Goal: Task Accomplishment & Management: Use online tool/utility

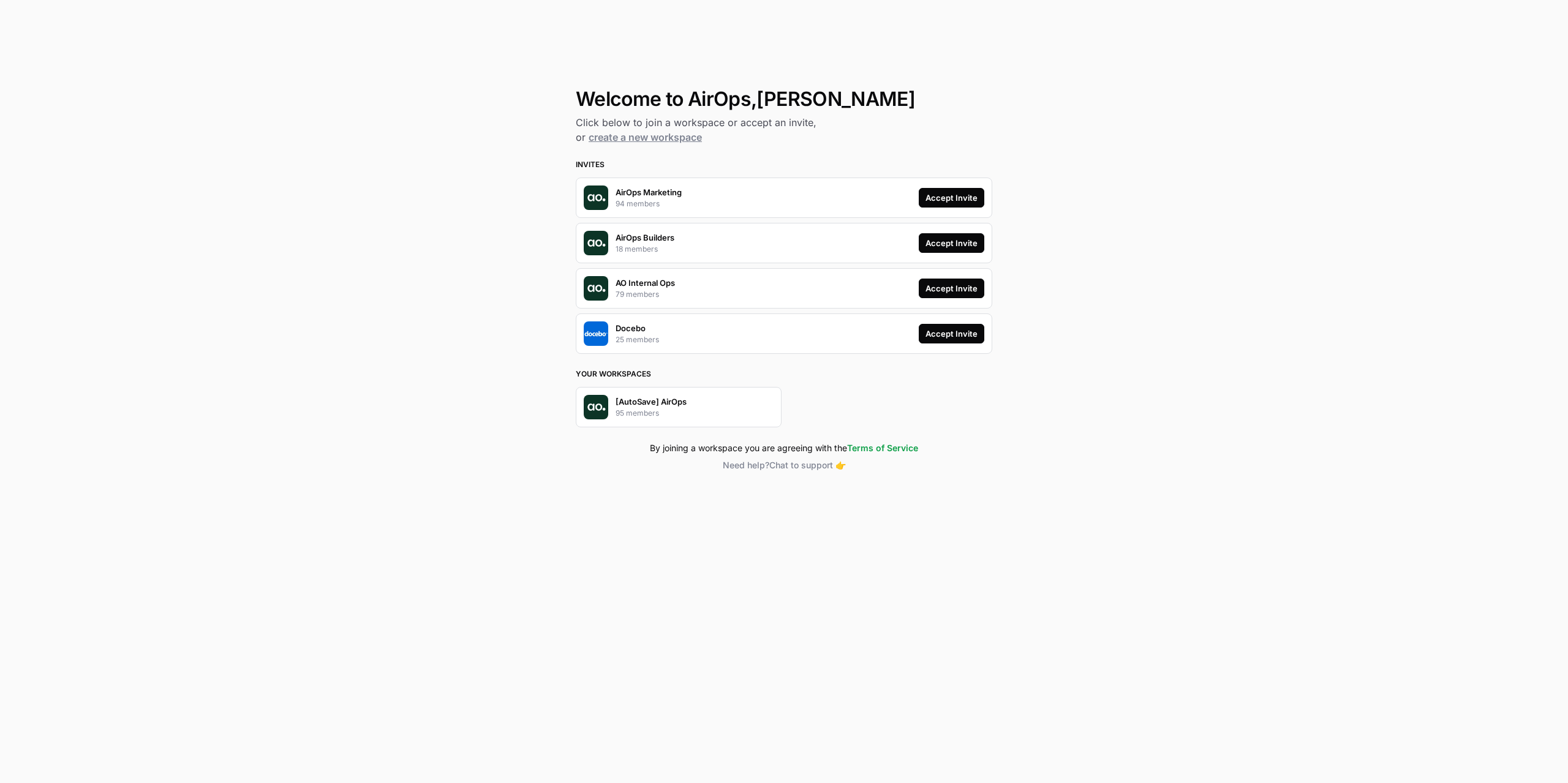
click at [958, 191] on div "Accept Invite" at bounding box center [952, 197] width 52 height 12
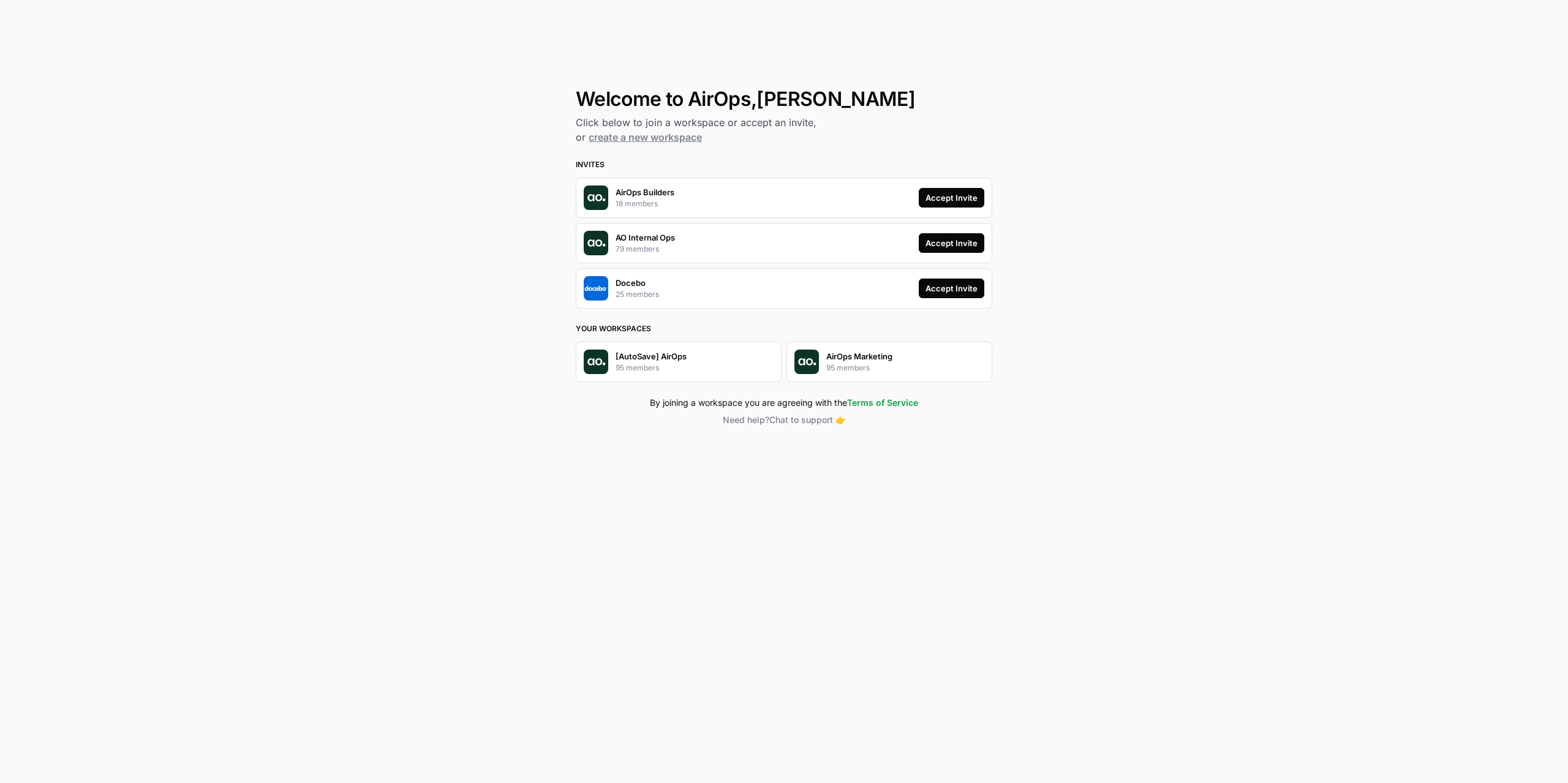
click at [944, 191] on div "Accept Invite" at bounding box center [952, 197] width 52 height 12
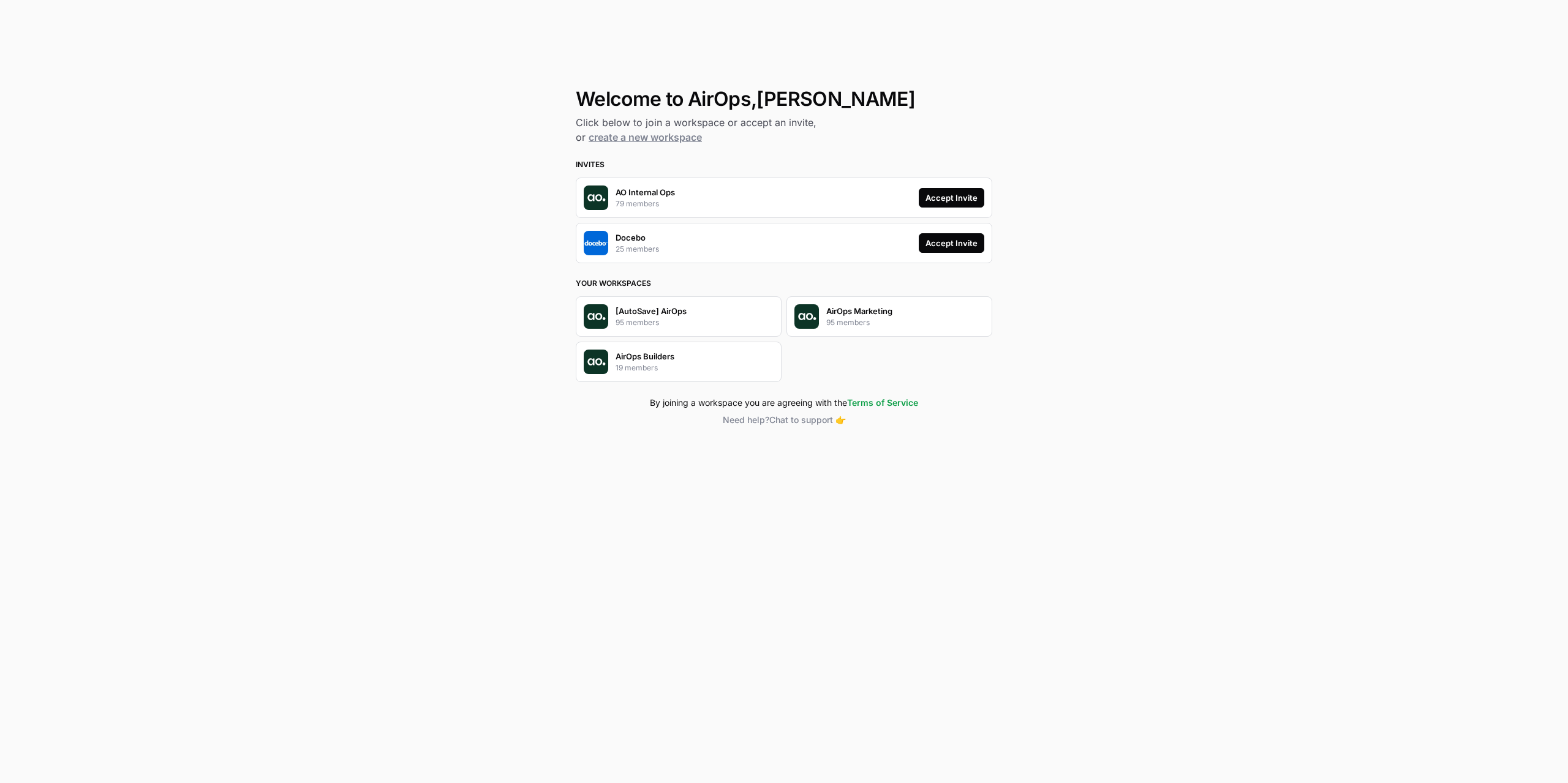
click at [975, 199] on div "Accept Invite" at bounding box center [952, 197] width 52 height 12
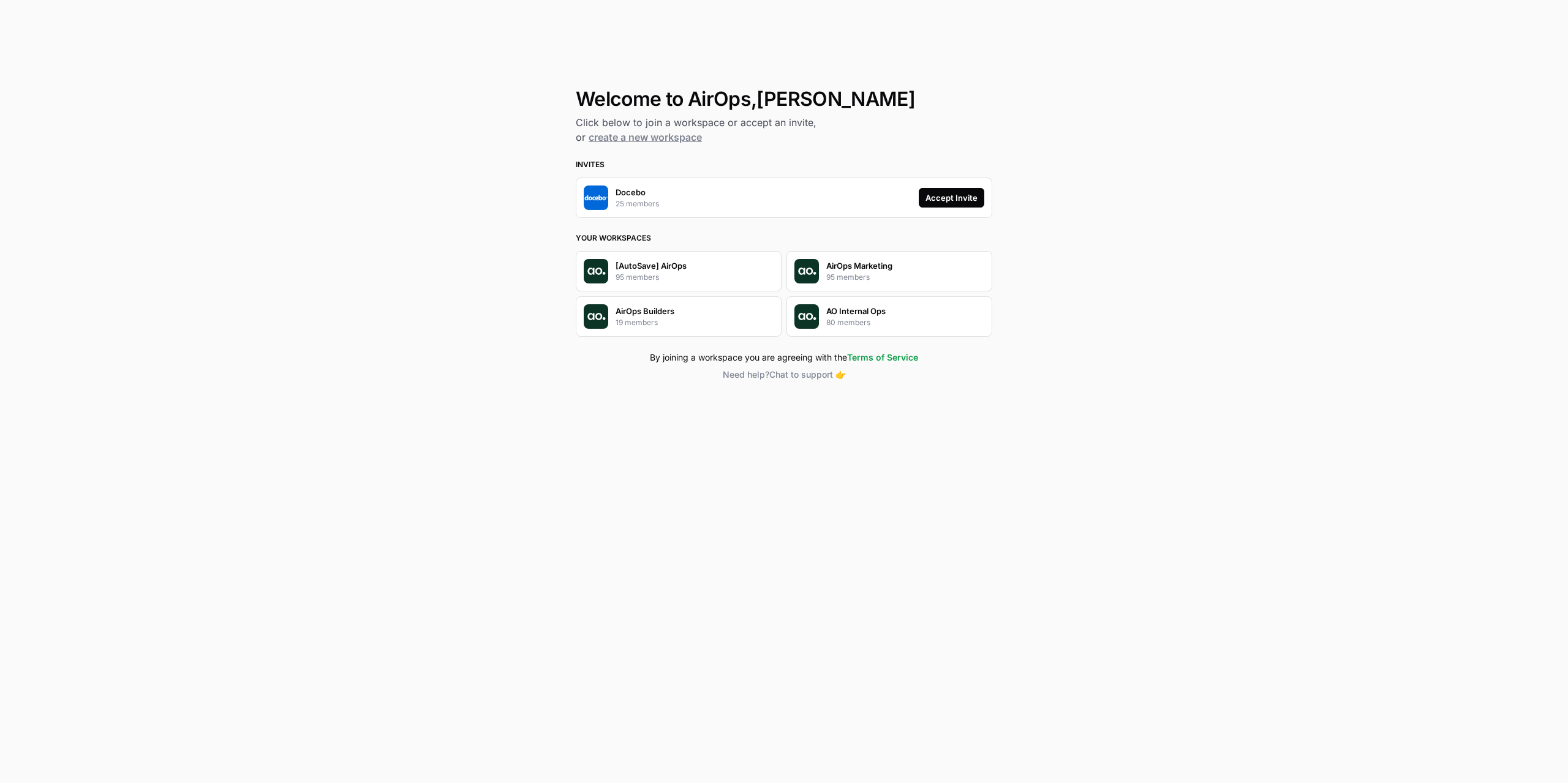
click at [939, 197] on div "Accept Invite" at bounding box center [952, 197] width 52 height 12
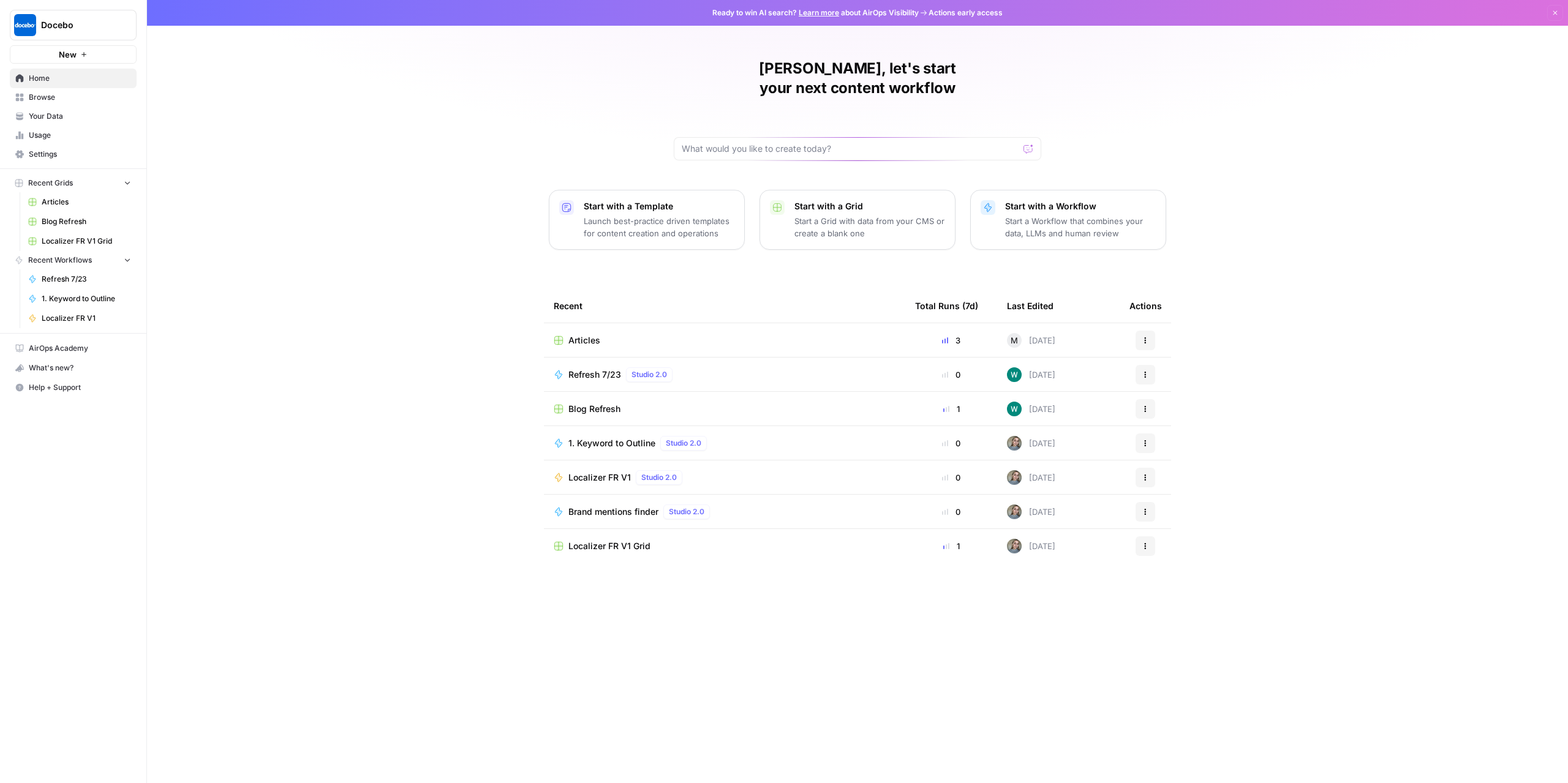
click at [598, 334] on span "Articles" at bounding box center [584, 340] width 32 height 12
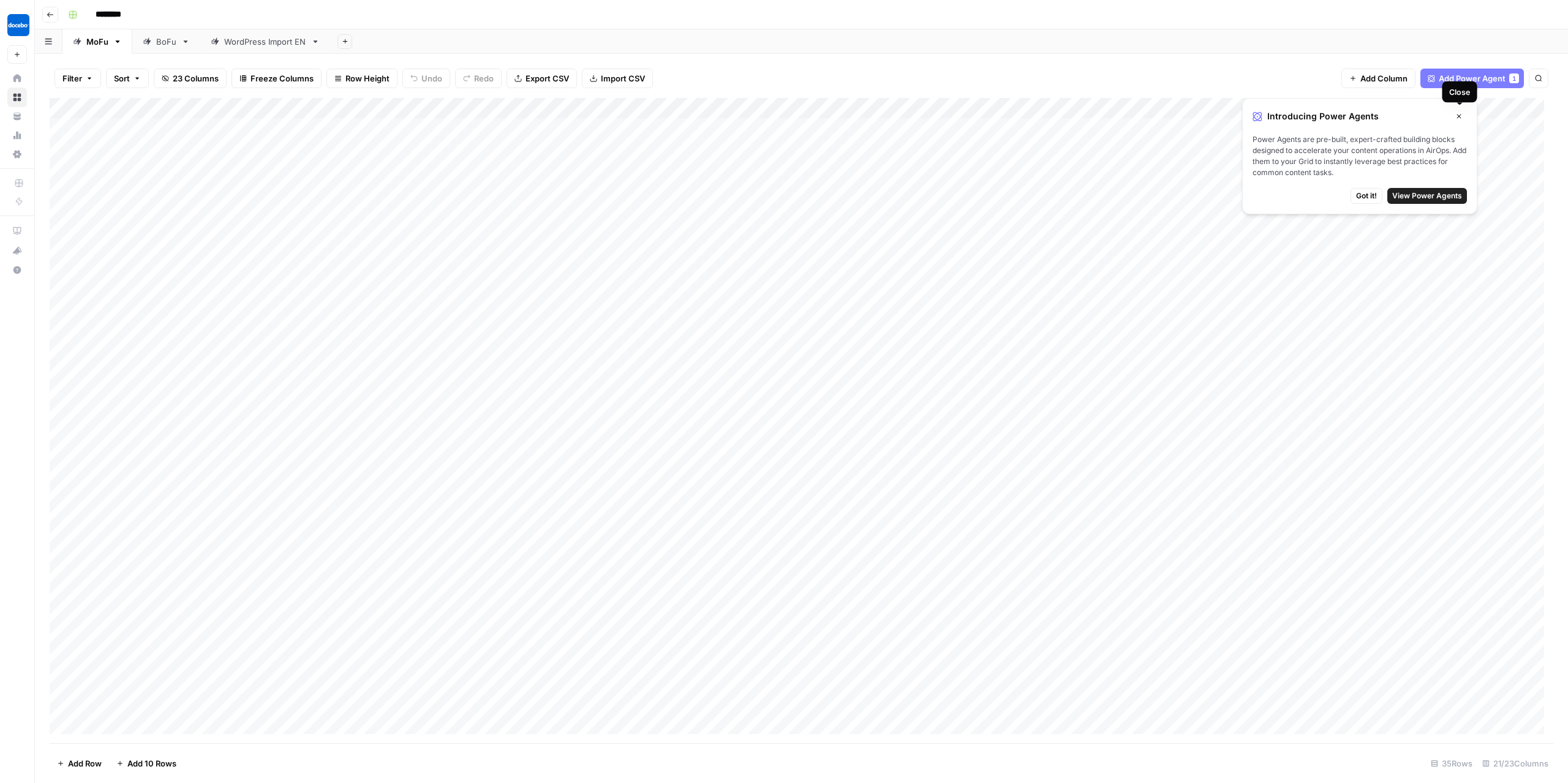
click at [1458, 120] on button "Close" at bounding box center [1459, 116] width 16 height 16
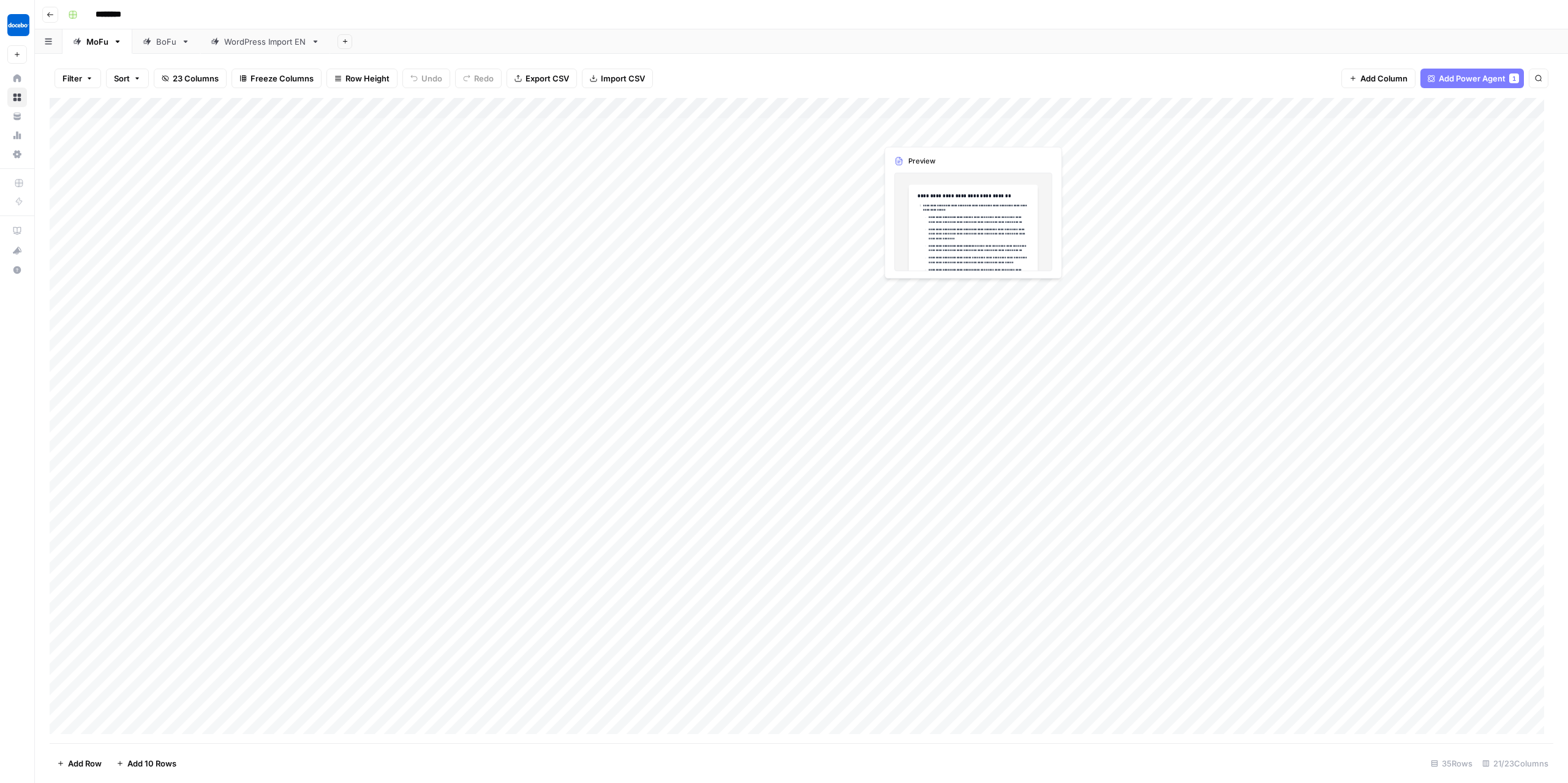
click at [943, 131] on div "Add Column" at bounding box center [802, 421] width 1504 height 646
click at [942, 131] on div "Add Column" at bounding box center [802, 421] width 1504 height 646
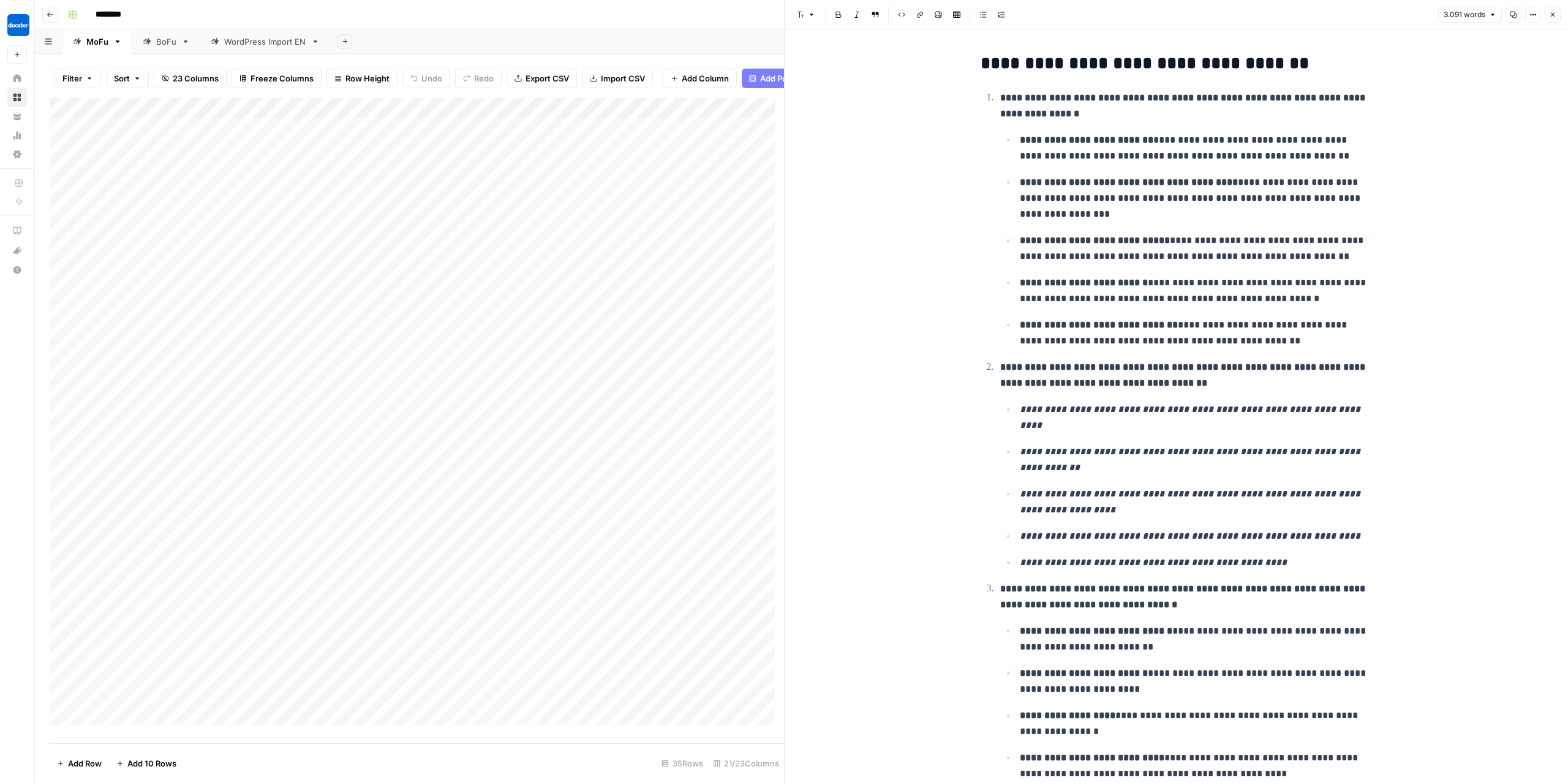
click at [1548, 15] on button "Close" at bounding box center [1553, 14] width 16 height 16
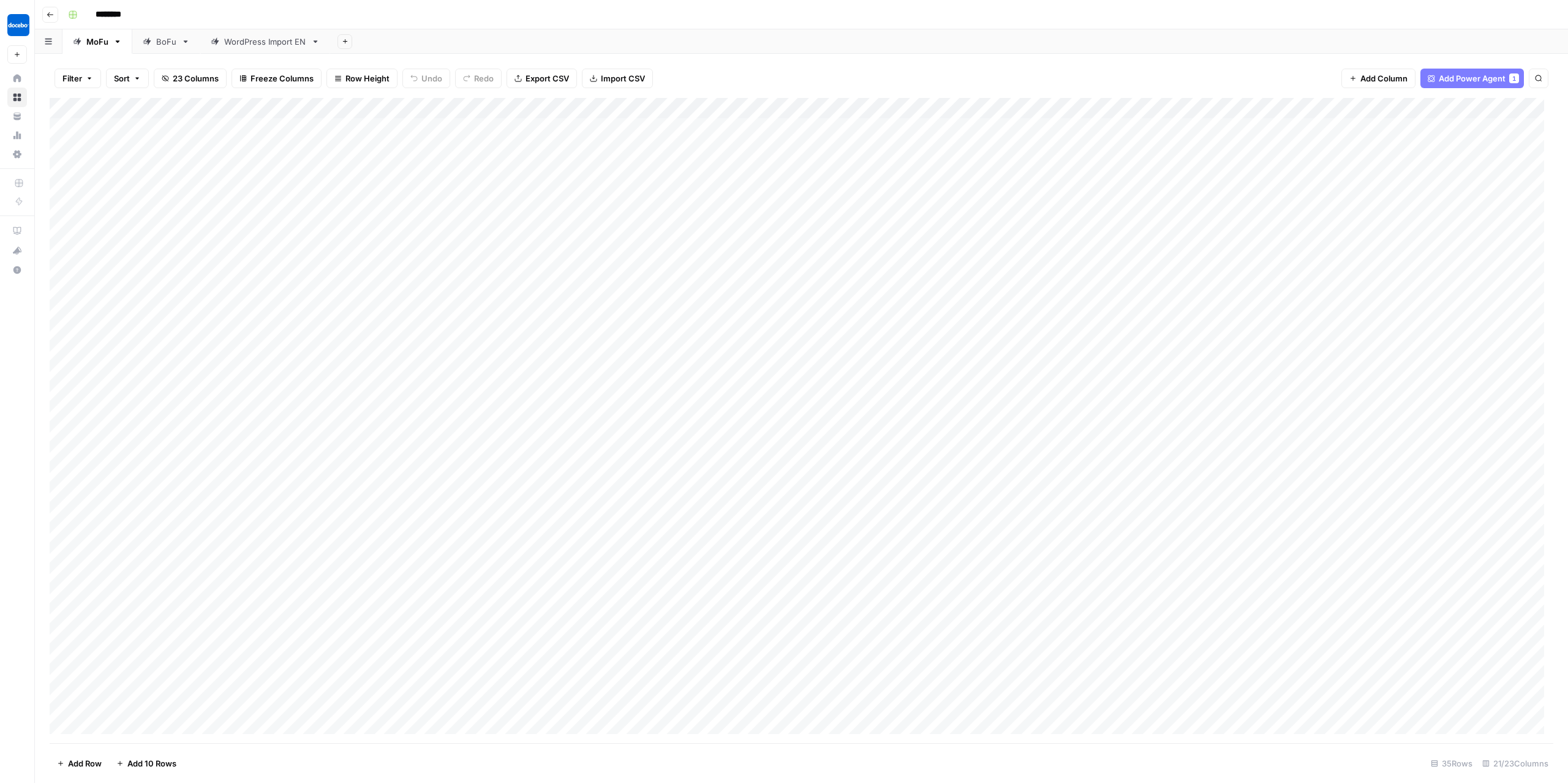
click at [46, 16] on icon "button" at bounding box center [50, 14] width 7 height 7
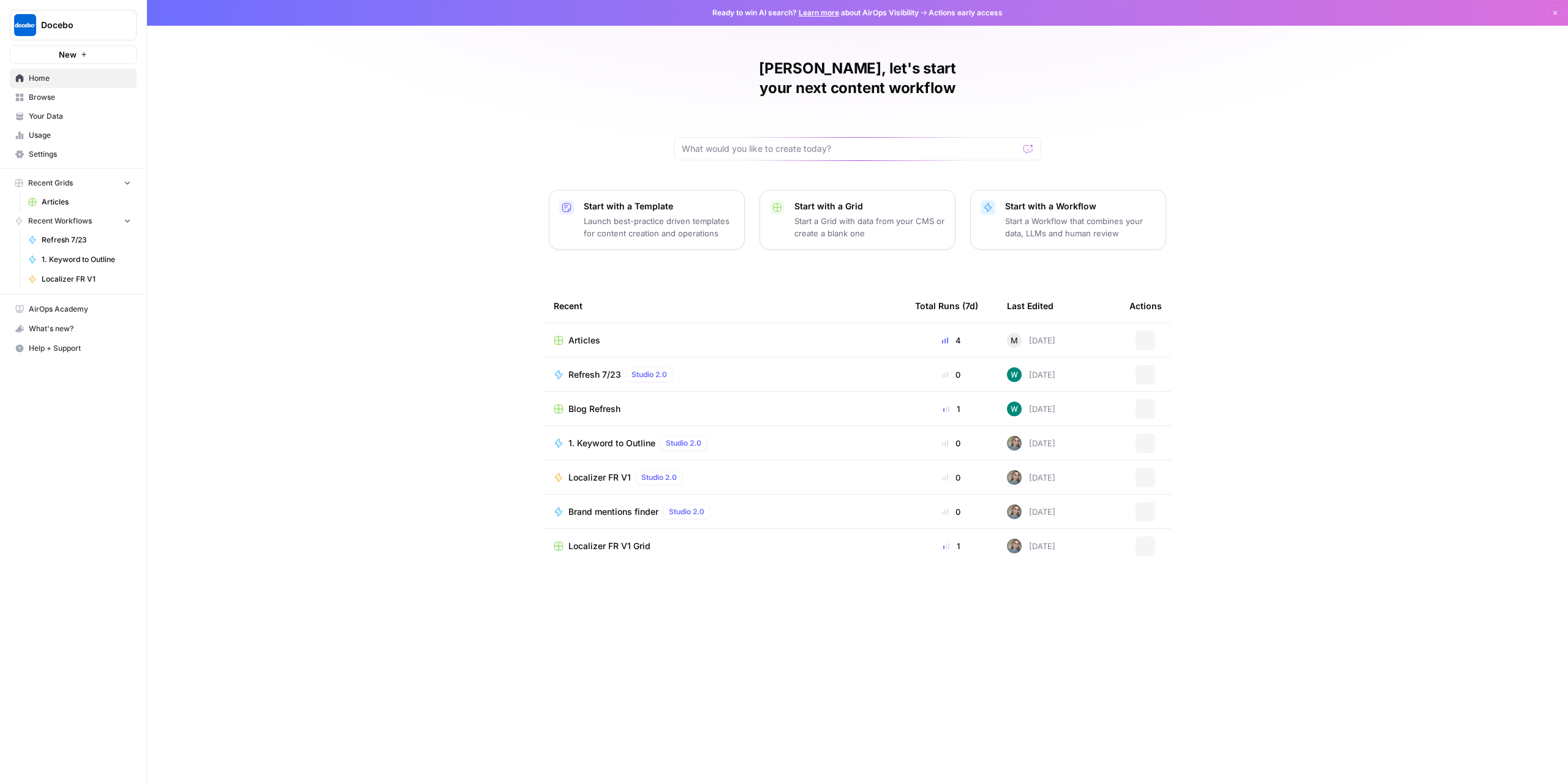
click at [53, 24] on span "Docebo" at bounding box center [78, 25] width 74 height 12
click at [136, 132] on span "AirOps Builders" at bounding box center [118, 131] width 162 height 12
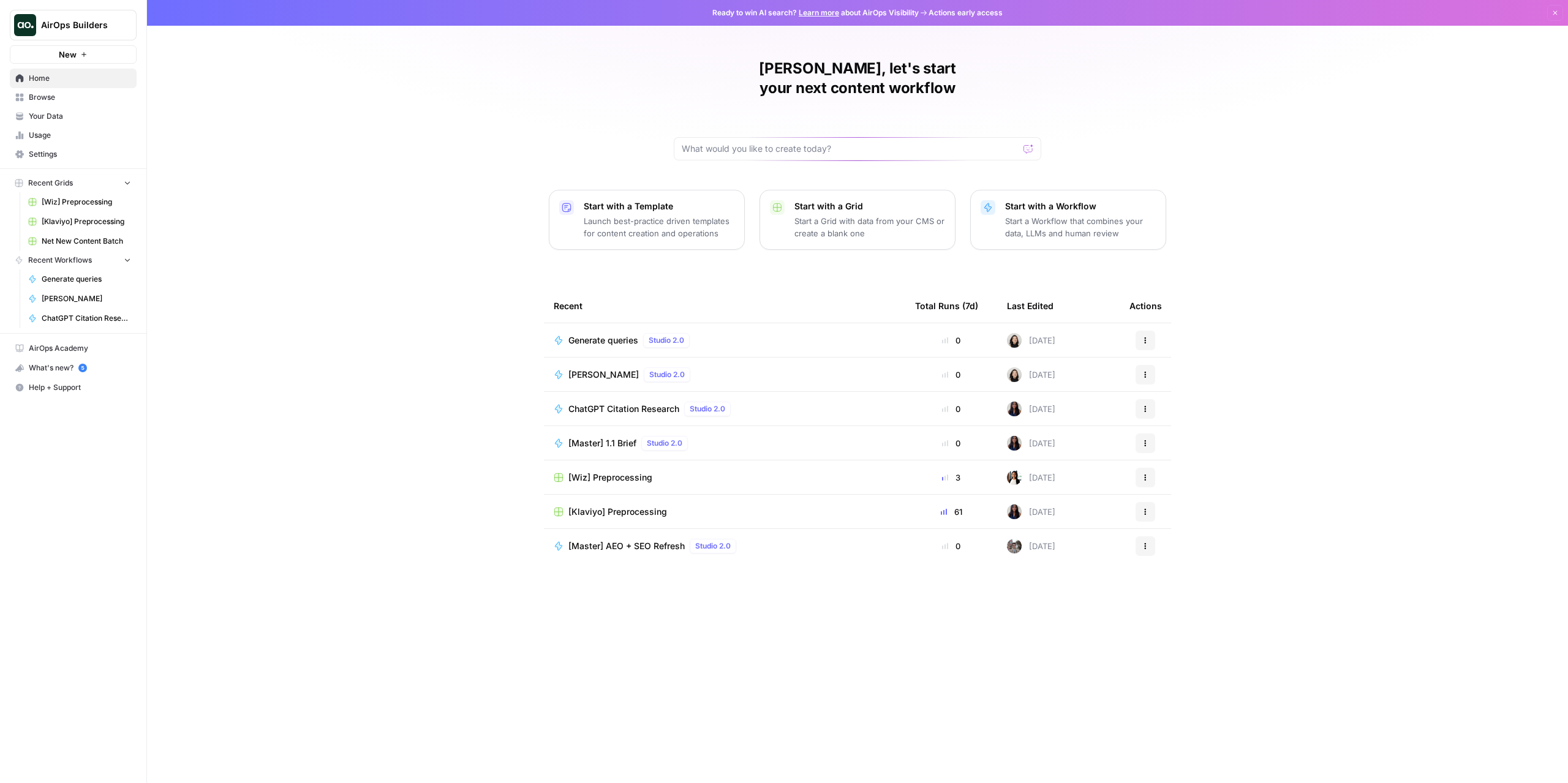
click at [255, 166] on div "[PERSON_NAME], let's start your next content workflow Start with a Template Lau…" at bounding box center [857, 391] width 1421 height 783
click at [595, 323] on td "Generate queries Studio 2.0" at bounding box center [725, 340] width 361 height 34
click at [604, 328] on td "Generate queries Studio 2.0" at bounding box center [725, 340] width 361 height 34
click at [603, 334] on span "Generate queries" at bounding box center [603, 340] width 70 height 12
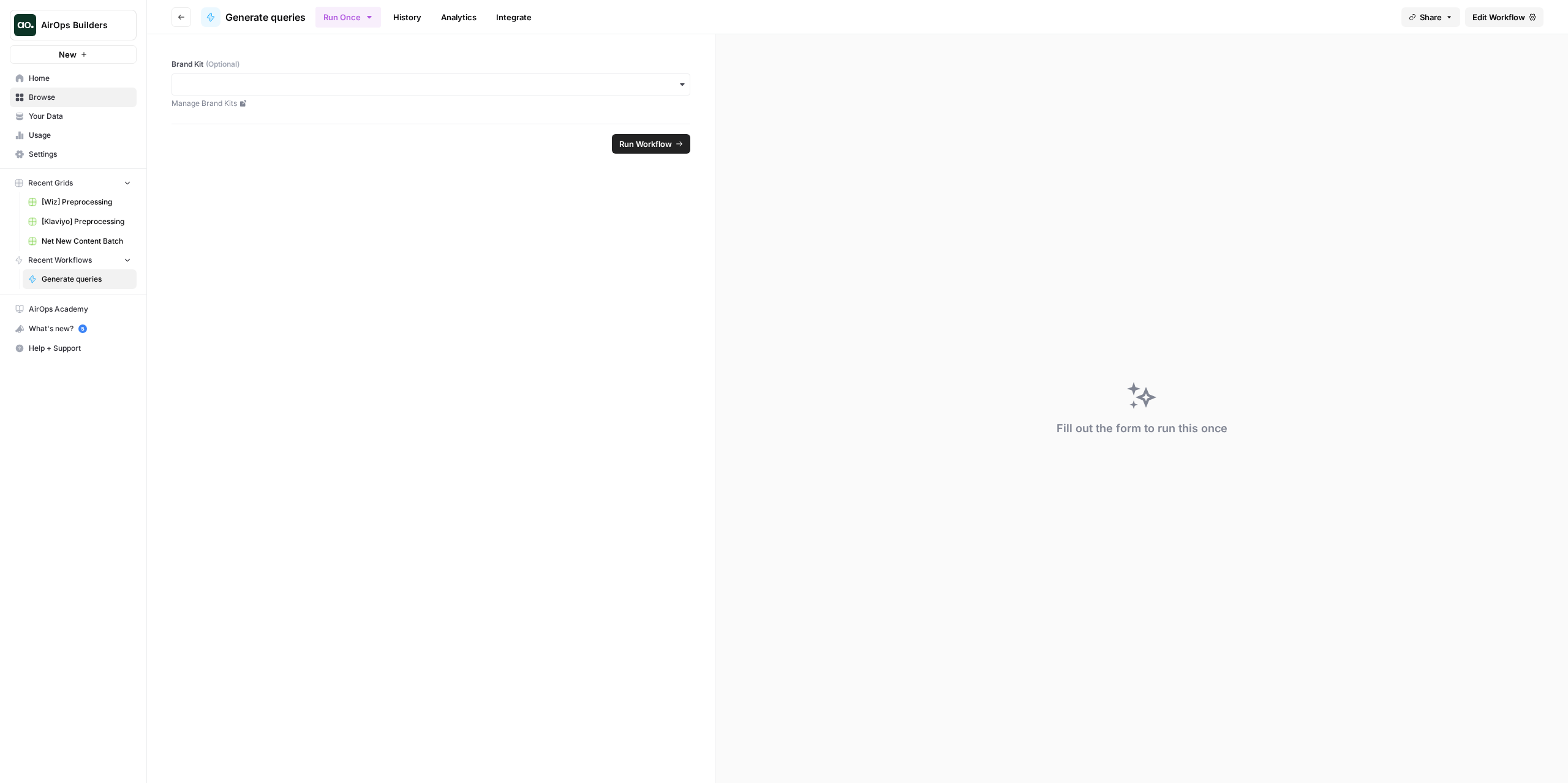
click at [184, 14] on icon "button" at bounding box center [181, 17] width 7 height 7
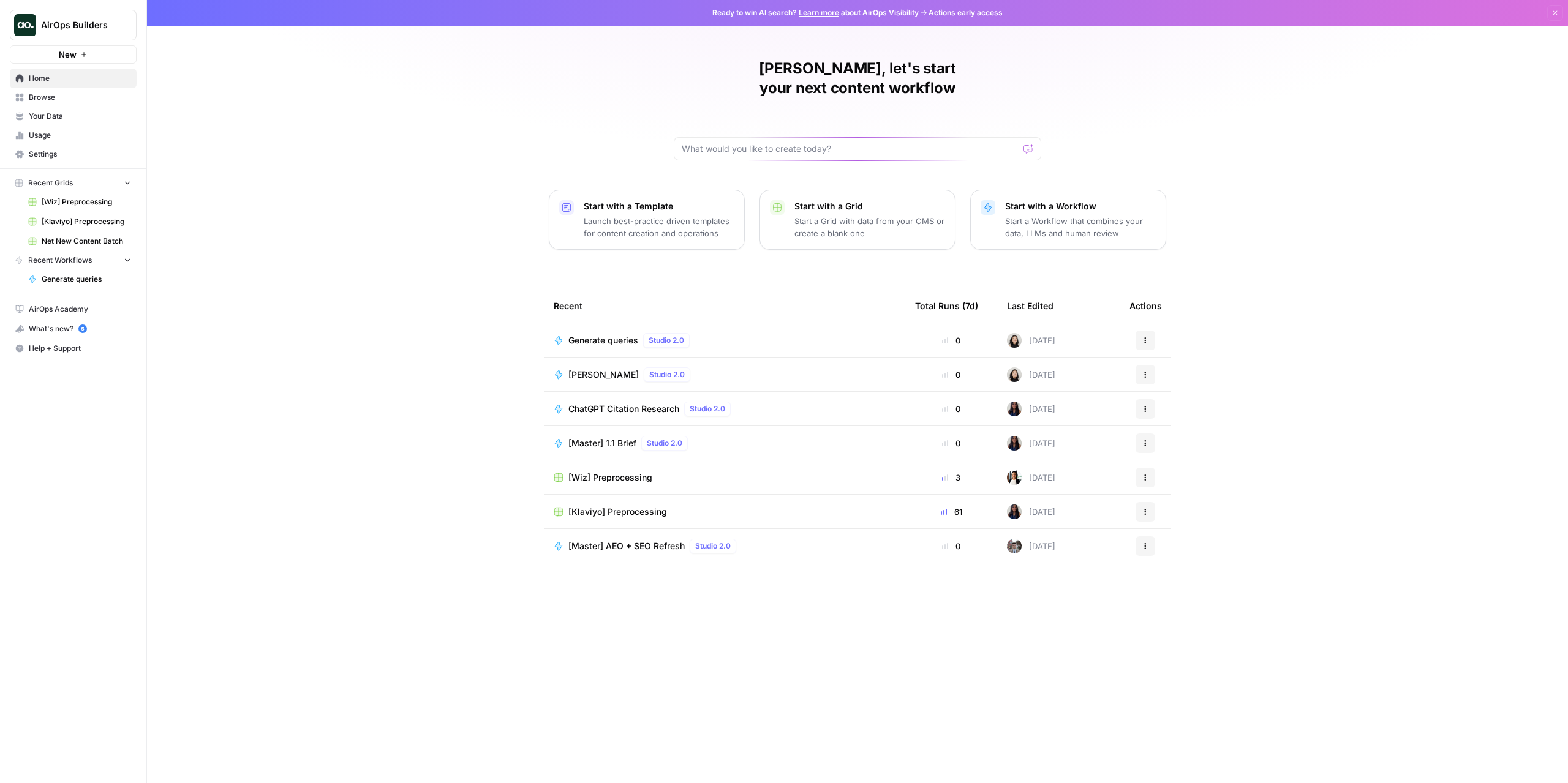
click at [67, 101] on span "Browse" at bounding box center [80, 97] width 103 height 11
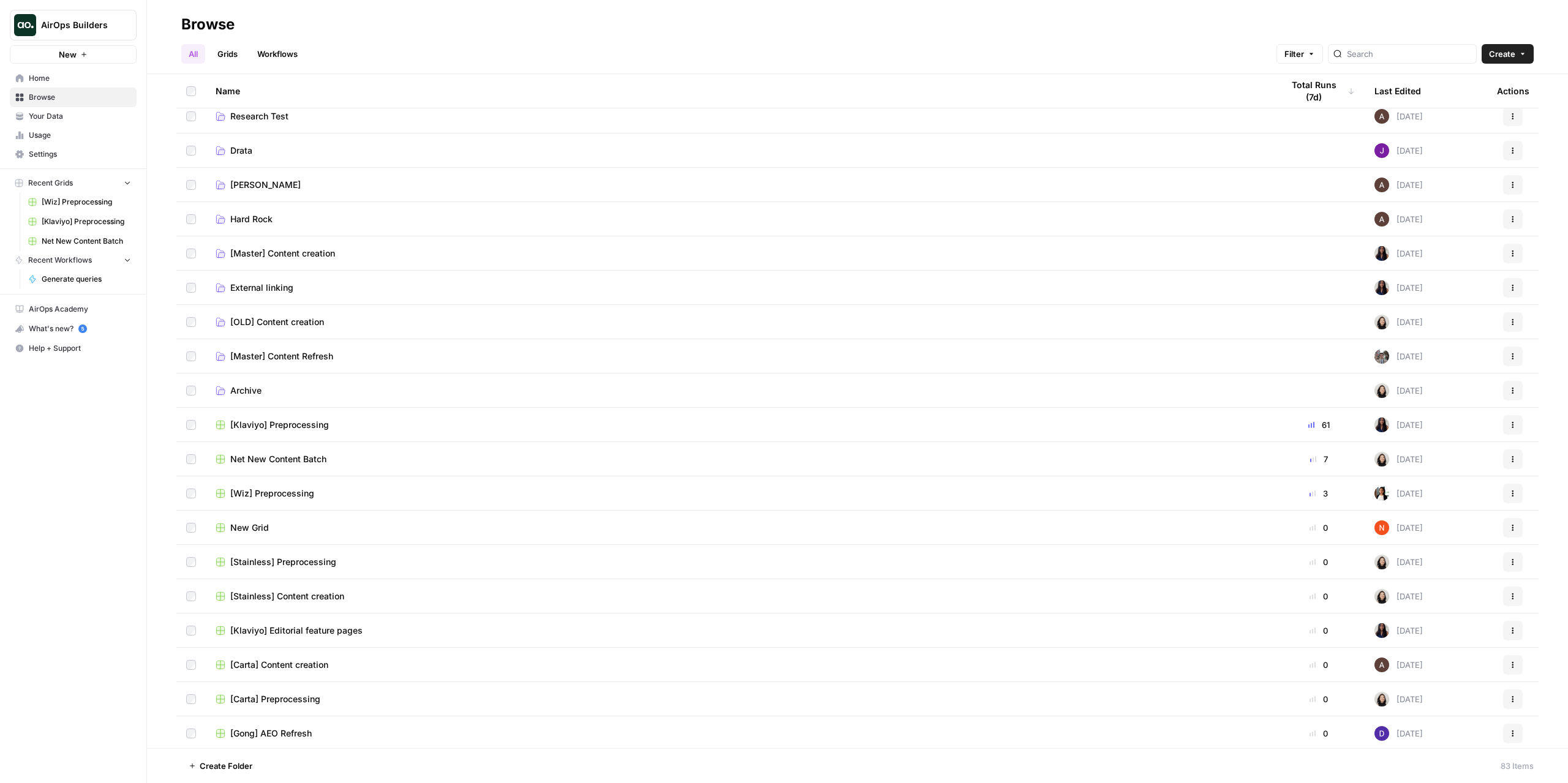
scroll to position [61, 0]
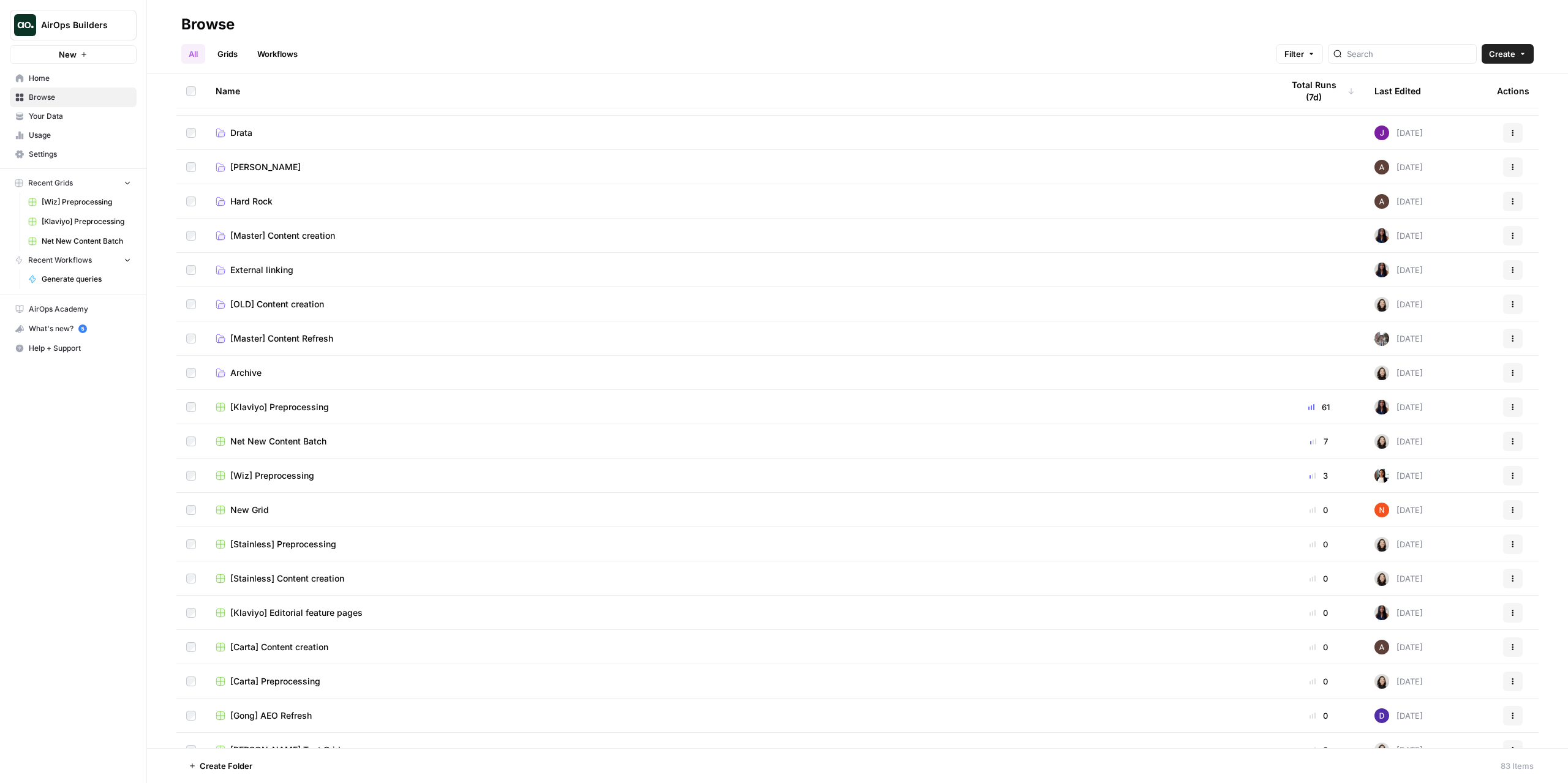
click at [338, 234] on link "[Master] Content creation" at bounding box center [739, 236] width 1047 height 12
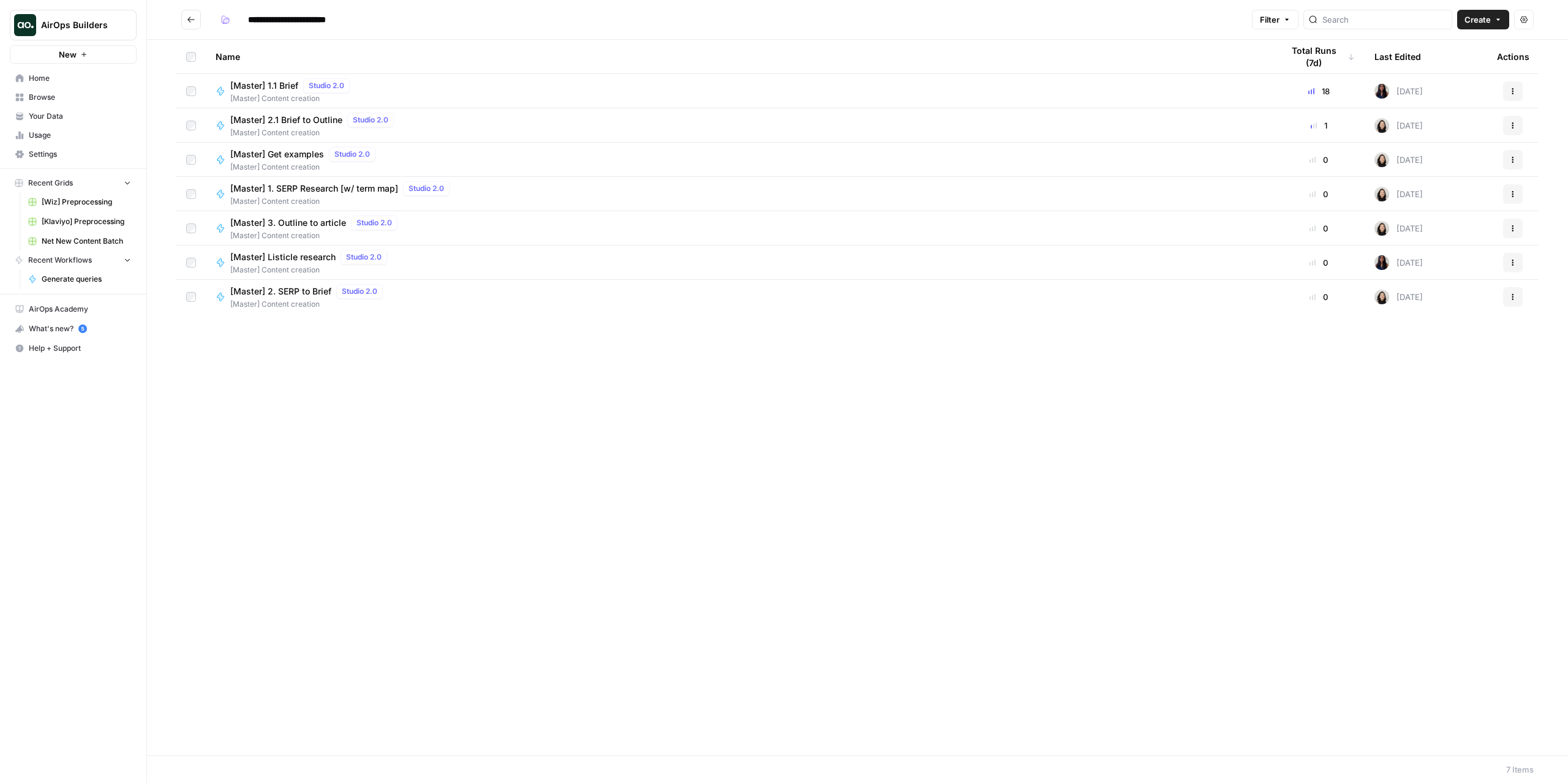
click at [506, 389] on div "Name Total Runs (7d) Last Edited Actions [Master] 1.1 Brief Studio 2.0 [Master]…" at bounding box center [857, 398] width 1421 height 716
click at [197, 25] on button "Go back" at bounding box center [191, 20] width 20 height 20
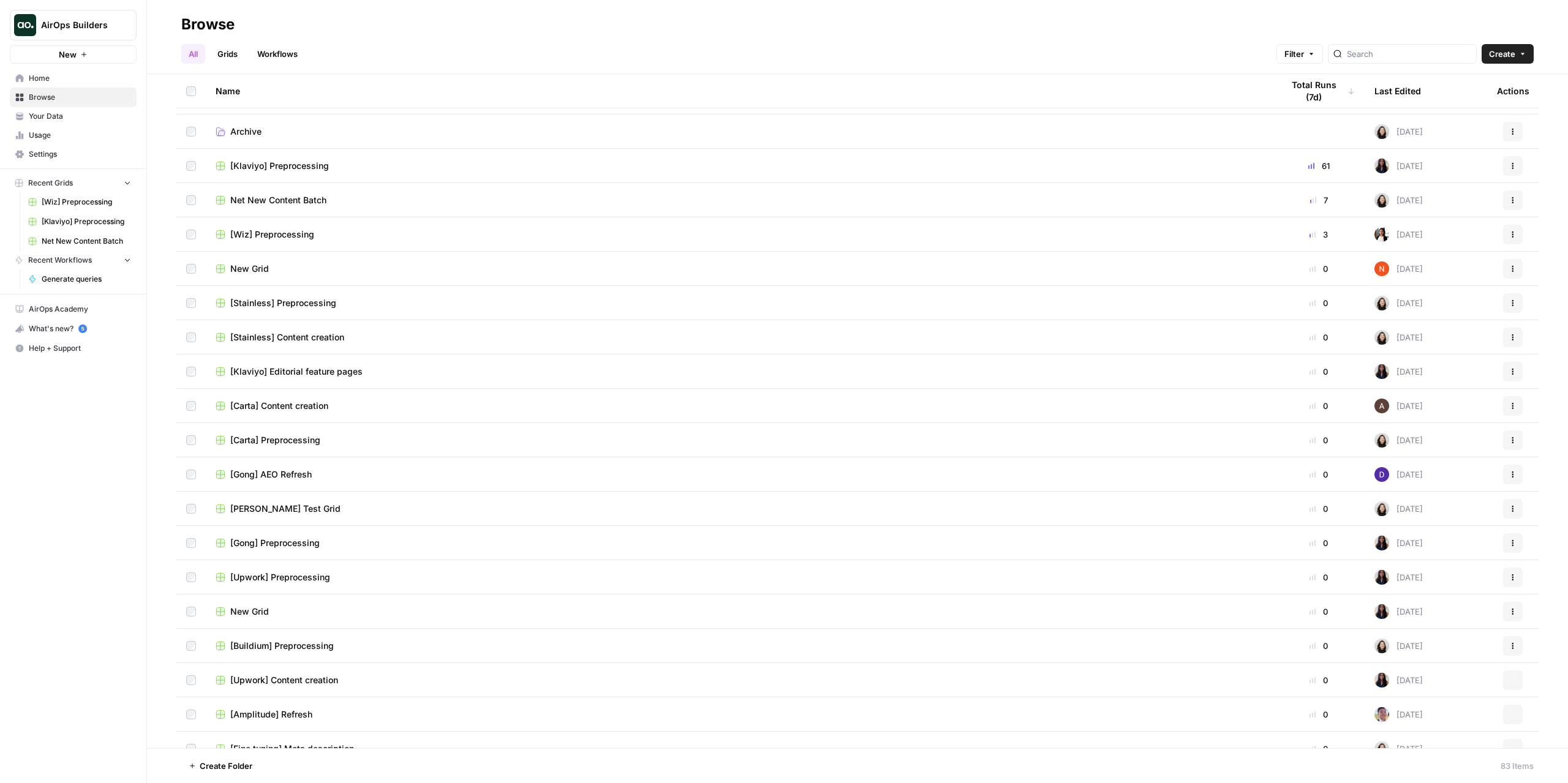
scroll to position [306, 0]
click at [288, 437] on span "[Carta] Preprocessing" at bounding box center [276, 436] width 90 height 12
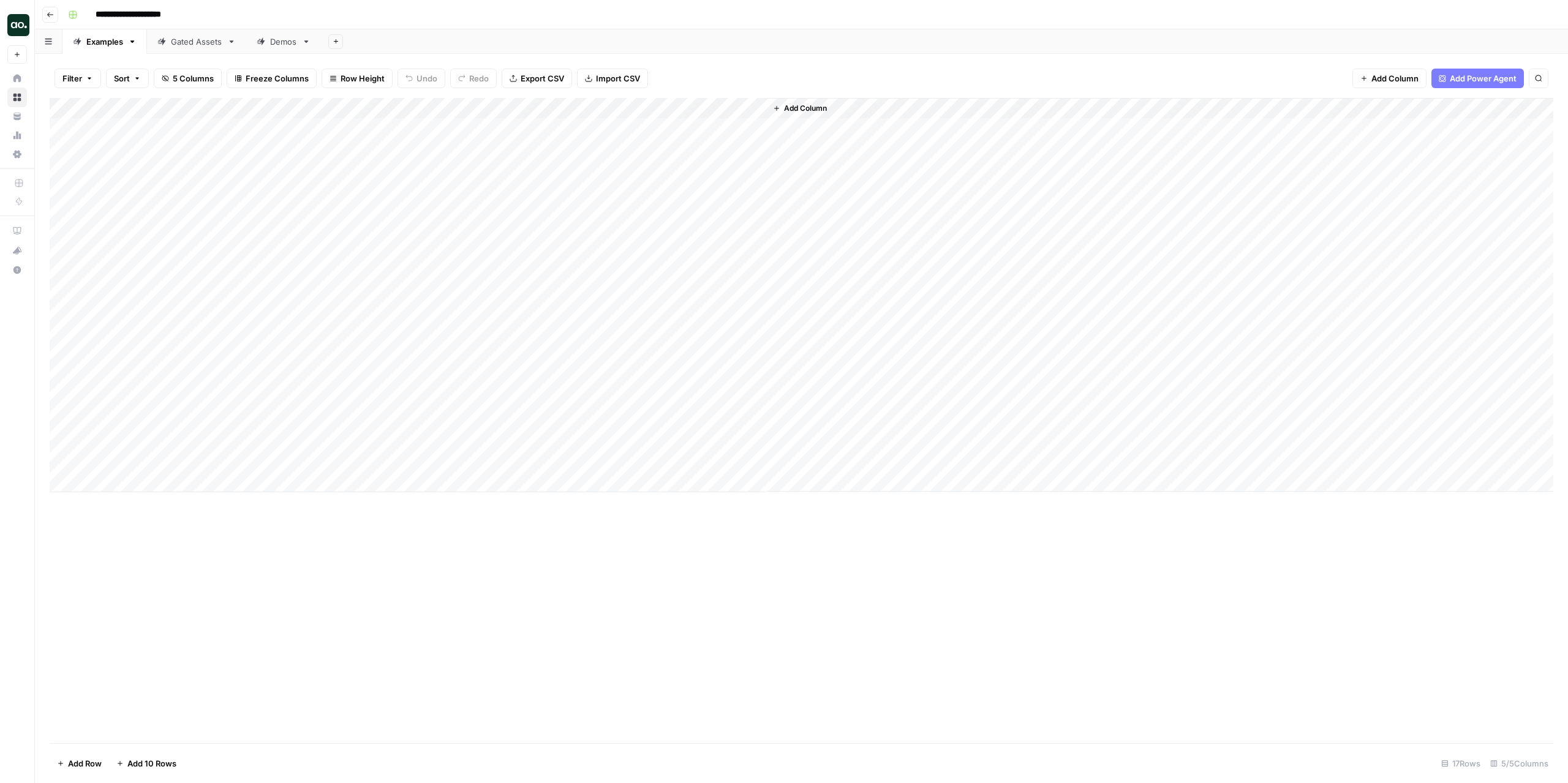
drag, startPoint x: 657, startPoint y: 110, endPoint x: 851, endPoint y: 118, distance: 194.2
click at [851, 118] on div "Add Column" at bounding box center [802, 295] width 1504 height 394
click at [374, 128] on div "Add Column" at bounding box center [802, 295] width 1504 height 394
click at [419, 537] on div "Add Column" at bounding box center [802, 421] width 1504 height 645
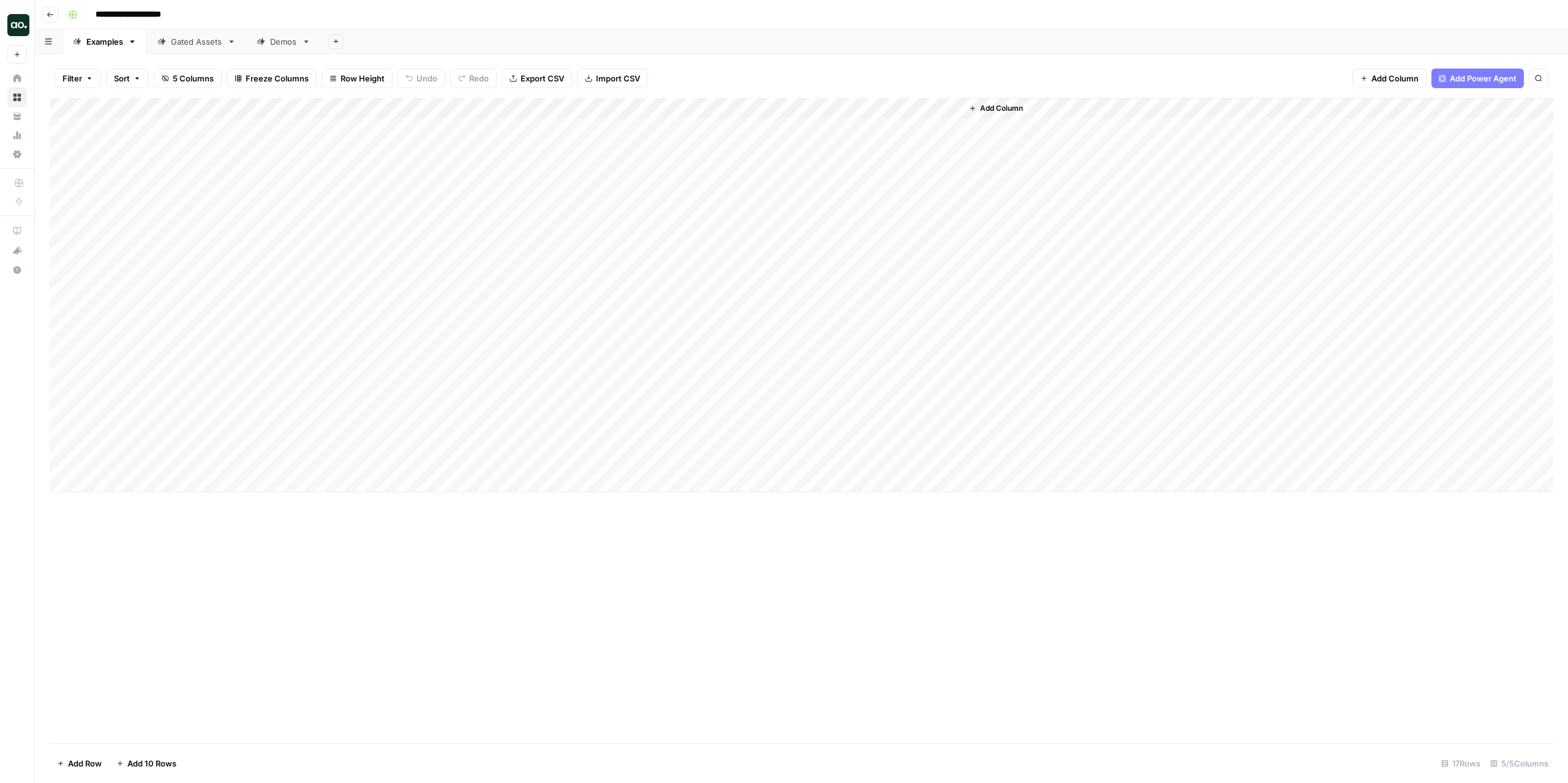
click at [497, 112] on div "Add Column" at bounding box center [802, 295] width 1504 height 394
click at [487, 567] on div "Add Column" at bounding box center [802, 421] width 1504 height 645
click at [53, 18] on button "Go back" at bounding box center [50, 14] width 16 height 16
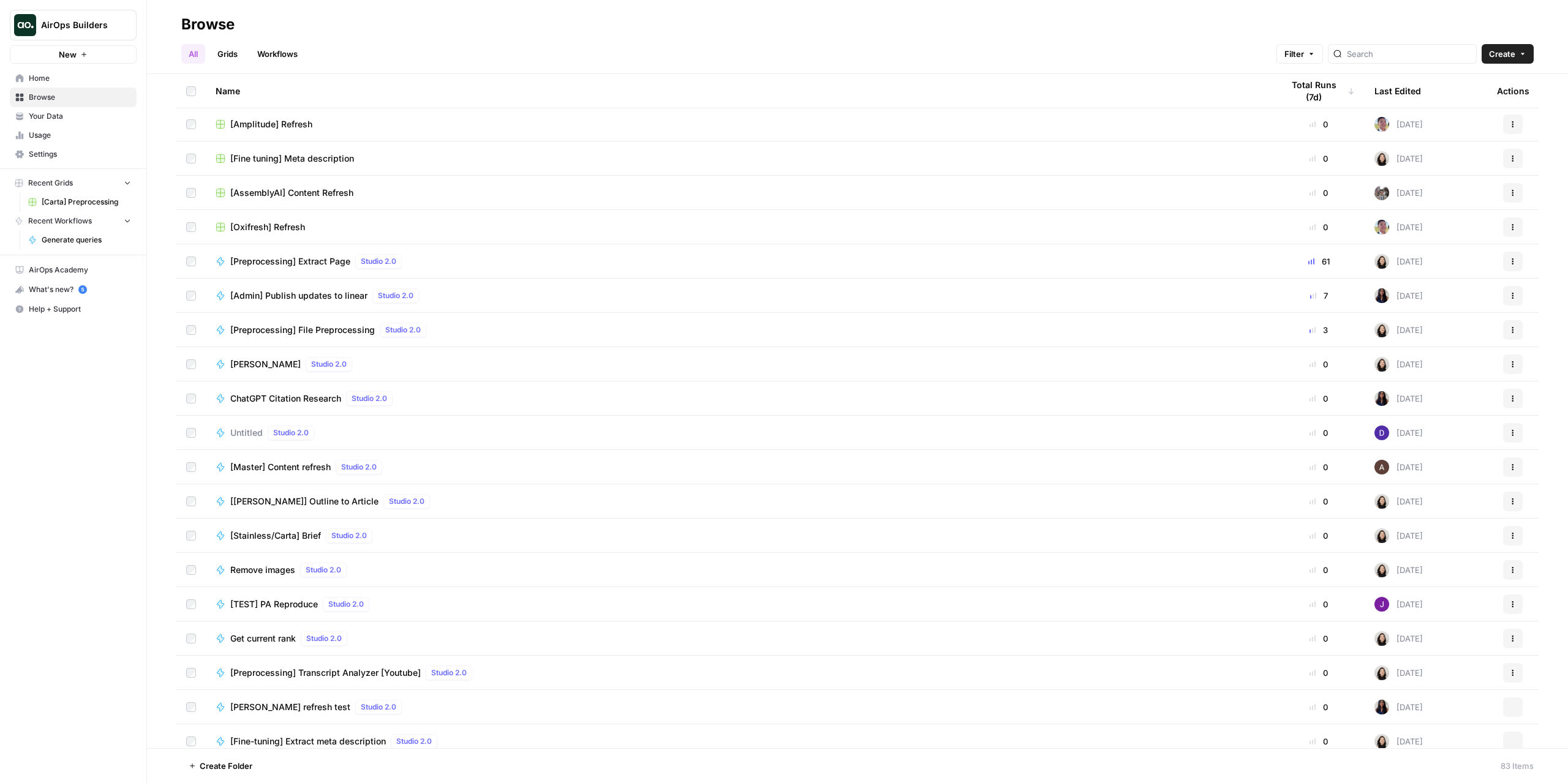
scroll to position [919, 0]
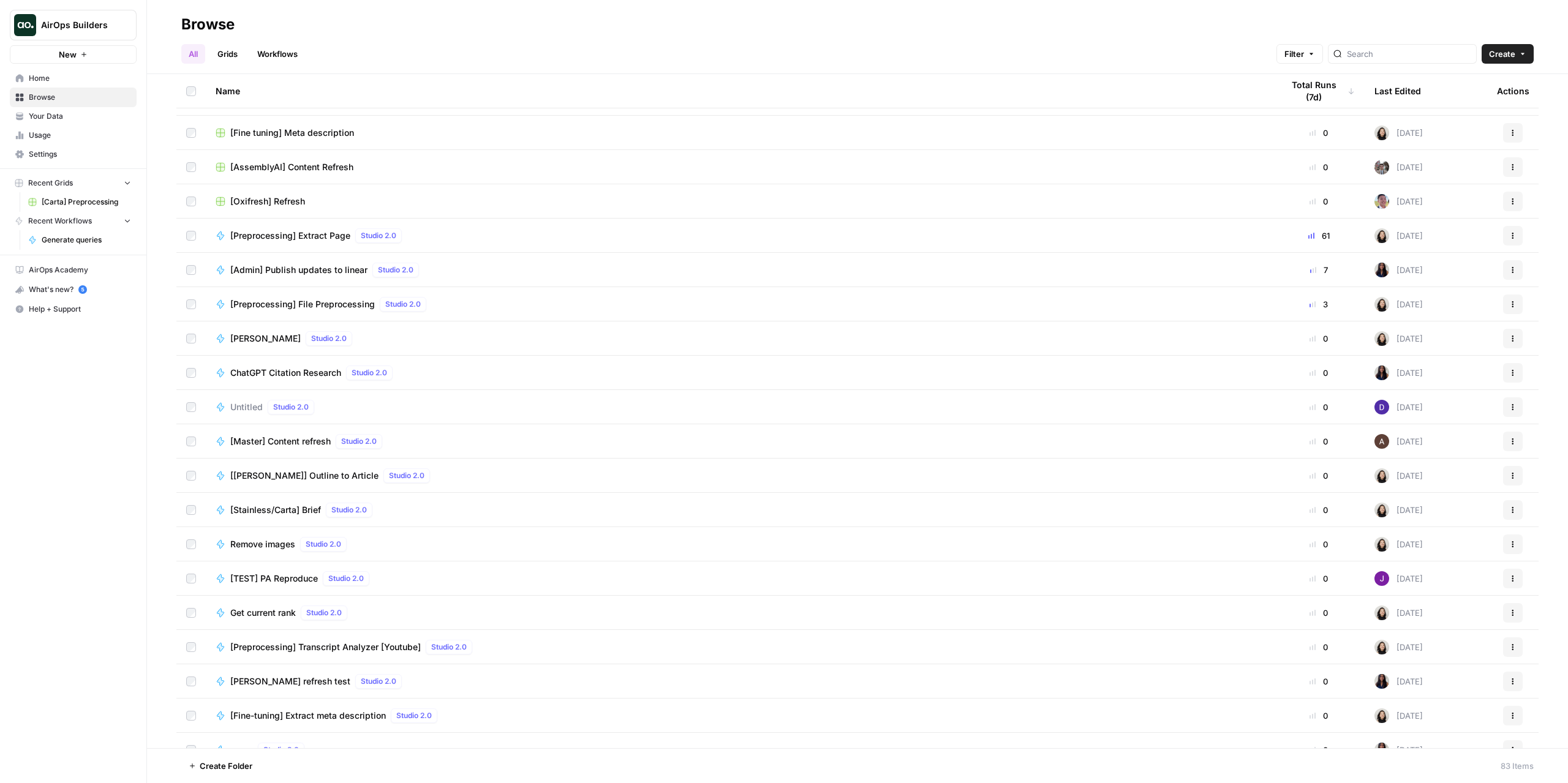
click at [352, 471] on span "[[PERSON_NAME]] Outline to Article" at bounding box center [304, 475] width 148 height 12
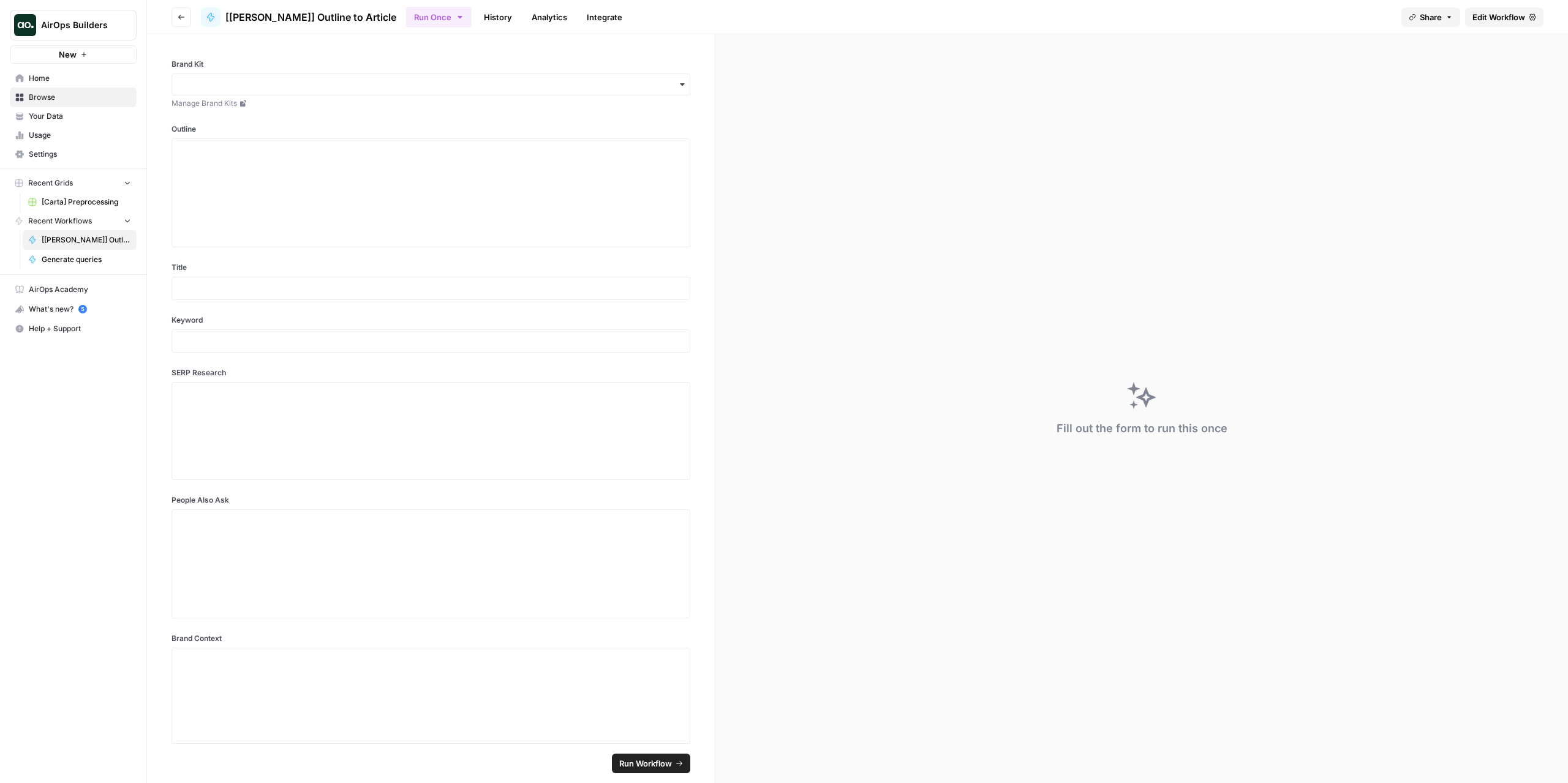
click at [181, 10] on button "Go back" at bounding box center [182, 17] width 20 height 20
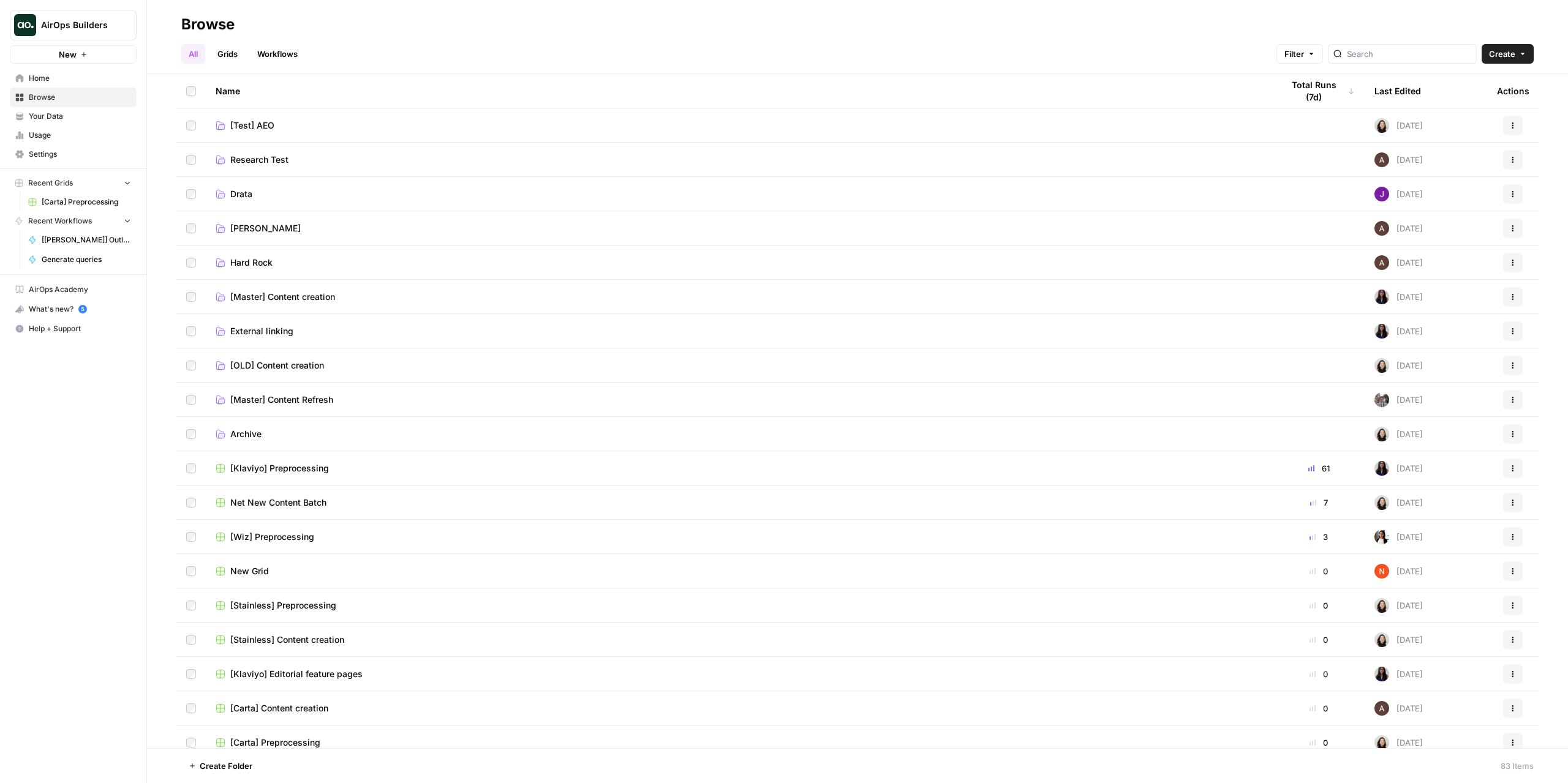
click at [294, 398] on span "[Master] Content Refresh" at bounding box center [282, 400] width 103 height 12
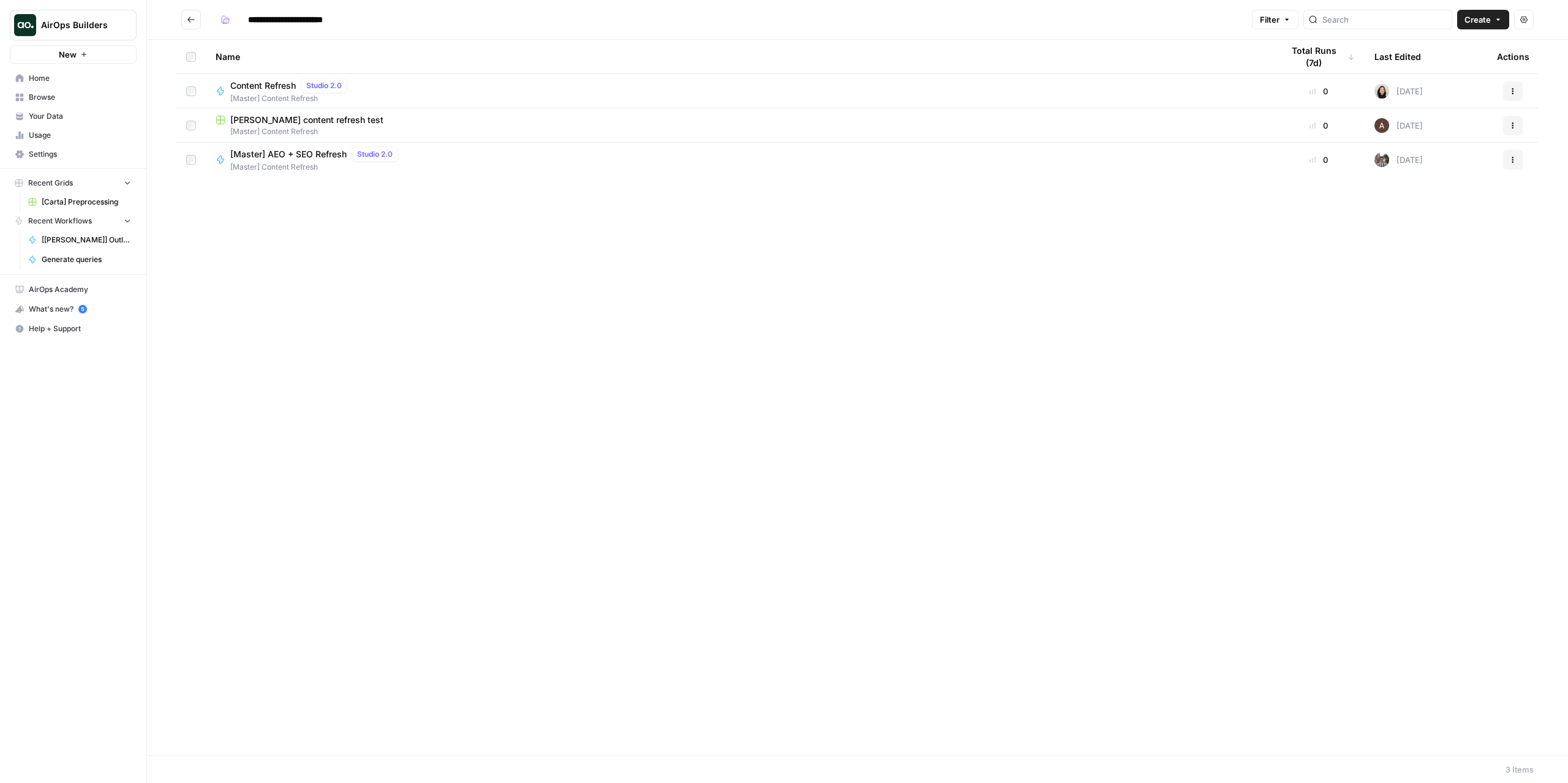
click at [196, 18] on button "Go back" at bounding box center [191, 20] width 20 height 20
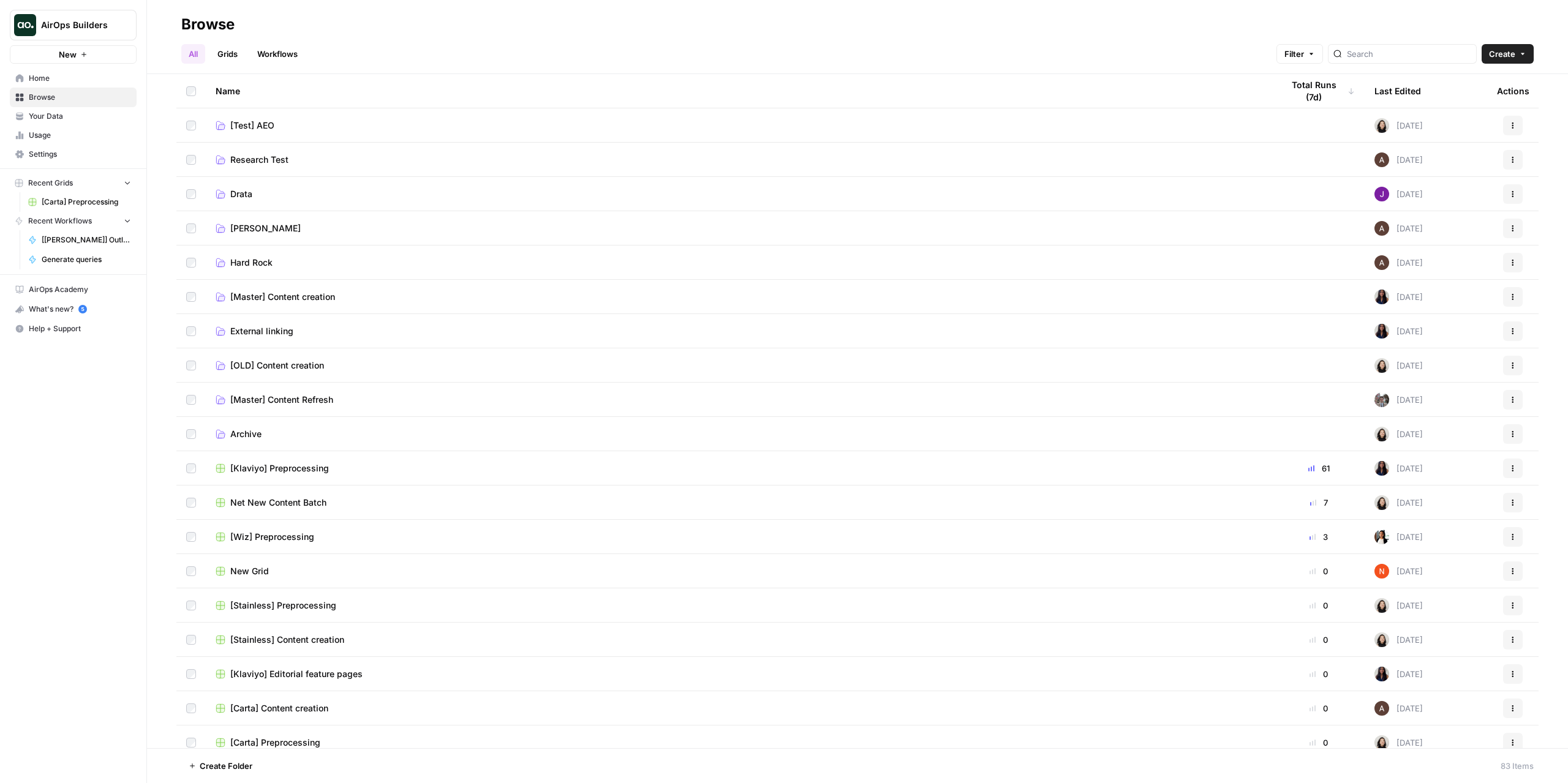
click at [320, 299] on span "[Master] Content creation" at bounding box center [283, 296] width 105 height 12
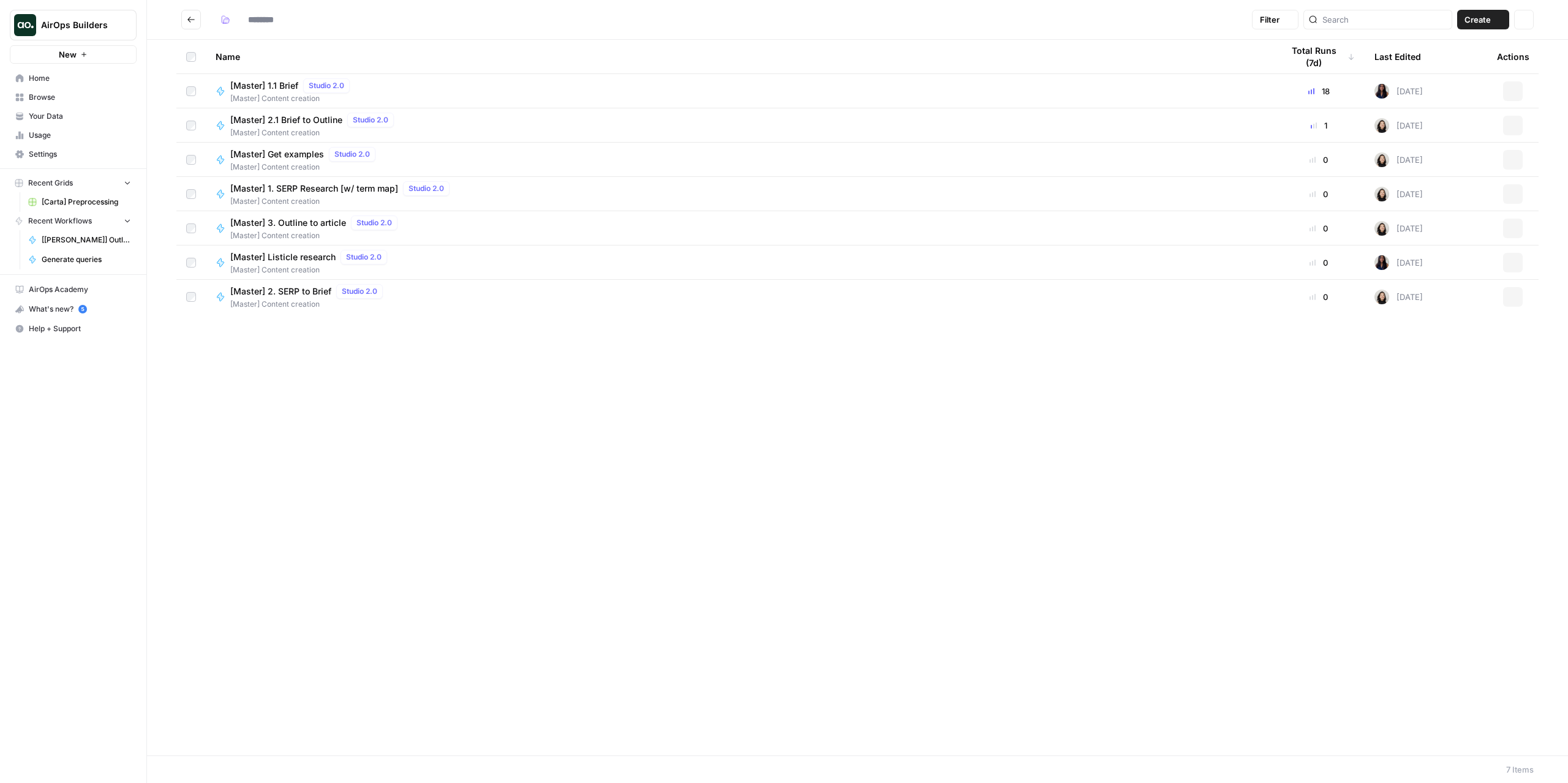
type input "**********"
click at [316, 404] on div "Name Total Runs (7d) Last Edited Actions [Master] 1.1 Brief Studio 2.0 [Master]…" at bounding box center [857, 398] width 1421 height 716
click at [287, 93] on span "[Master] Content creation" at bounding box center [293, 99] width 124 height 11
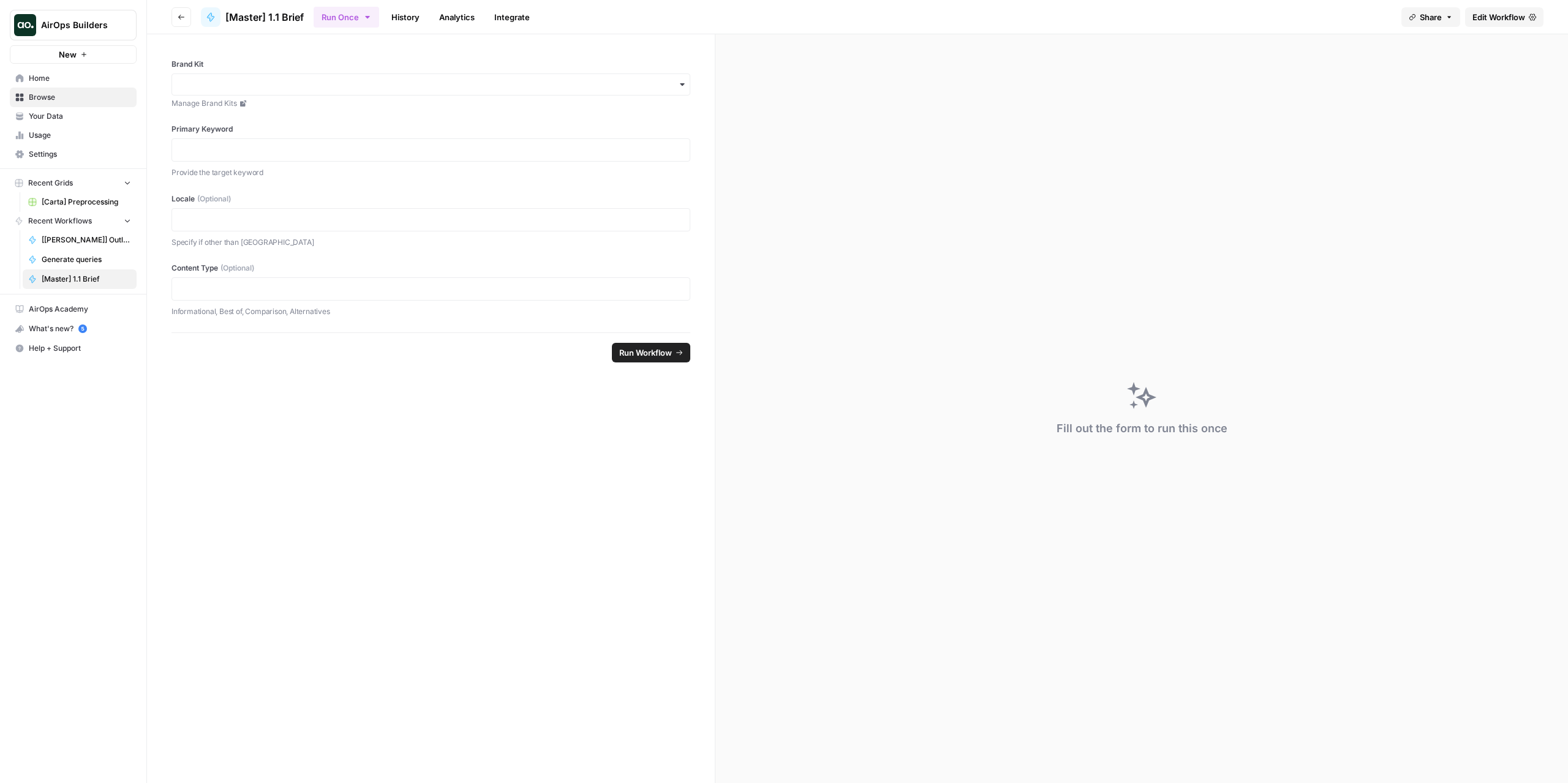
click at [1480, 9] on link "Edit Workflow" at bounding box center [1505, 17] width 78 height 20
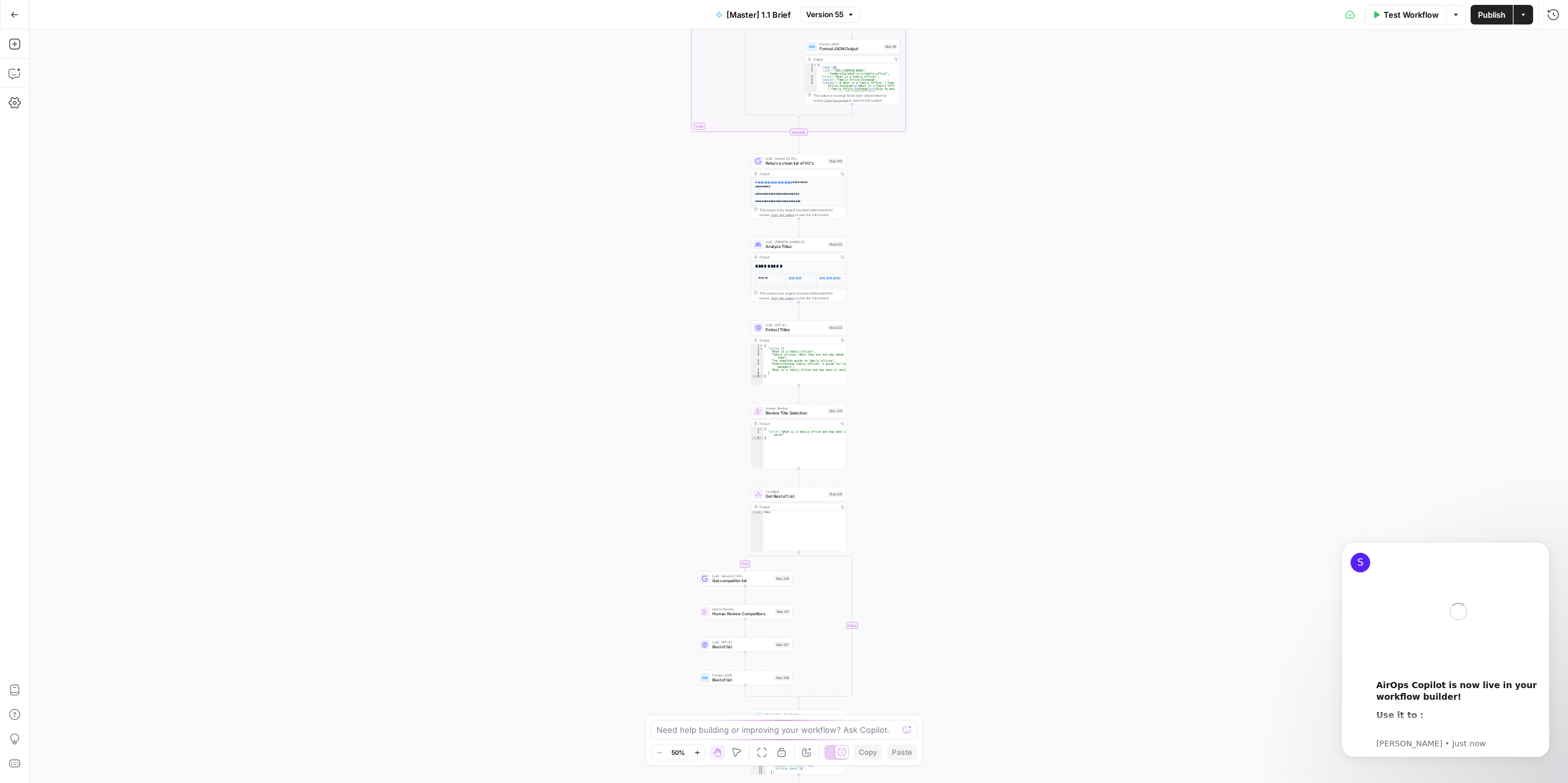
click at [985, 560] on div "true false true false Workflow Set Inputs Inputs Run Code · Python Get SERP Par…" at bounding box center [798, 406] width 1539 height 754
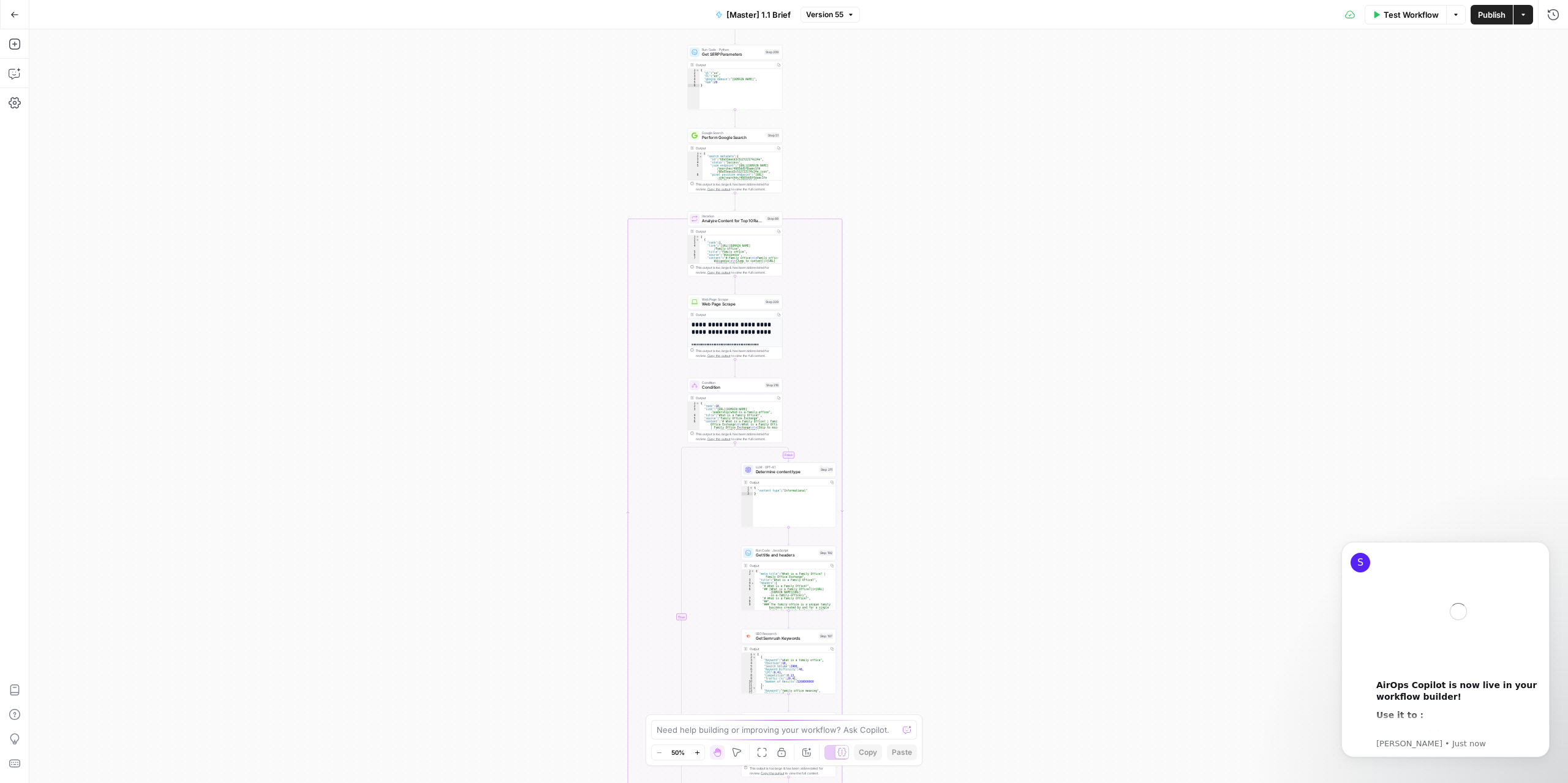
drag, startPoint x: 984, startPoint y: 312, endPoint x: 950, endPoint y: 394, distance: 88.8
click at [962, 633] on div "true false true false Workflow Set Inputs Inputs Run Code · Python Get SERP Par…" at bounding box center [798, 406] width 1539 height 754
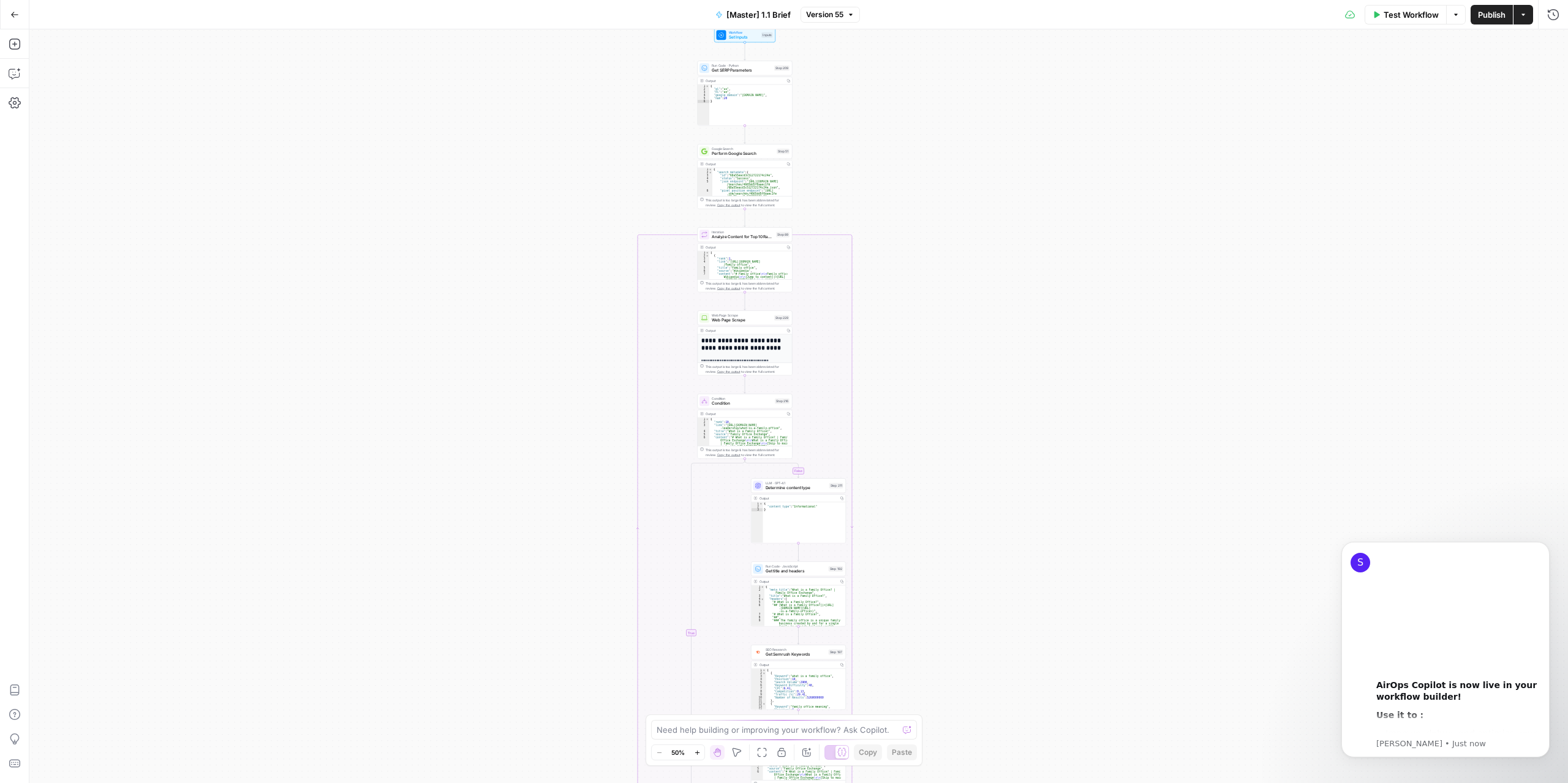
drag, startPoint x: 938, startPoint y: 424, endPoint x: 939, endPoint y: 323, distance: 101.0
click at [939, 323] on div "true false true false Workflow Set Inputs Inputs Run Code · Python Get SERP Par…" at bounding box center [798, 406] width 1539 height 754
click at [1546, 545] on icon "Dismiss notification" at bounding box center [1546, 545] width 5 height 5
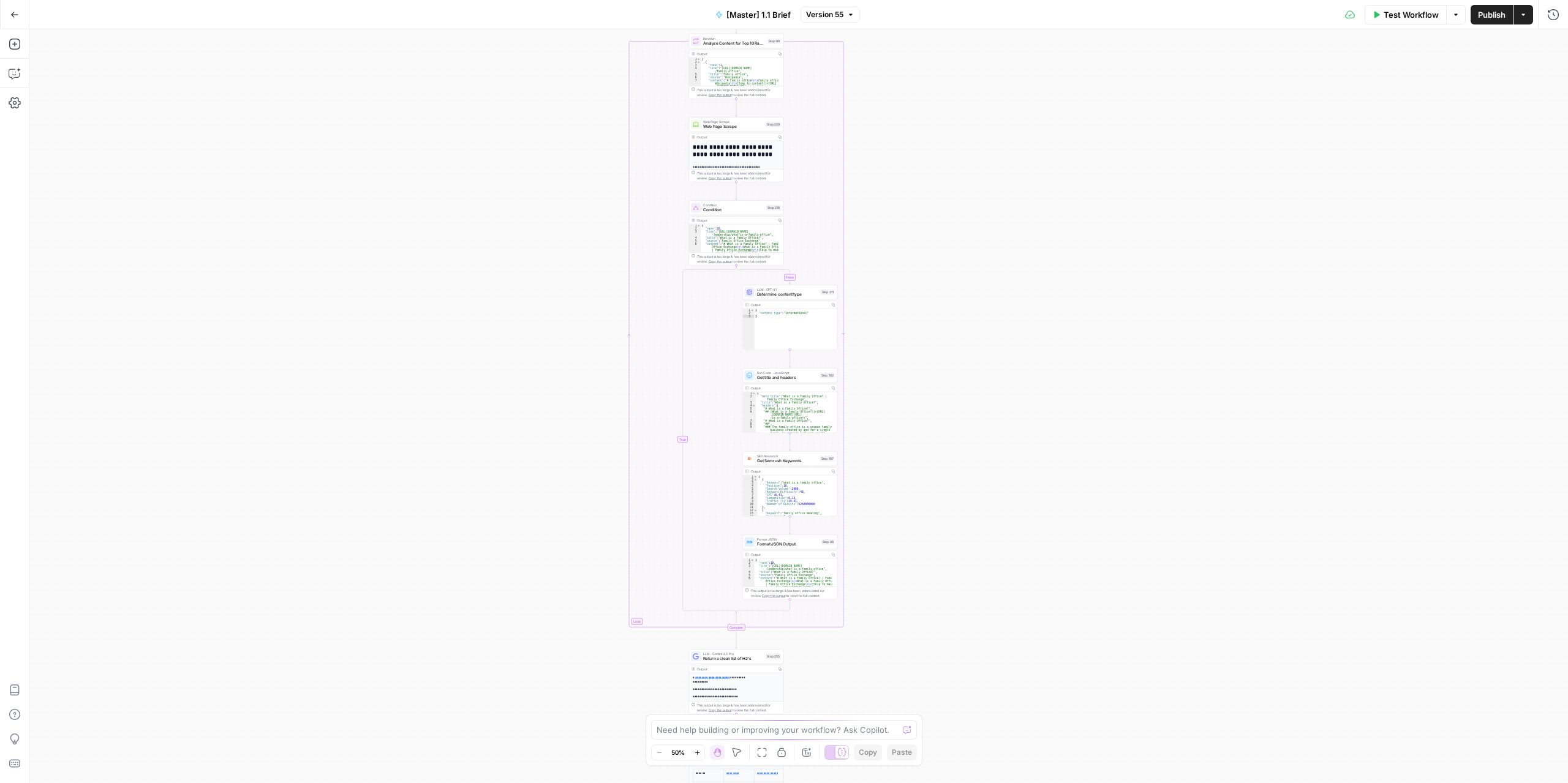
drag, startPoint x: 911, startPoint y: 516, endPoint x: 902, endPoint y: 323, distance: 193.2
click at [902, 323] on div "true false true false Workflow Set Inputs Inputs Run Code · Python Get SERP Par…" at bounding box center [798, 406] width 1539 height 754
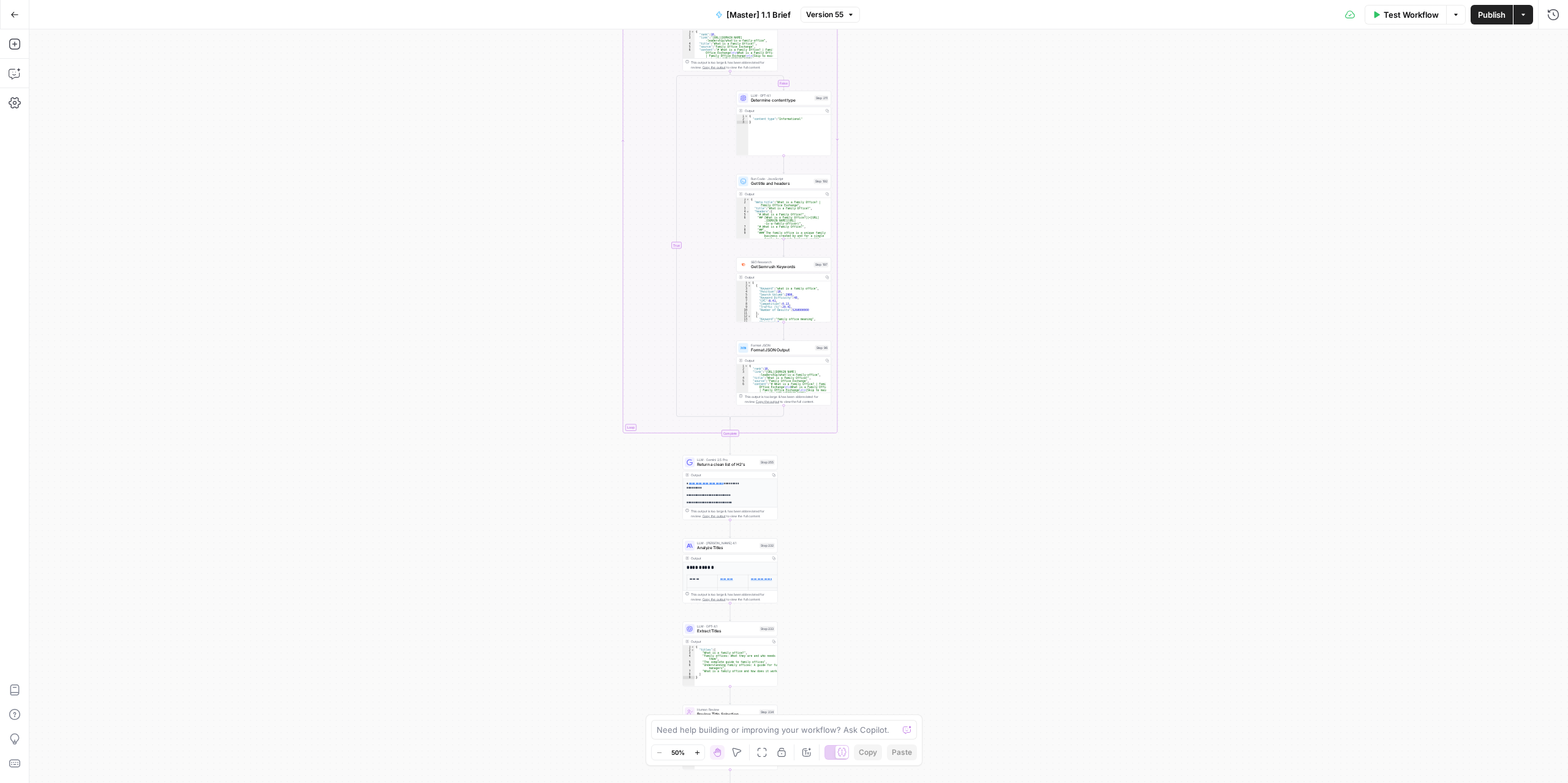
drag, startPoint x: 902, startPoint y: 264, endPoint x: 902, endPoint y: 386, distance: 122.0
click at [902, 264] on div "true false true false Workflow Set Inputs Inputs Run Code · Python Get SERP Par…" at bounding box center [798, 406] width 1539 height 754
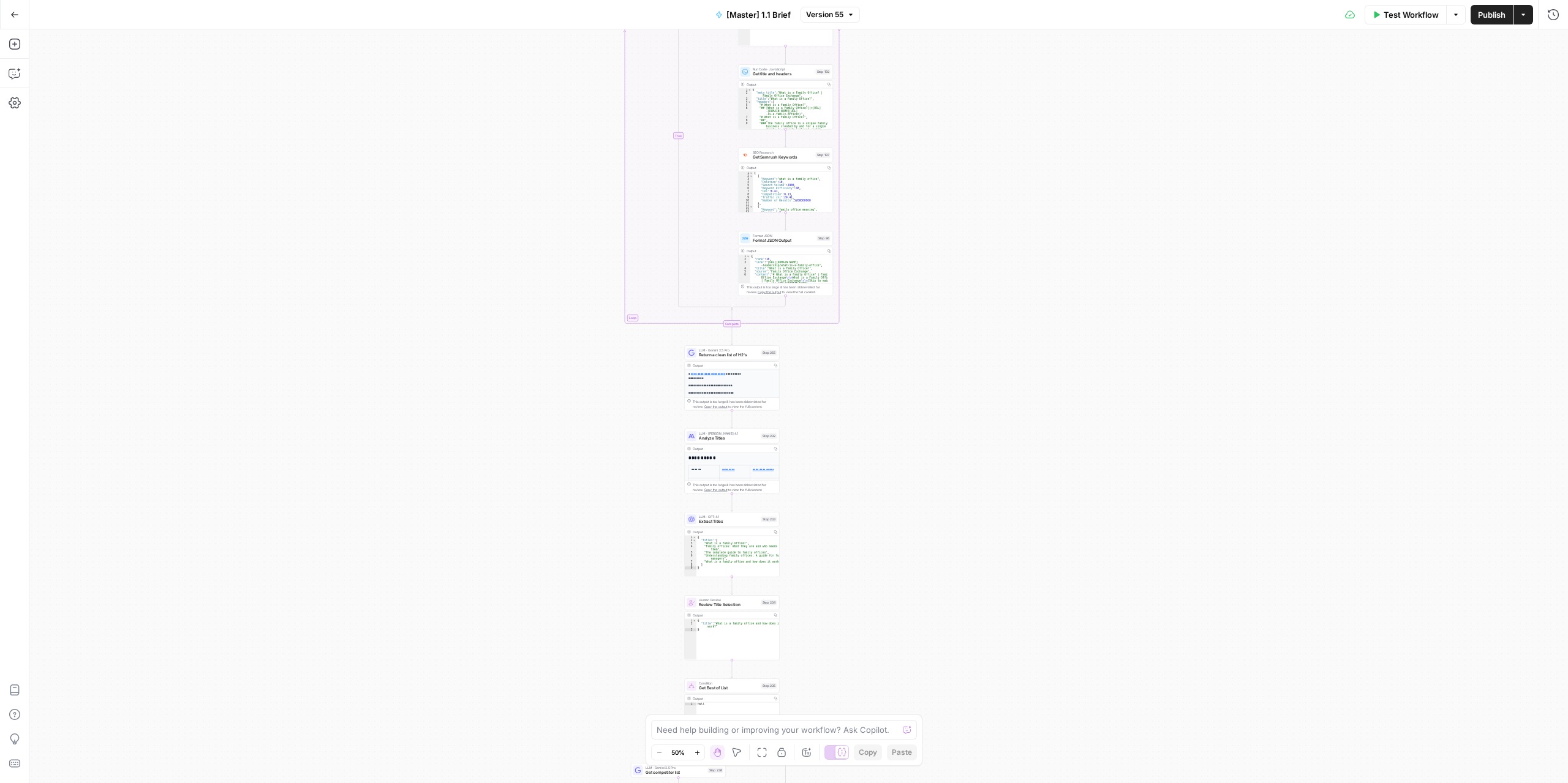
drag, startPoint x: 907, startPoint y: 389, endPoint x: 866, endPoint y: 406, distance: 44.4
click at [907, 389] on div "true false true false Workflow Set Inputs Inputs Run Code · Python Get SERP Par…" at bounding box center [798, 406] width 1539 height 754
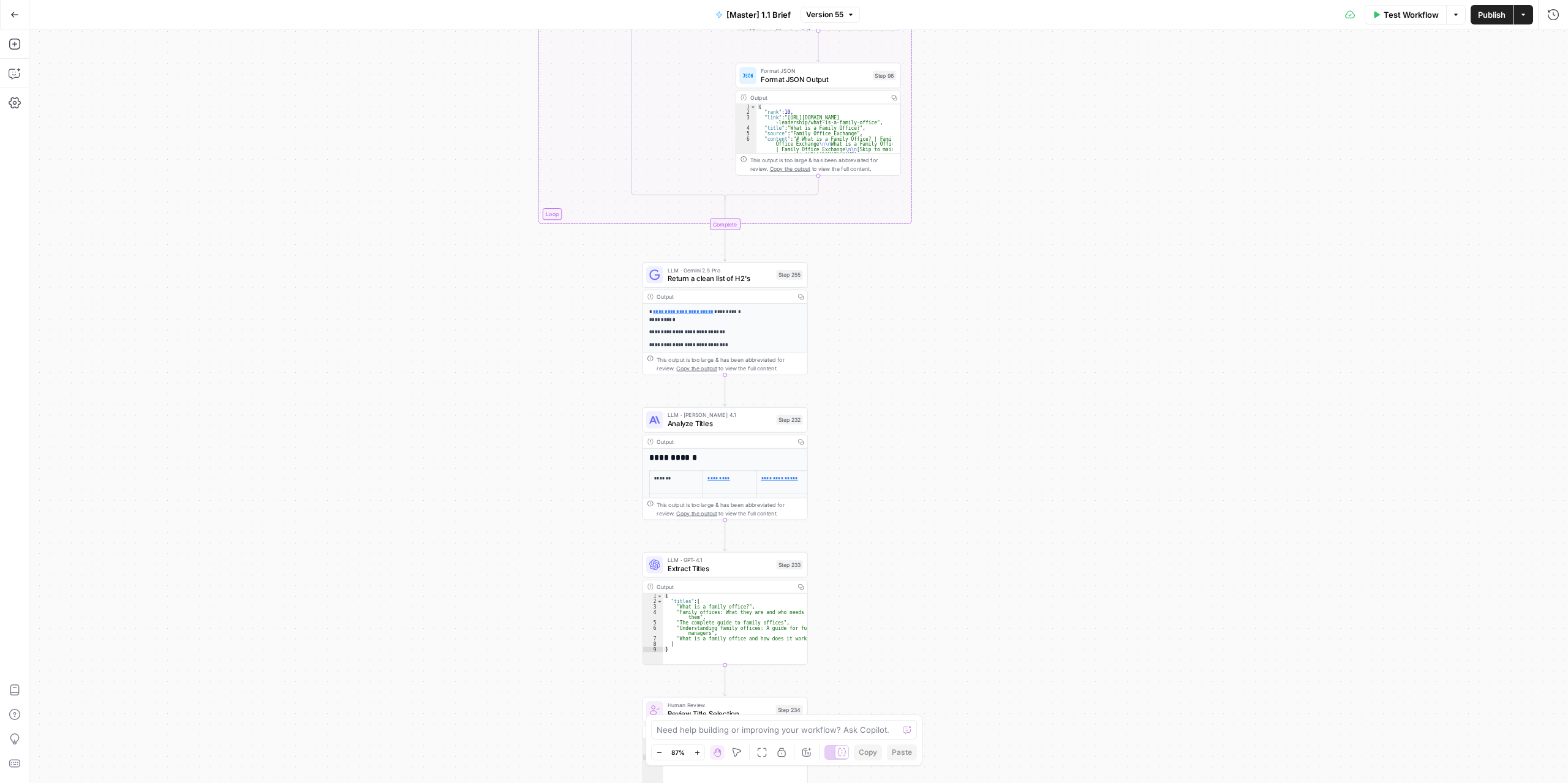
click at [909, 406] on div "true false true false Workflow Set Inputs Inputs Run Code · Python Get SERP Par…" at bounding box center [798, 406] width 1539 height 754
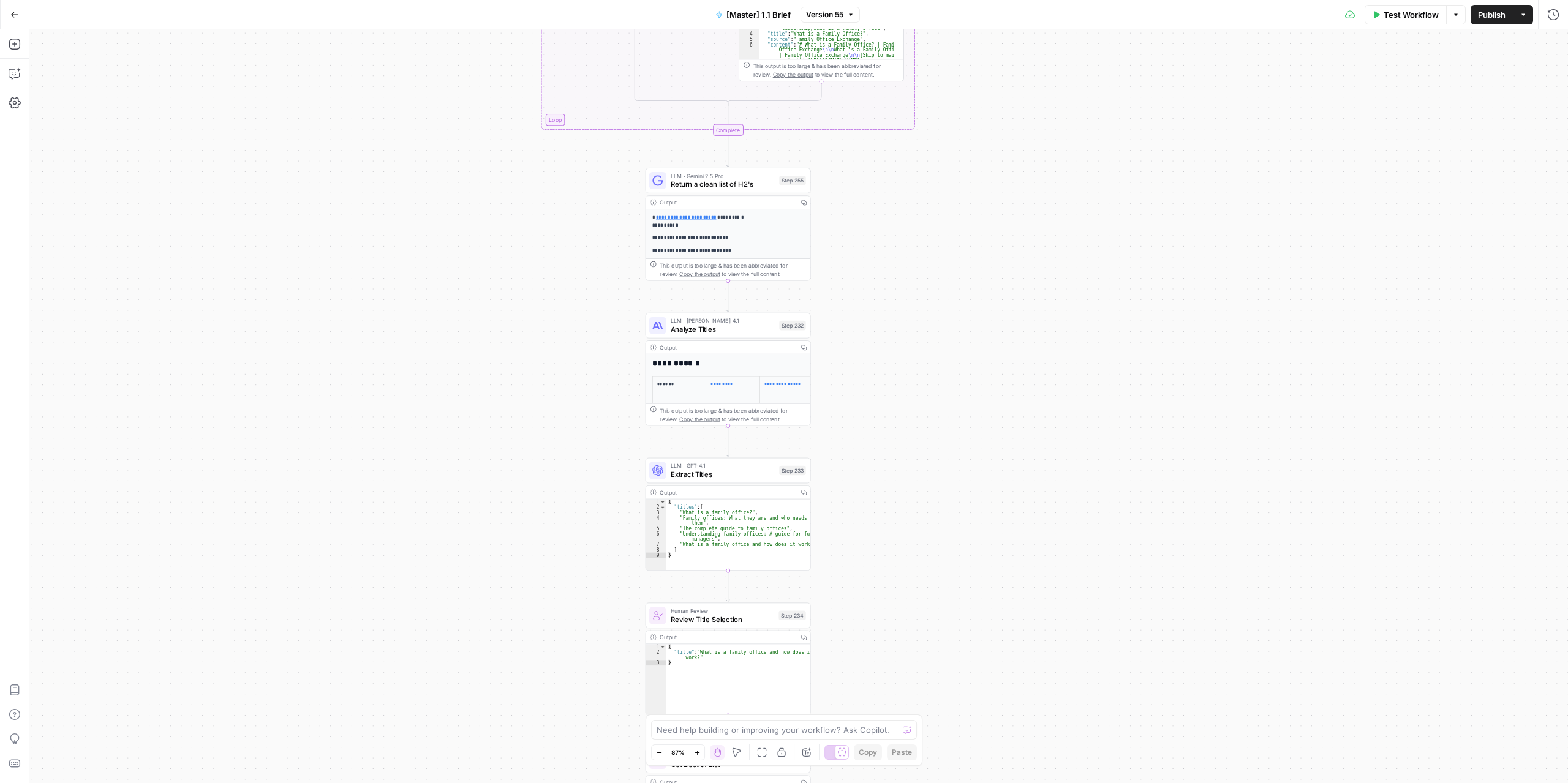
drag, startPoint x: 906, startPoint y: 417, endPoint x: 906, endPoint y: 404, distance: 13.0
click at [906, 404] on div "true false true false Workflow Set Inputs Inputs Run Code · Python Get SERP Par…" at bounding box center [798, 406] width 1539 height 754
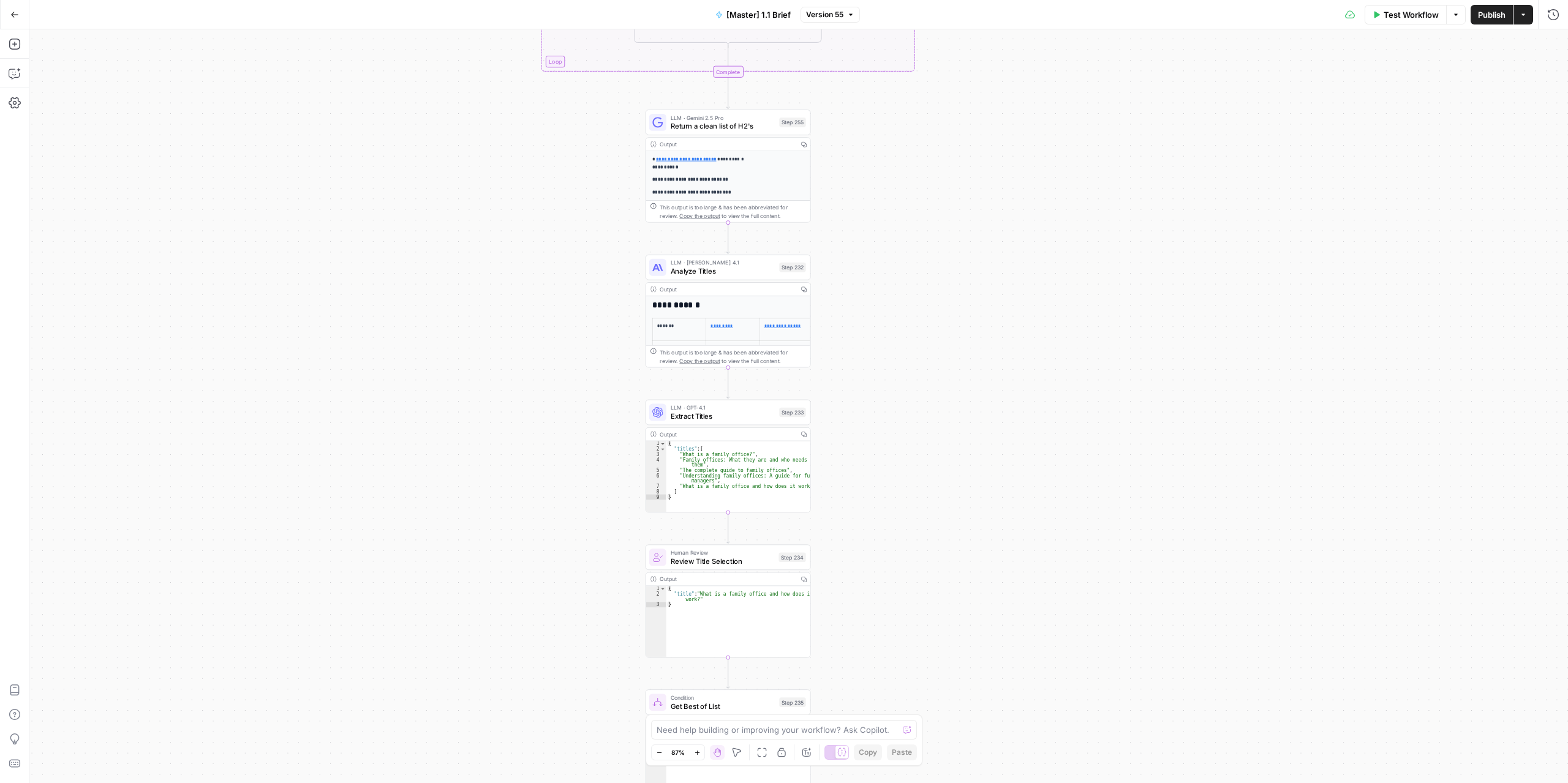
drag, startPoint x: 900, startPoint y: 464, endPoint x: 900, endPoint y: 412, distance: 52.0
click at [900, 412] on div "true false true false Workflow Set Inputs Inputs Run Code · Python Get SERP Par…" at bounding box center [798, 406] width 1539 height 754
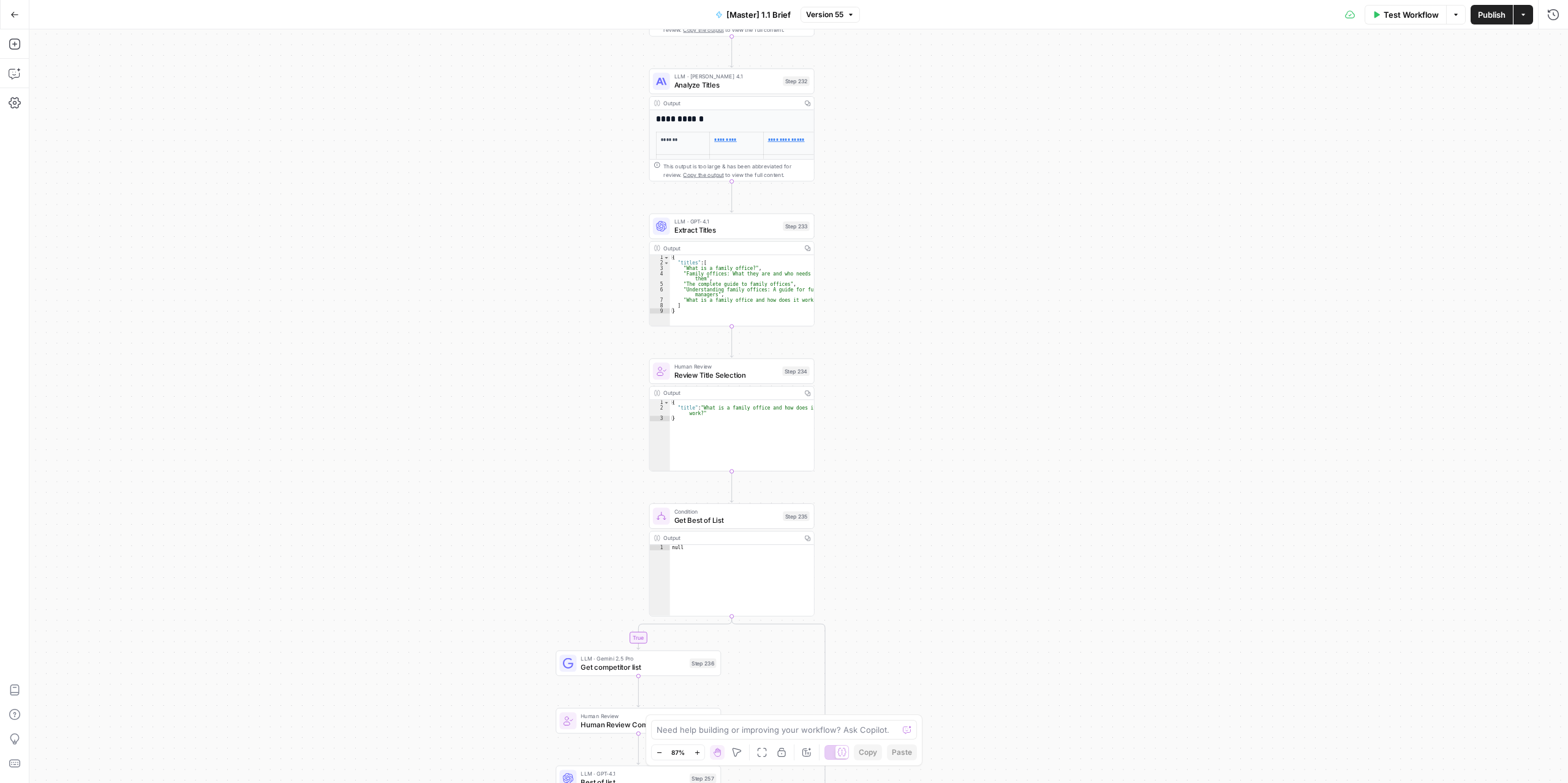
click at [898, 374] on div "true false true false Workflow Set Inputs Inputs Run Code · Python Get SERP Par…" at bounding box center [798, 406] width 1539 height 754
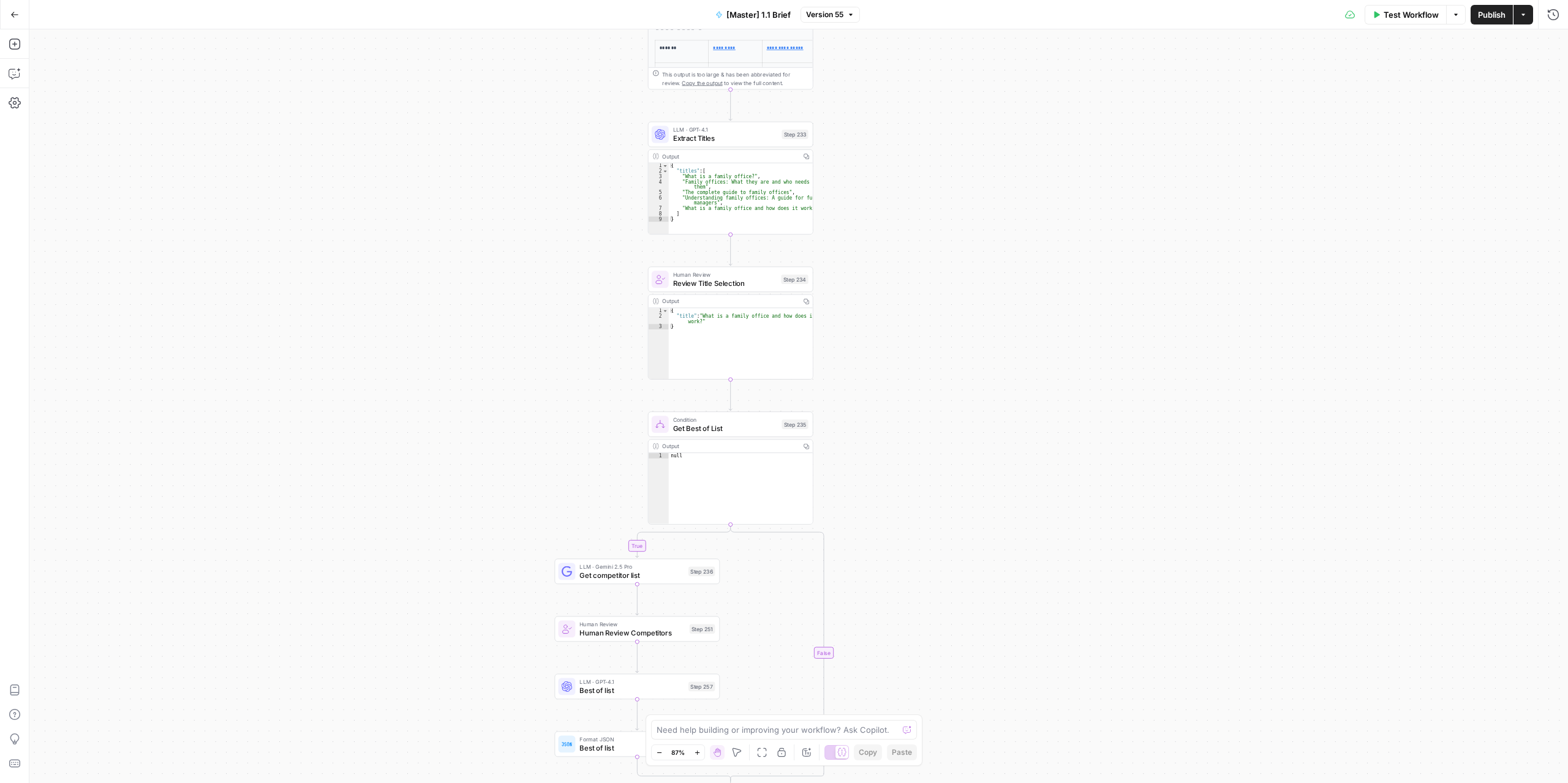
click at [881, 408] on div "true false true false Workflow Set Inputs Inputs Run Code · Python Get SERP Par…" at bounding box center [798, 406] width 1539 height 754
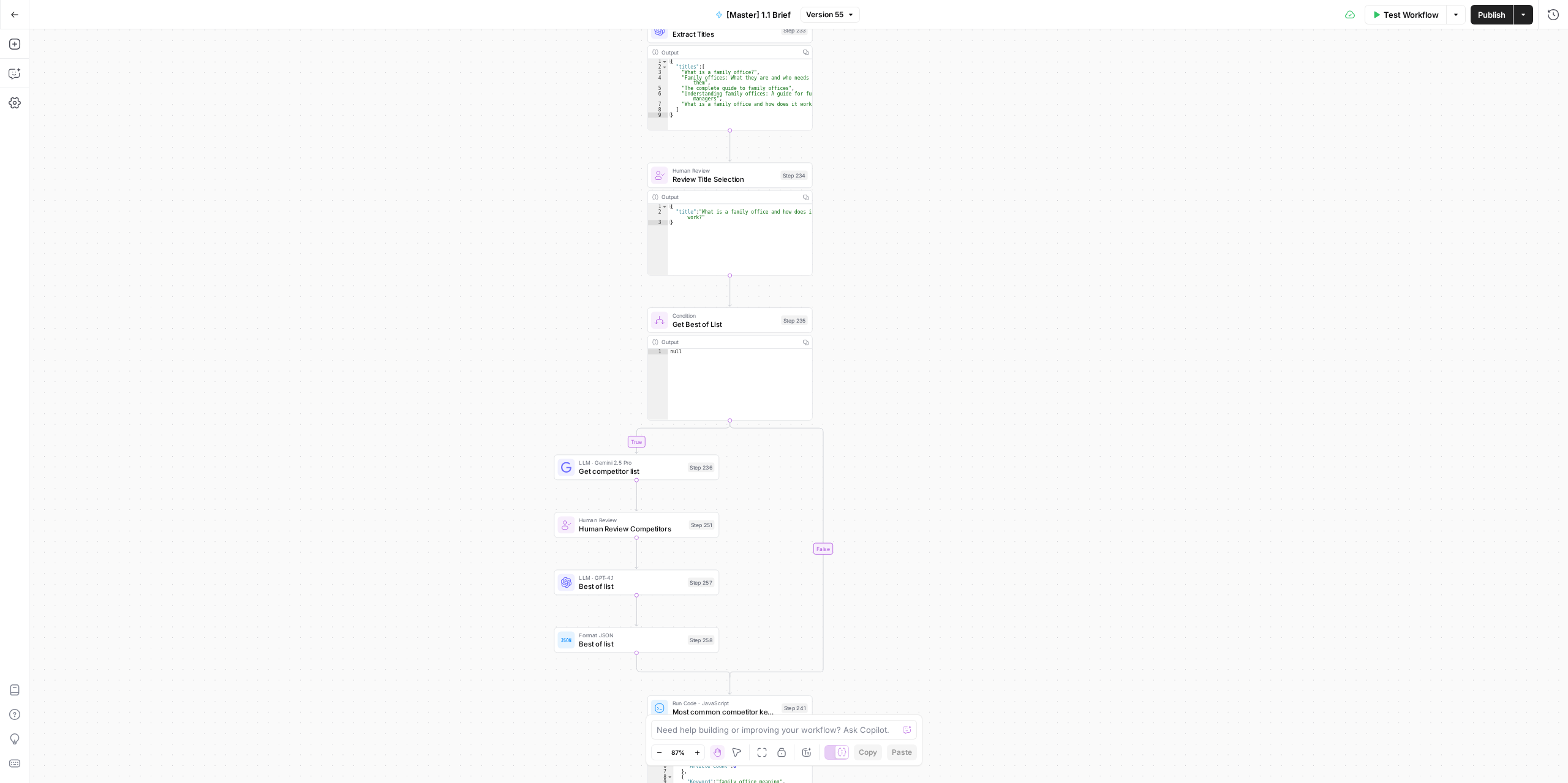
drag, startPoint x: 896, startPoint y: 527, endPoint x: 895, endPoint y: 423, distance: 104.0
click at [895, 423] on div "true false true false Workflow Set Inputs Inputs Run Code · Python Get SERP Par…" at bounding box center [798, 406] width 1539 height 754
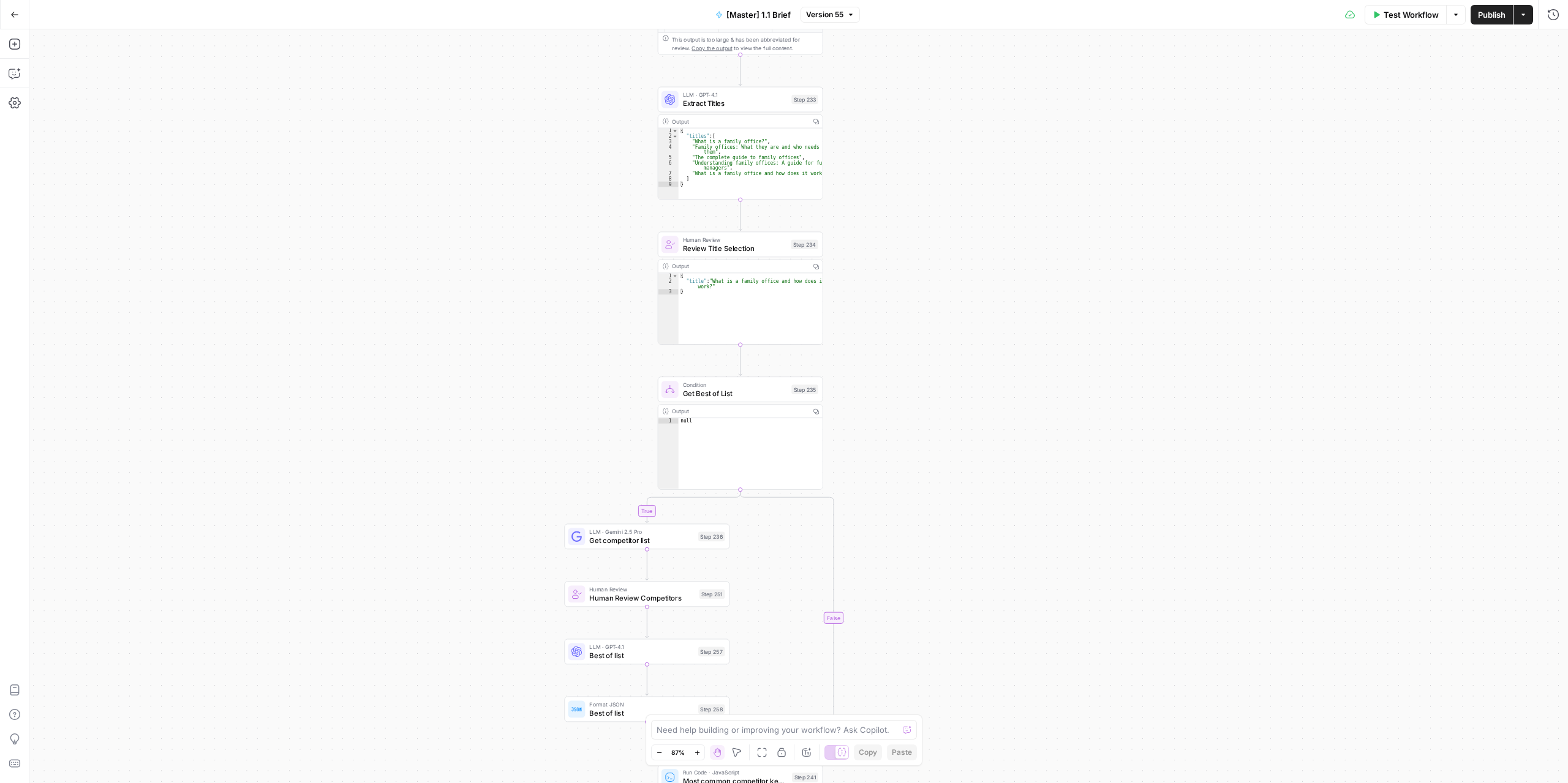
drag, startPoint x: 896, startPoint y: 477, endPoint x: 907, endPoint y: 380, distance: 97.6
click at [906, 571] on div "true false true false Workflow Set Inputs Inputs Run Code · Python Get SERP Par…" at bounding box center [798, 406] width 1539 height 754
drag, startPoint x: 907, startPoint y: 380, endPoint x: 900, endPoint y: 493, distance: 113.2
click at [906, 551] on div "true false true false Workflow Set Inputs Inputs Run Code · Python Get SERP Par…" at bounding box center [798, 406] width 1539 height 754
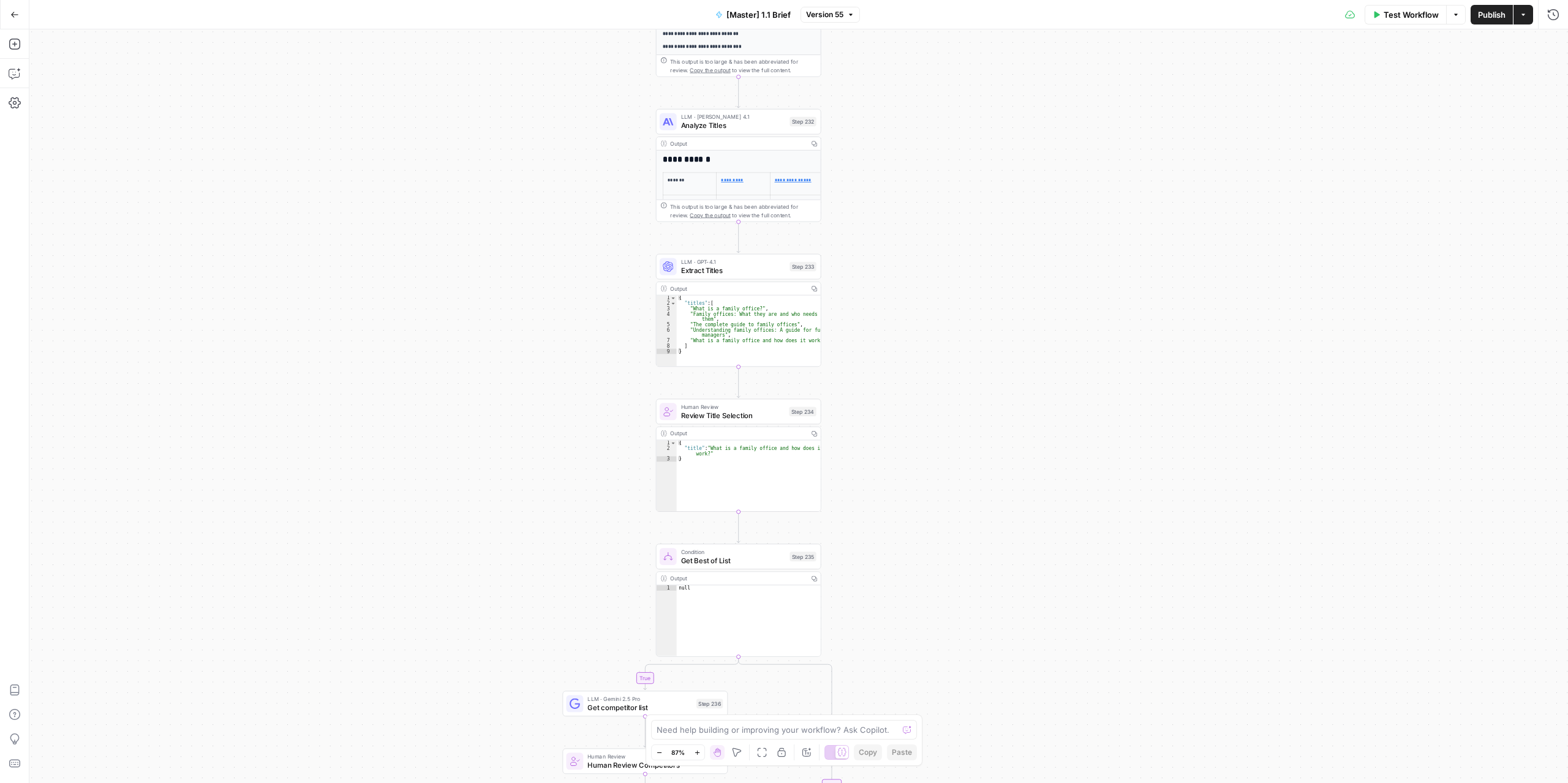
click at [885, 525] on div "true false true false Workflow Set Inputs Inputs Run Code · Python Get SERP Par…" at bounding box center [798, 406] width 1539 height 754
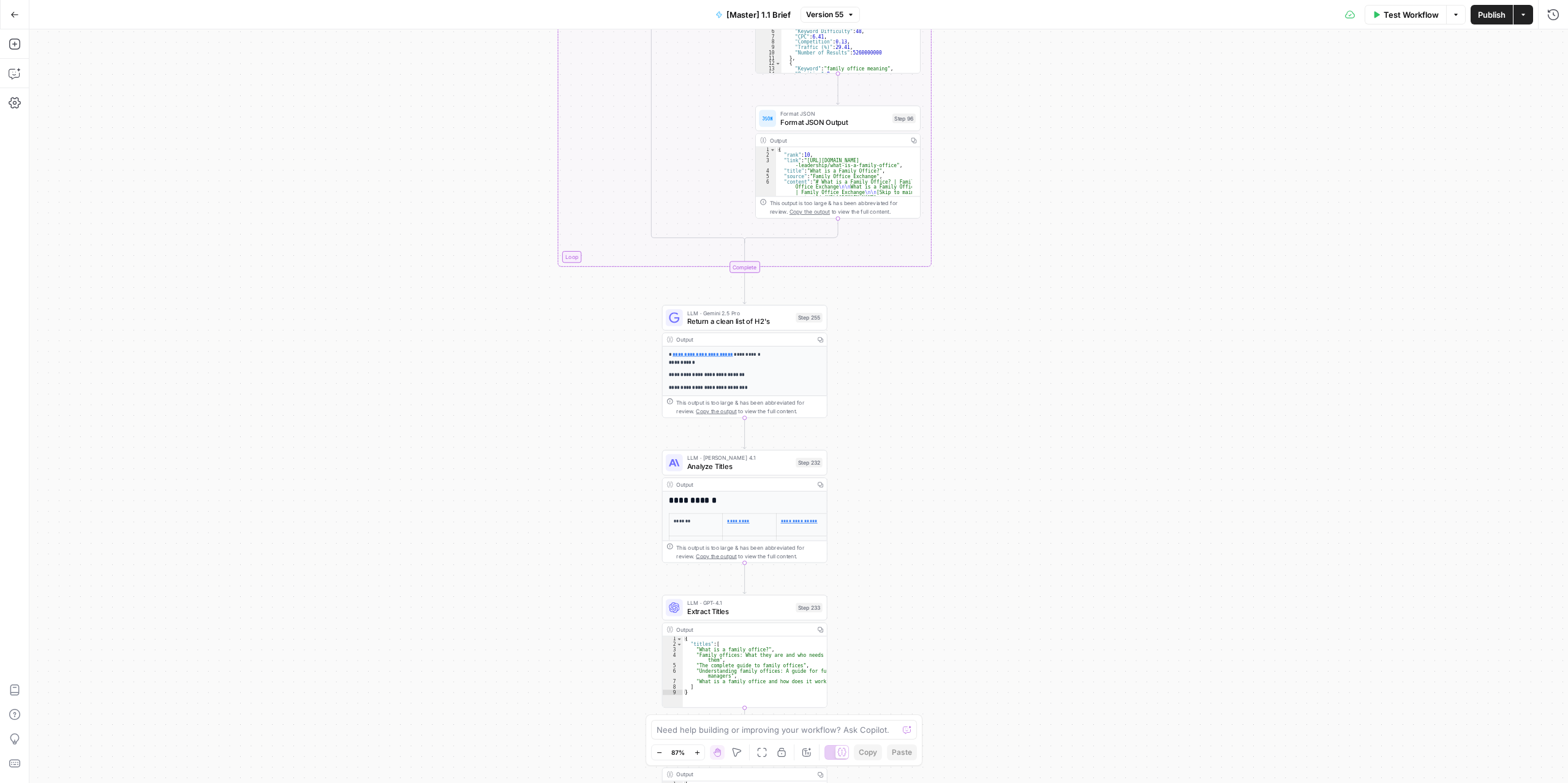
drag, startPoint x: 883, startPoint y: 465, endPoint x: 890, endPoint y: 439, distance: 26.9
click at [890, 552] on div "true false true false Workflow Set Inputs Inputs Run Code · Python Get SERP Par…" at bounding box center [798, 406] width 1539 height 754
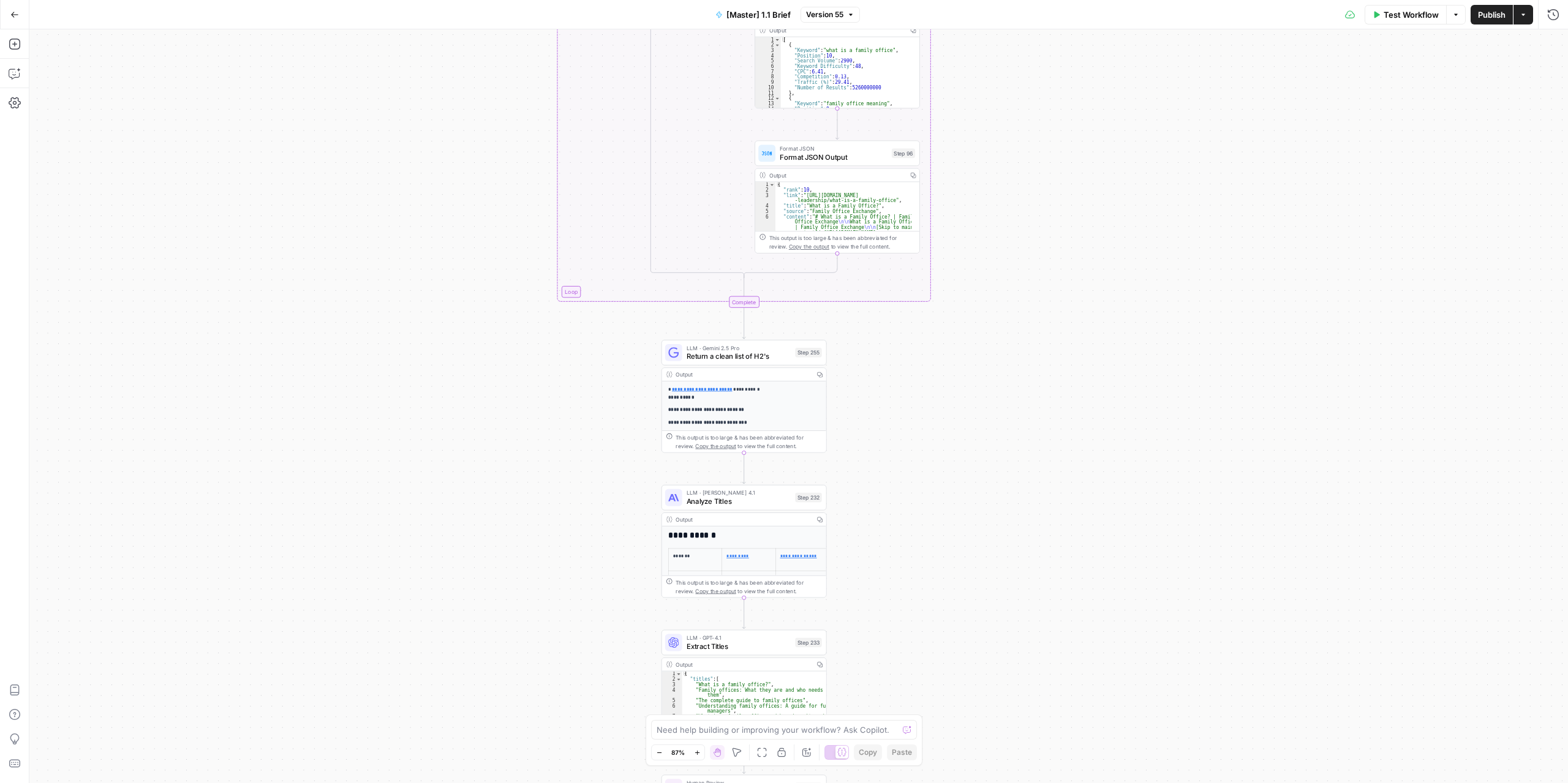
drag, startPoint x: 889, startPoint y: 393, endPoint x: 889, endPoint y: 447, distance: 54.0
click at [889, 447] on div "true false true false Workflow Set Inputs Inputs Run Code · Python Get SERP Par…" at bounding box center [798, 406] width 1539 height 754
click at [766, 356] on span "Return a clean list of H2's" at bounding box center [739, 356] width 105 height 10
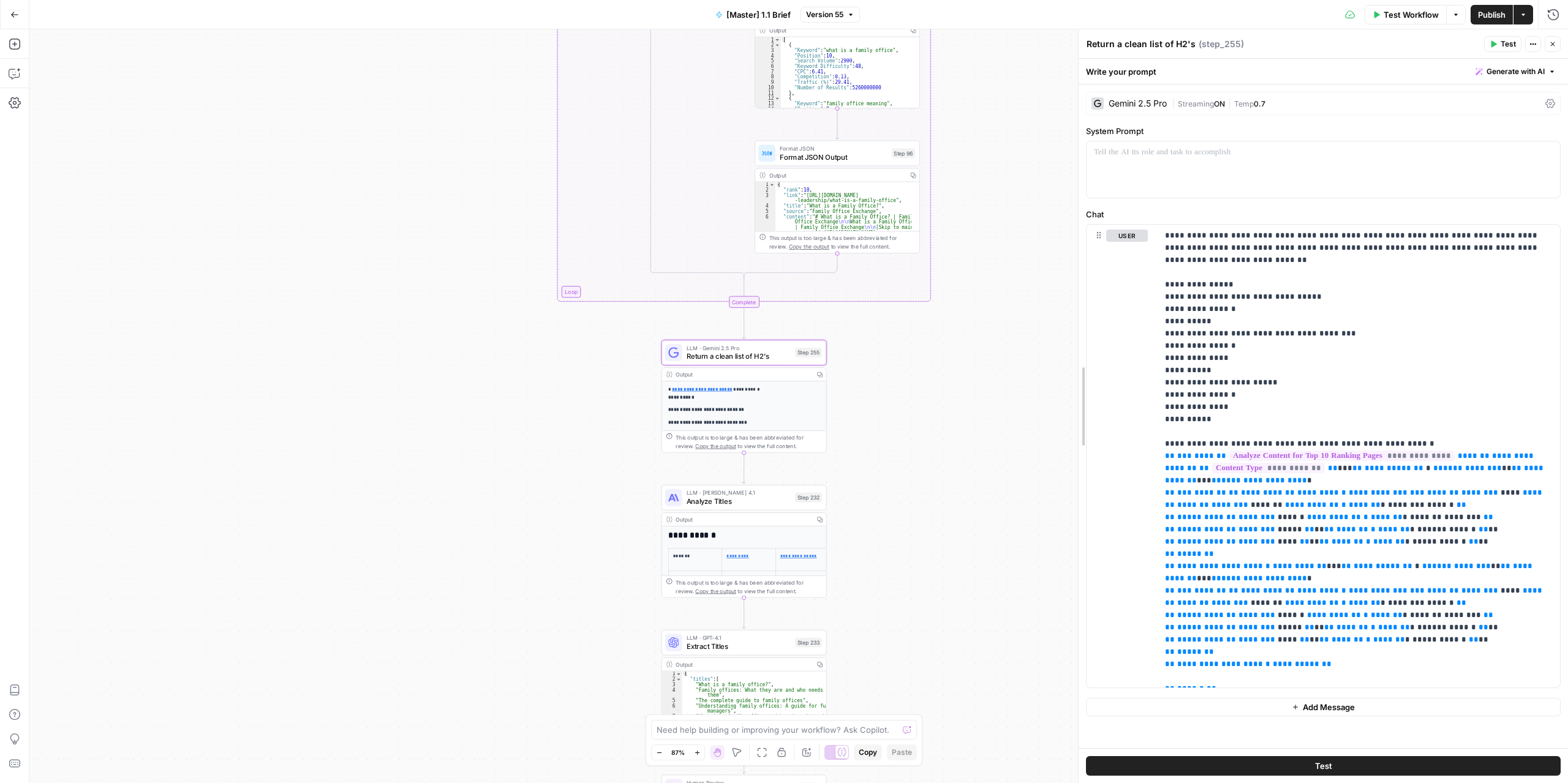
drag, startPoint x: 1327, startPoint y: 398, endPoint x: 1041, endPoint y: 415, distance: 286.5
click at [1041, 415] on body "AirOps Builders New Home Browse Your Data Usage Settings Recent Grids [Carta] P…" at bounding box center [784, 391] width 1568 height 783
click at [959, 454] on div "false true true false Workflow Set Inputs Inputs Run Code · Python Get SERP Par…" at bounding box center [798, 406] width 1539 height 754
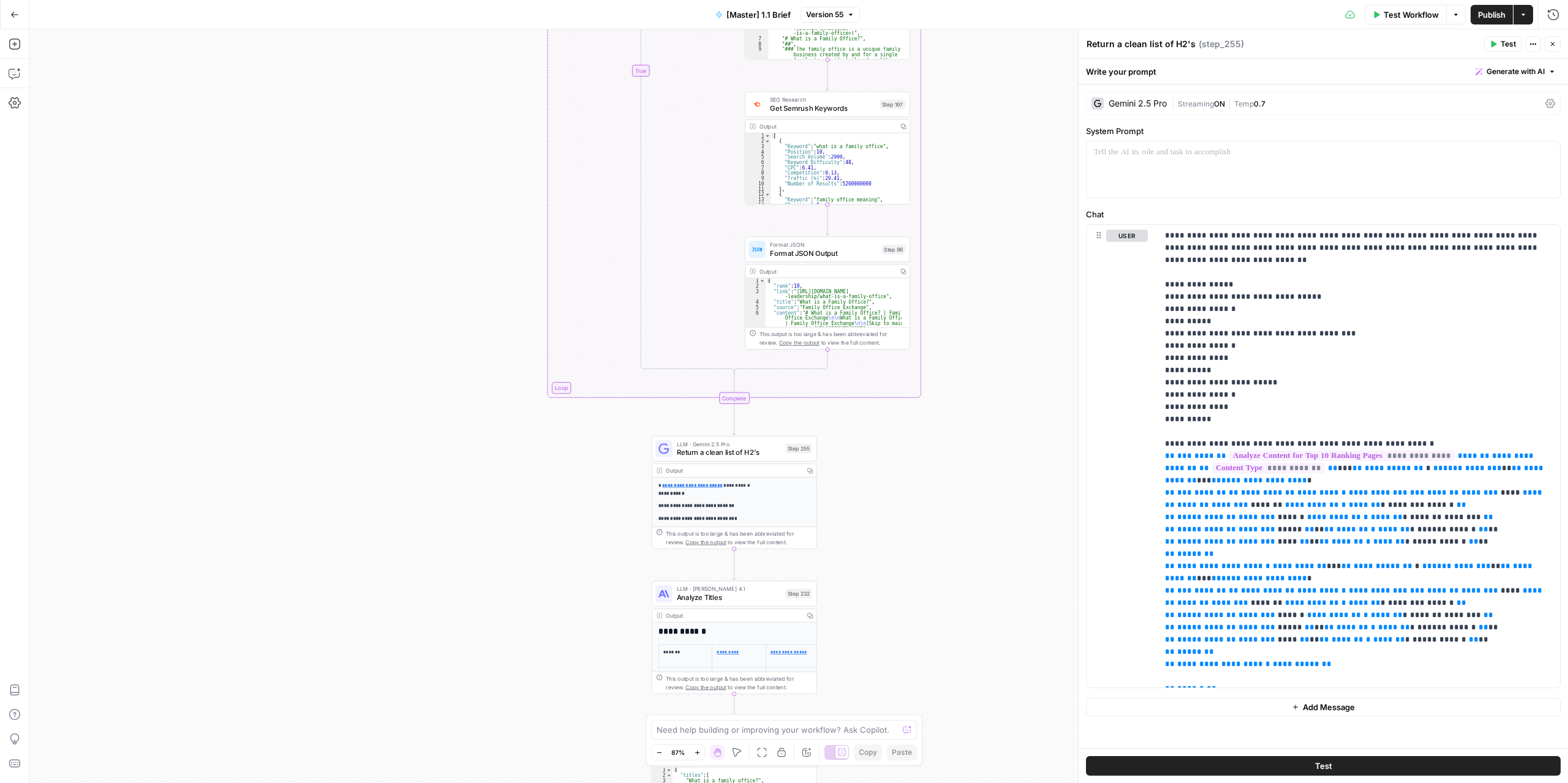
drag, startPoint x: 938, startPoint y: 384, endPoint x: 927, endPoint y: 547, distance: 163.4
click at [927, 547] on div "false true true false Workflow Set Inputs Inputs Run Code · Python Get SERP Par…" at bounding box center [798, 406] width 1539 height 754
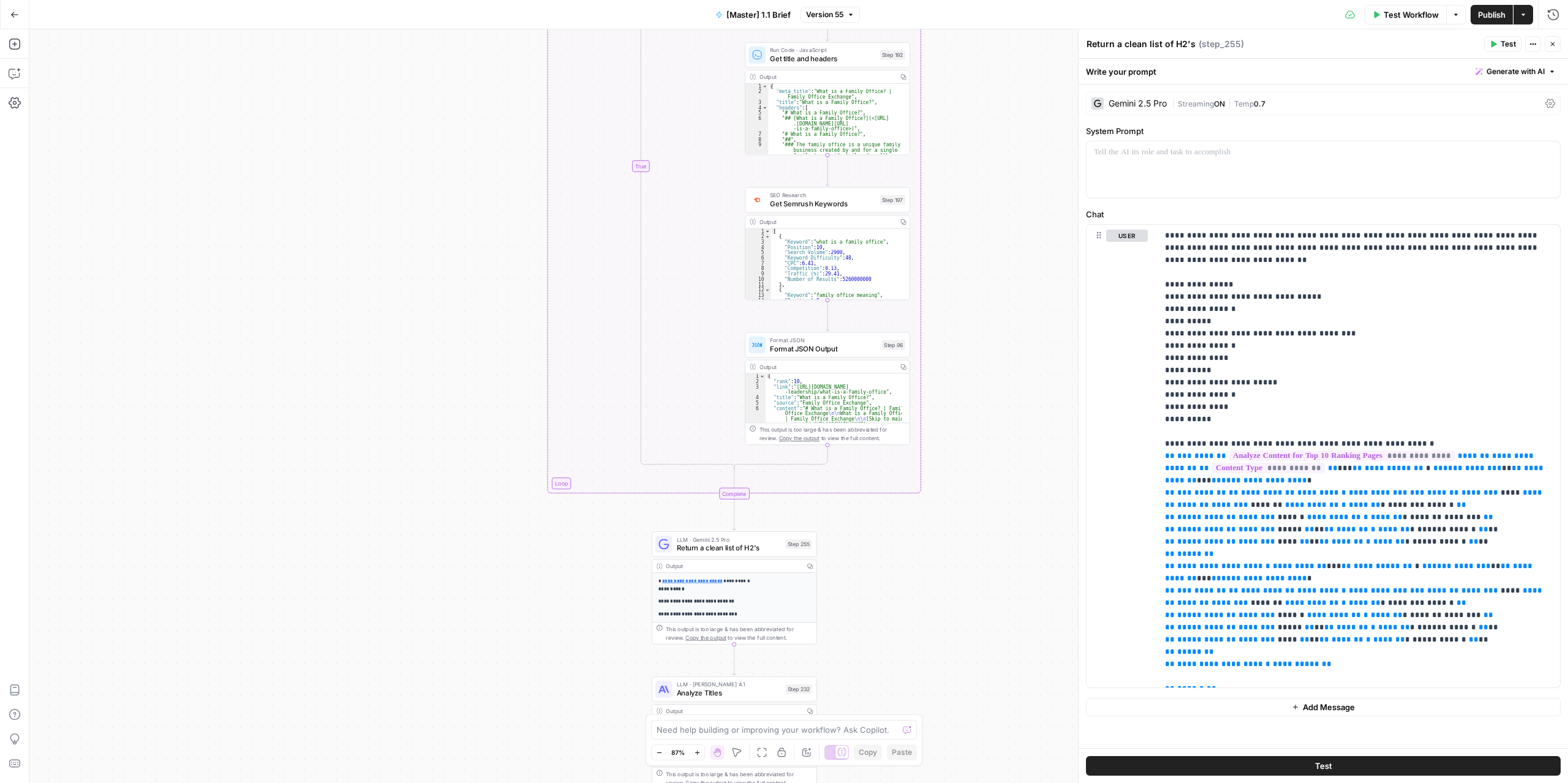
click at [983, 345] on div "false true true false Workflow Set Inputs Inputs Run Code · Python Get SERP Par…" at bounding box center [798, 406] width 1539 height 754
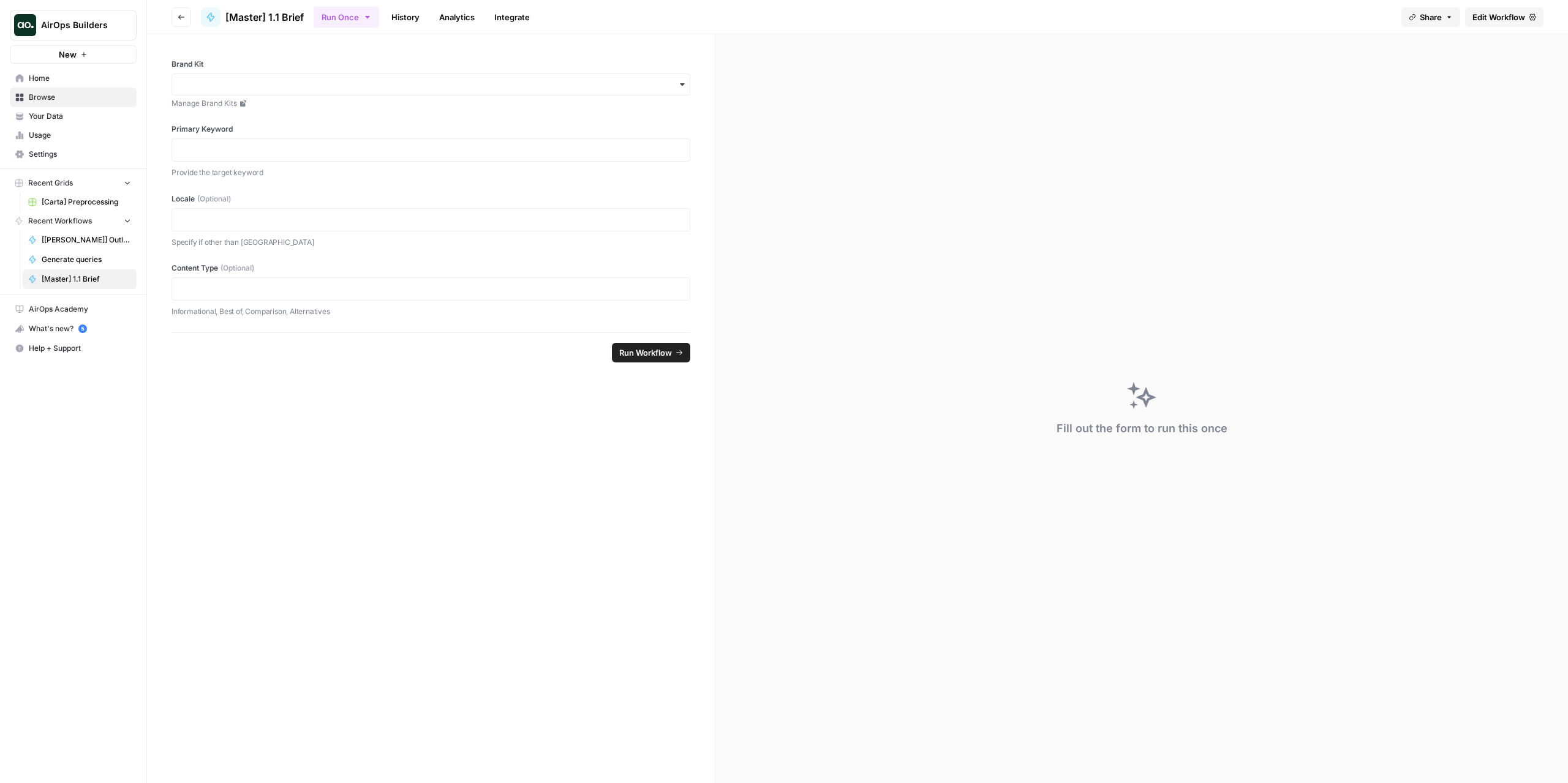
click at [302, 397] on form "Brand Kit Manage Brand Kits Primary Keyword Provide the target keyword Locale (…" at bounding box center [431, 409] width 568 height 749
click at [176, 13] on button "Go back" at bounding box center [182, 17] width 20 height 20
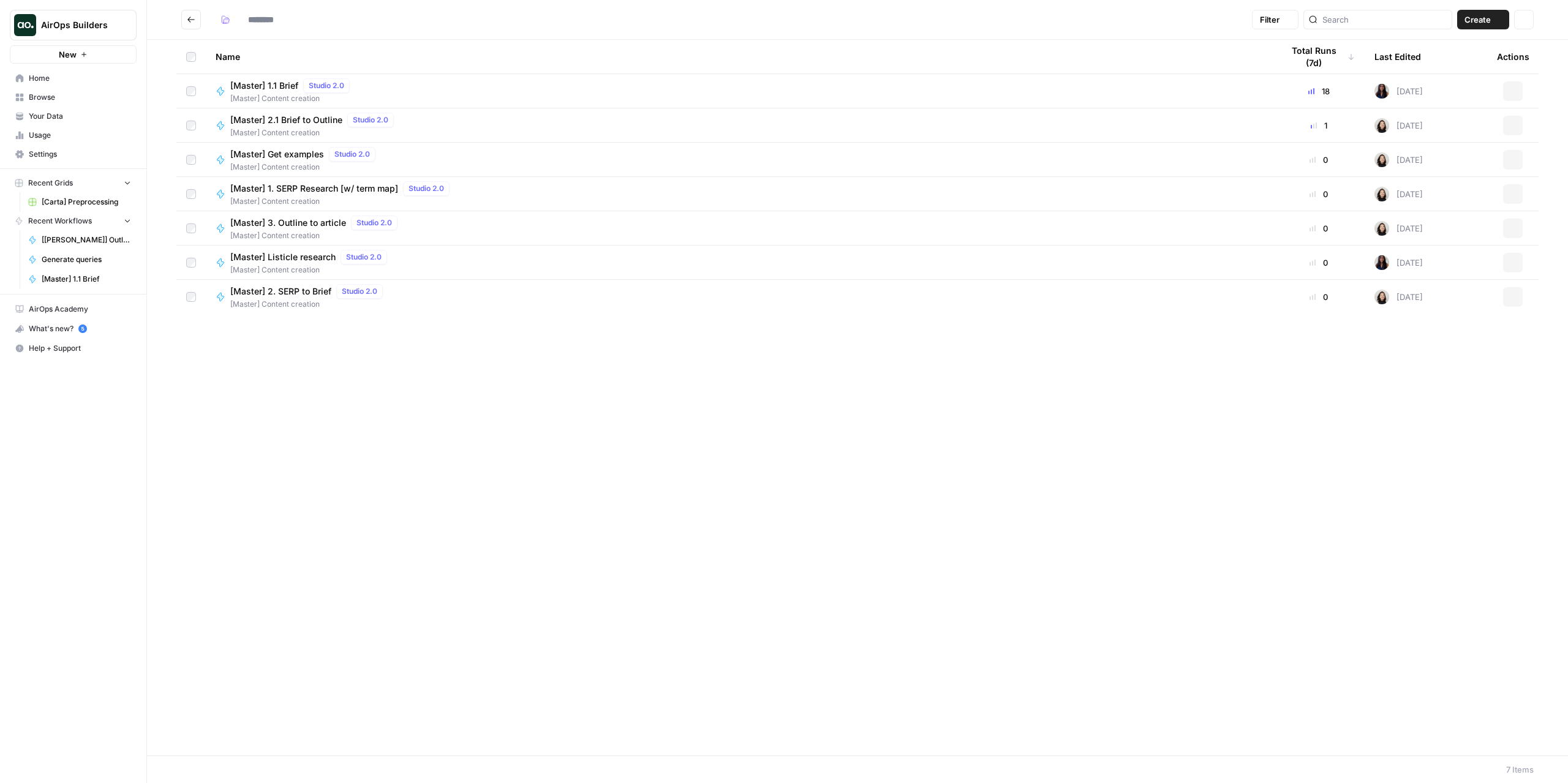
type input "**********"
click at [191, 15] on icon "Go back" at bounding box center [191, 19] width 8 height 8
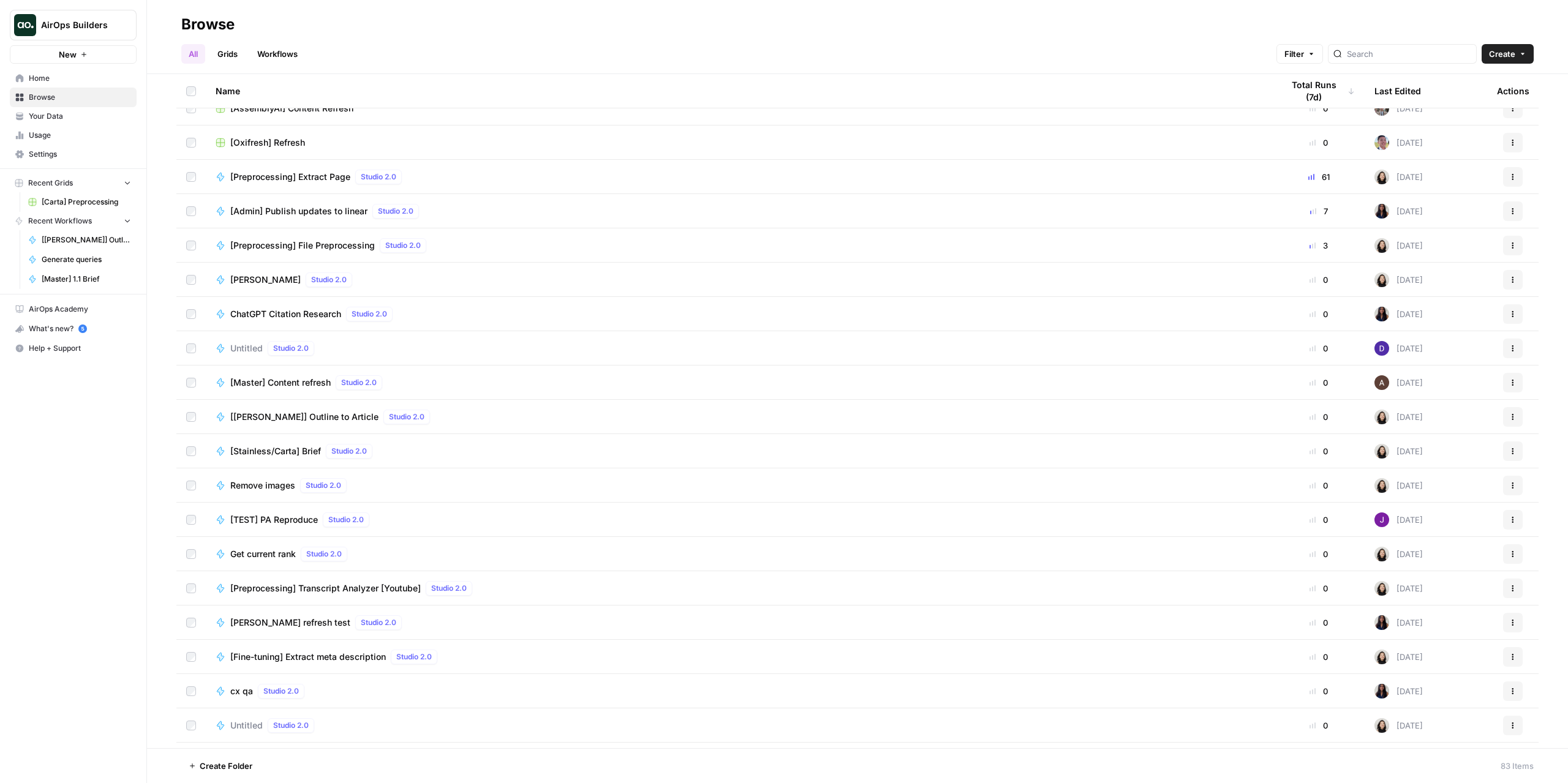
scroll to position [980, 0]
click at [254, 280] on span "[PERSON_NAME]" at bounding box center [266, 277] width 71 height 12
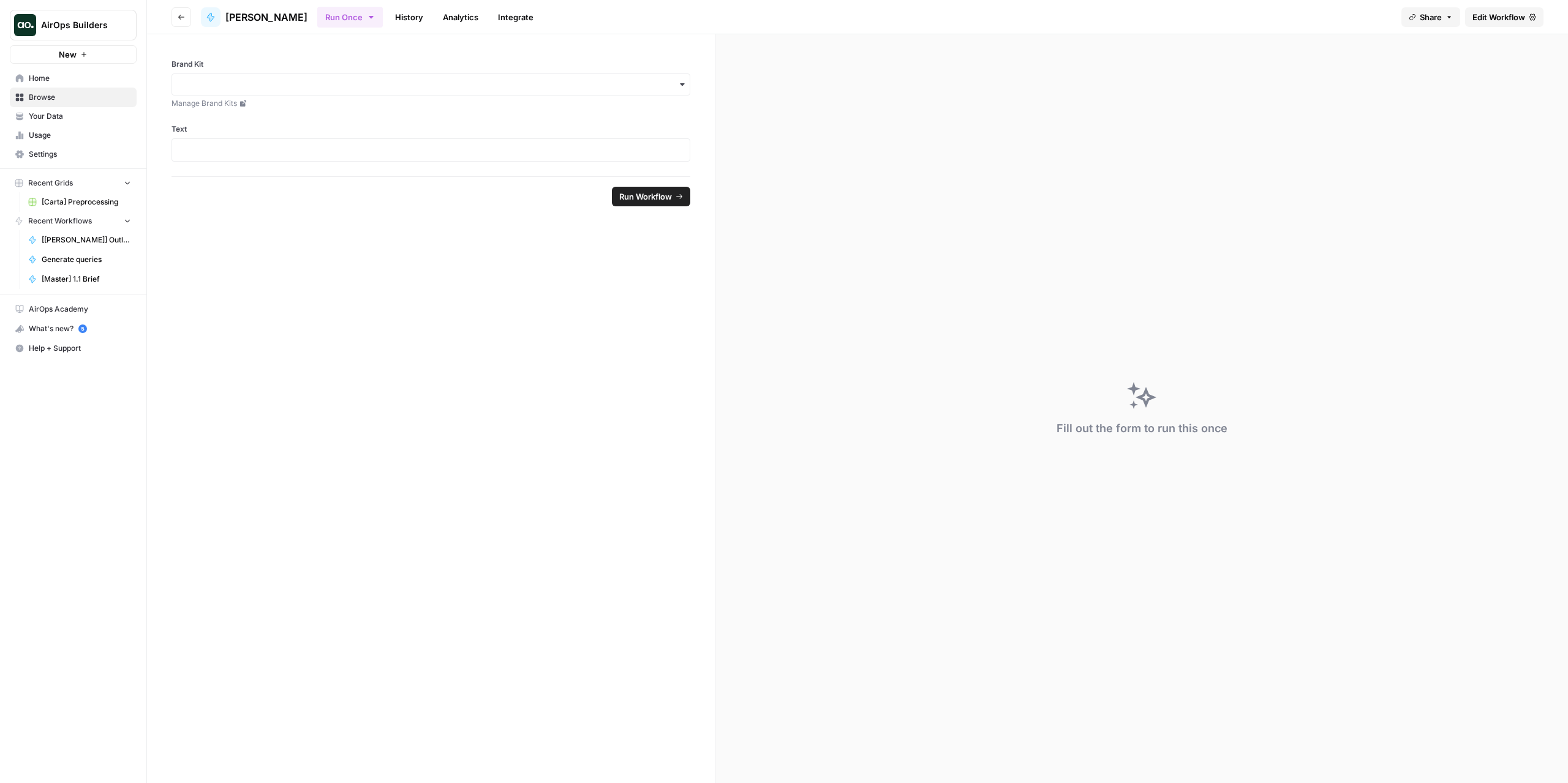
click at [1511, 15] on span "Edit Workflow" at bounding box center [1499, 17] width 53 height 12
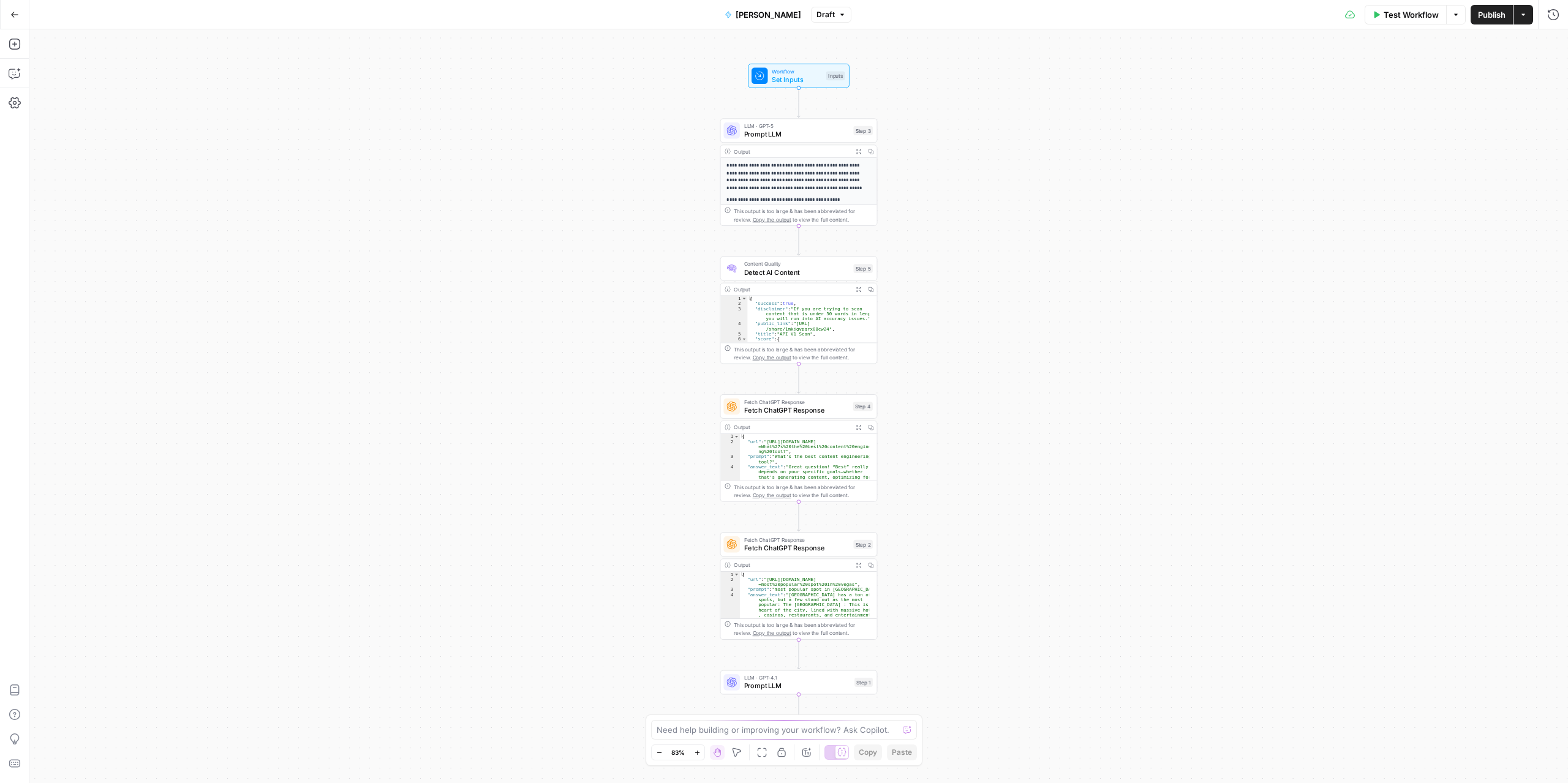
click at [16, 9] on button "Go Back" at bounding box center [15, 15] width 22 height 22
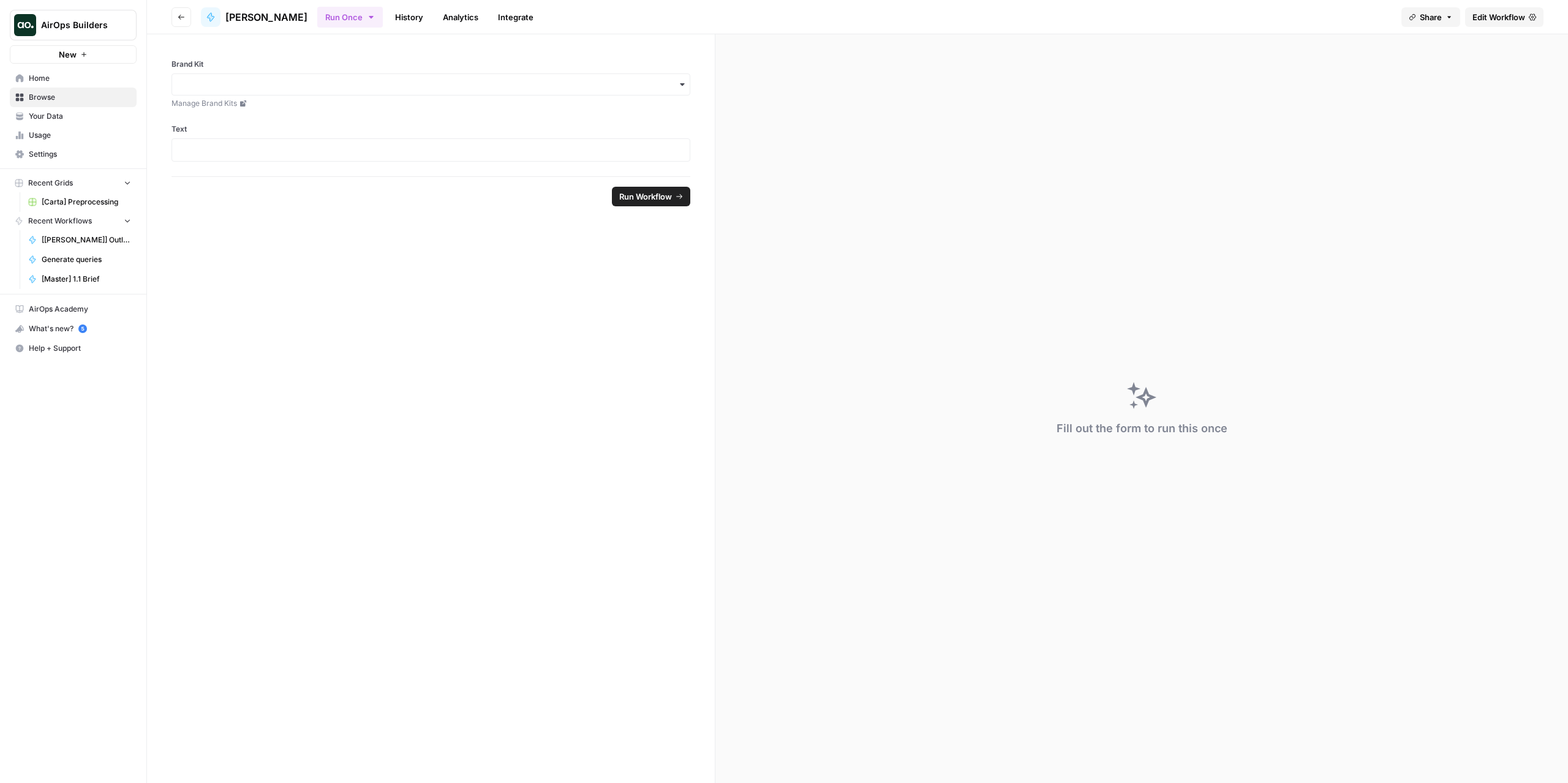
click at [179, 20] on icon "button" at bounding box center [181, 17] width 7 height 7
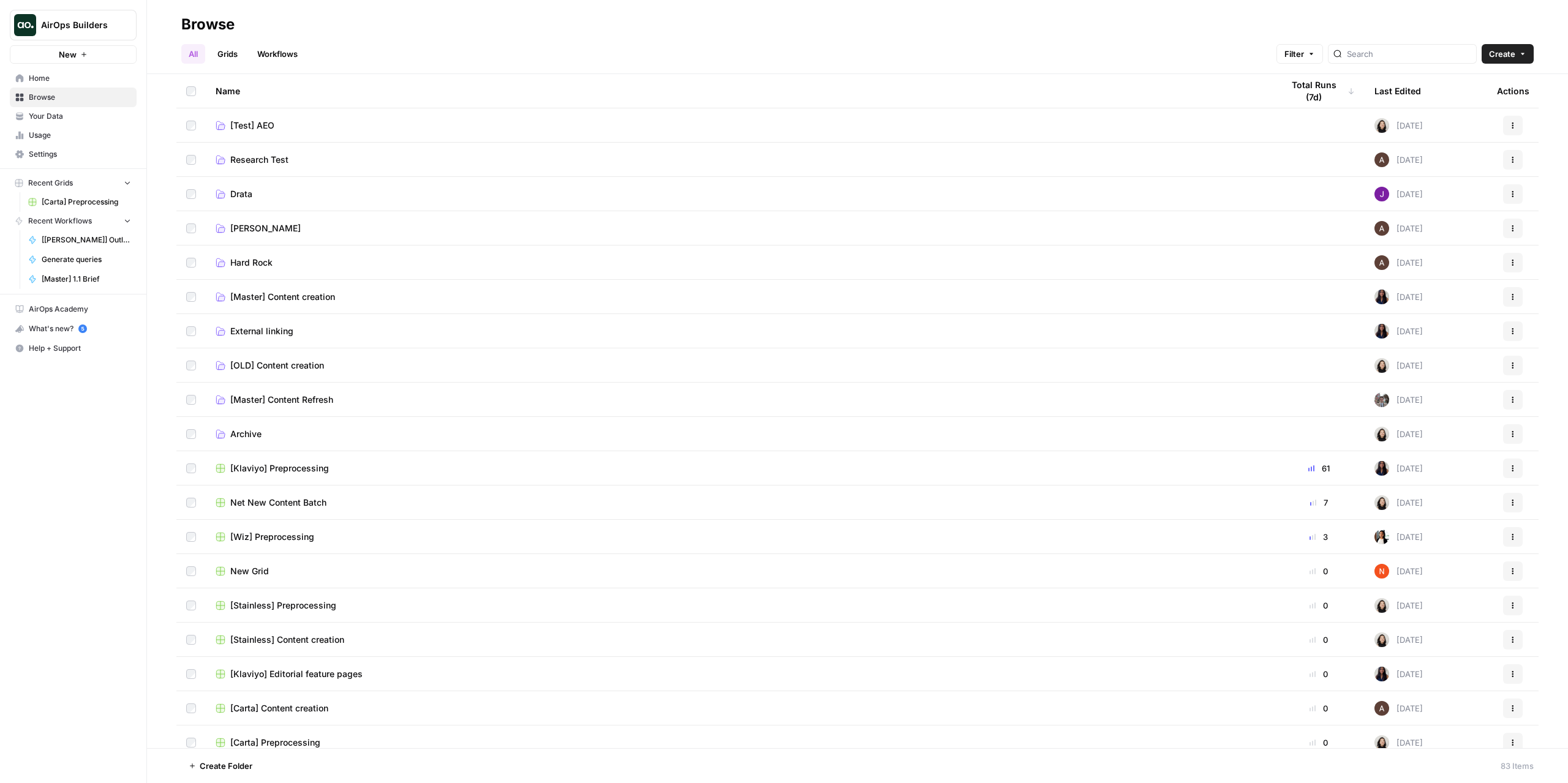
click at [1499, 50] on span "Create" at bounding box center [1502, 54] width 26 height 12
click at [1478, 79] on span "Folder" at bounding box center [1484, 82] width 69 height 12
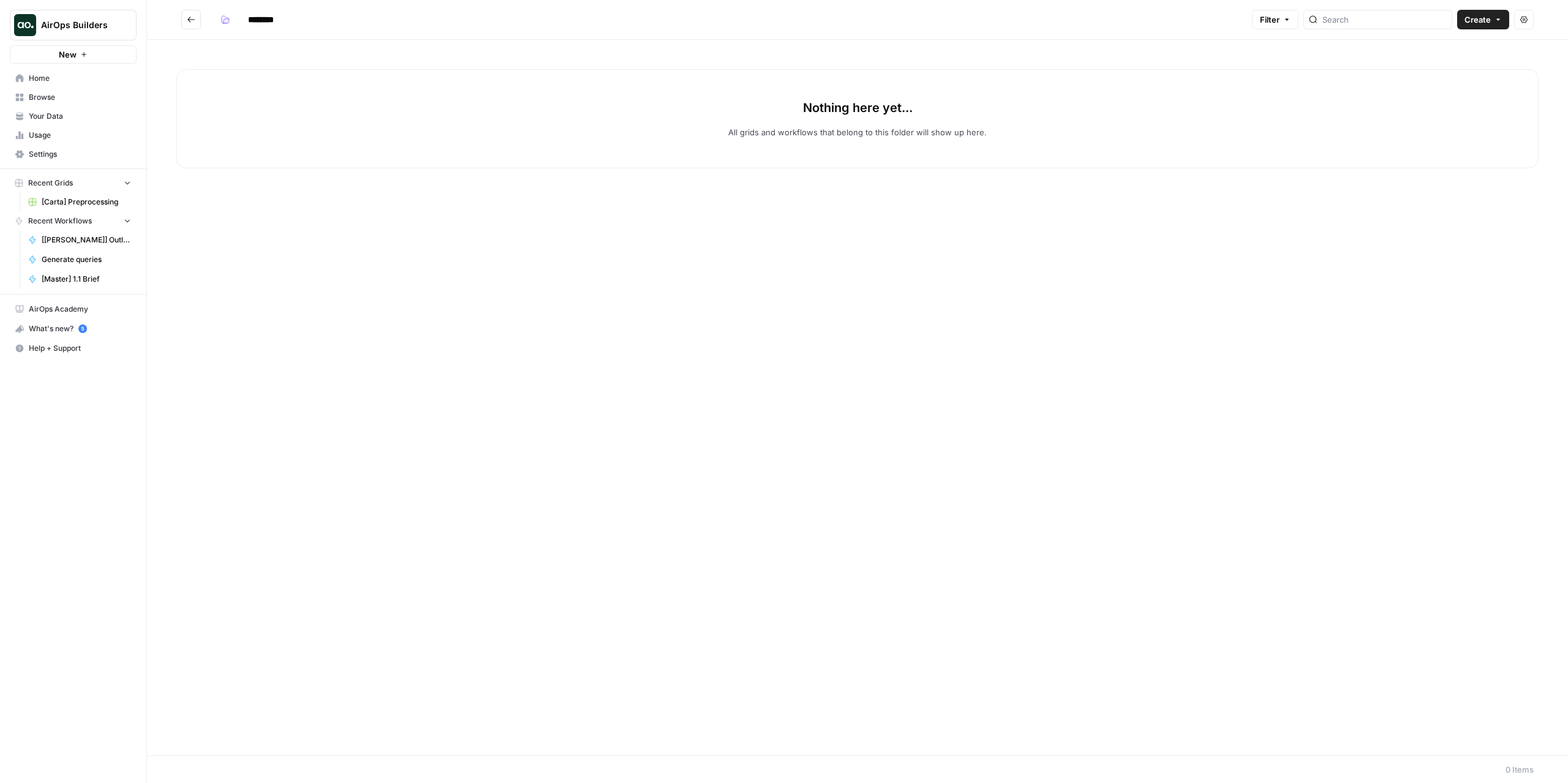
click at [265, 18] on input "********" at bounding box center [276, 20] width 69 height 20
click at [248, 14] on input "**********" at bounding box center [284, 20] width 83 height 20
click at [221, 16] on button "button" at bounding box center [225, 20] width 20 height 20
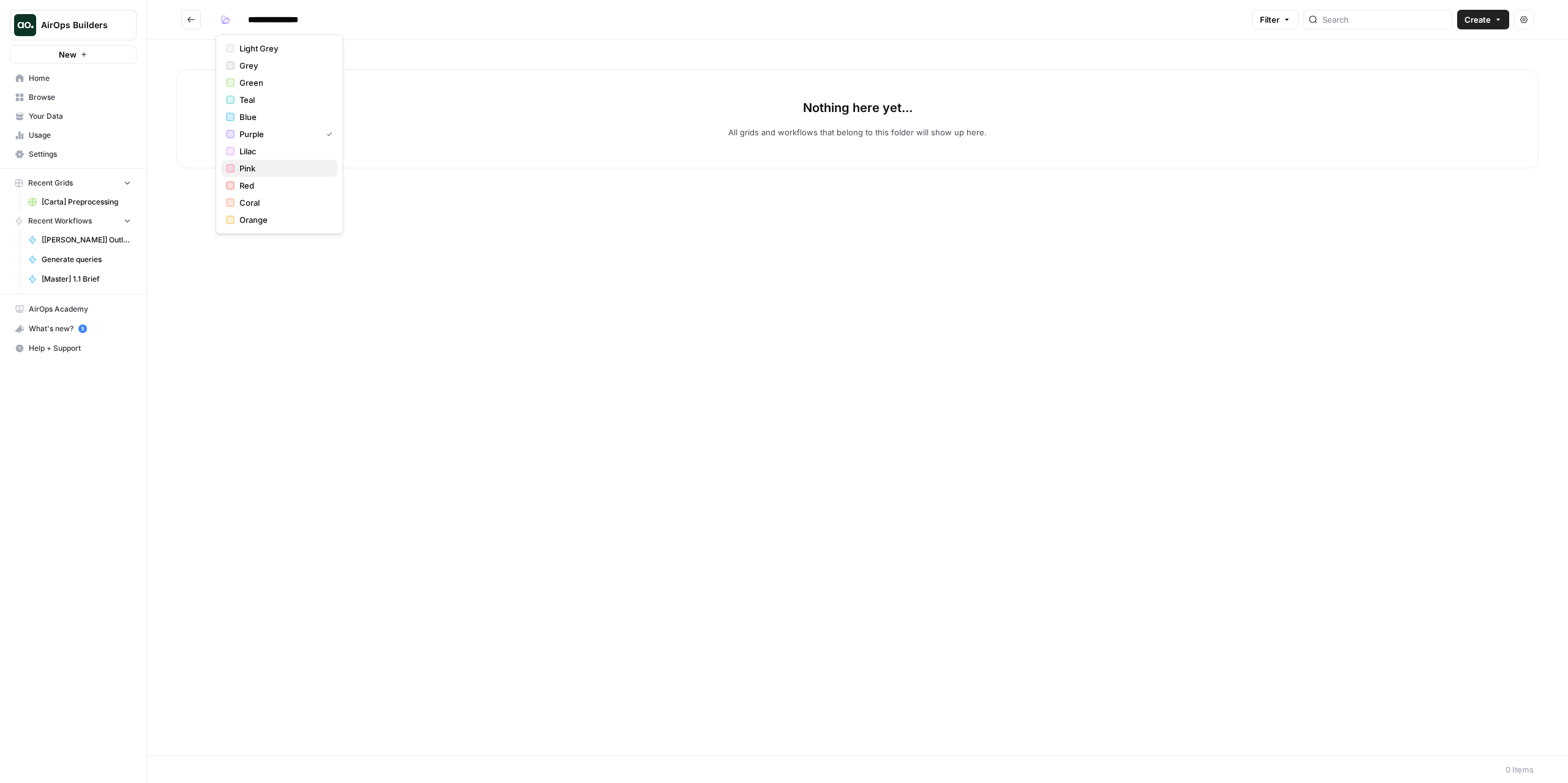
click at [266, 170] on span "Pink" at bounding box center [284, 168] width 88 height 12
drag, startPoint x: 318, startPoint y: 392, endPoint x: 330, endPoint y: 349, distance: 44.6
click at [318, 390] on div "Nothing here yet... All grids and workflows that belong to this folder will sho…" at bounding box center [857, 398] width 1421 height 716
click at [248, 24] on input "**********" at bounding box center [284, 20] width 83 height 20
click at [322, 18] on input "**********" at bounding box center [284, 20] width 83 height 20
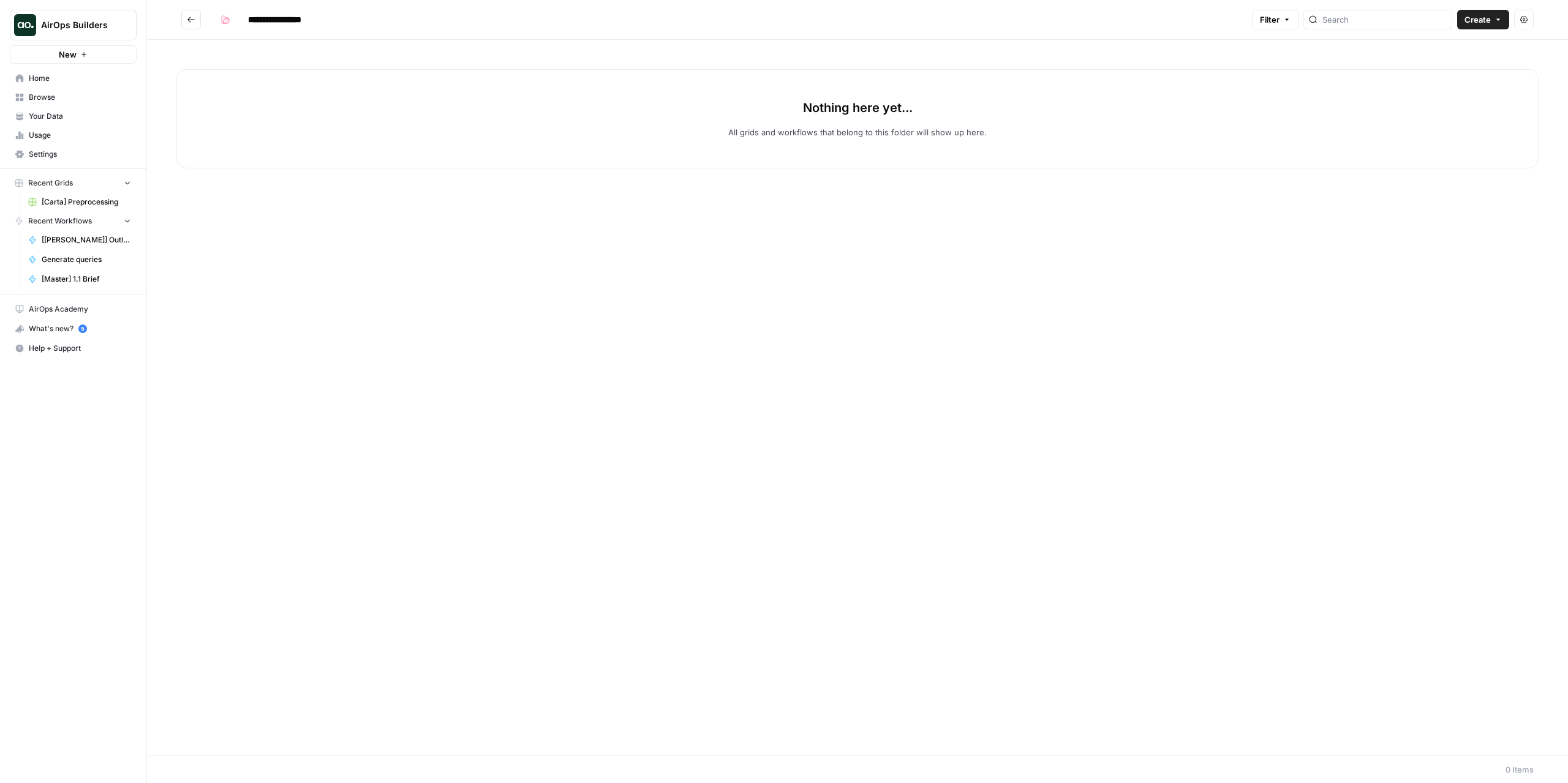
paste input "*********"
paste input "***"
type input "**********"
click at [687, 355] on div "Nothing here yet... All grids and workflows that belong to this folder will sho…" at bounding box center [857, 398] width 1421 height 716
click at [188, 19] on icon "Go back" at bounding box center [191, 19] width 7 height 5
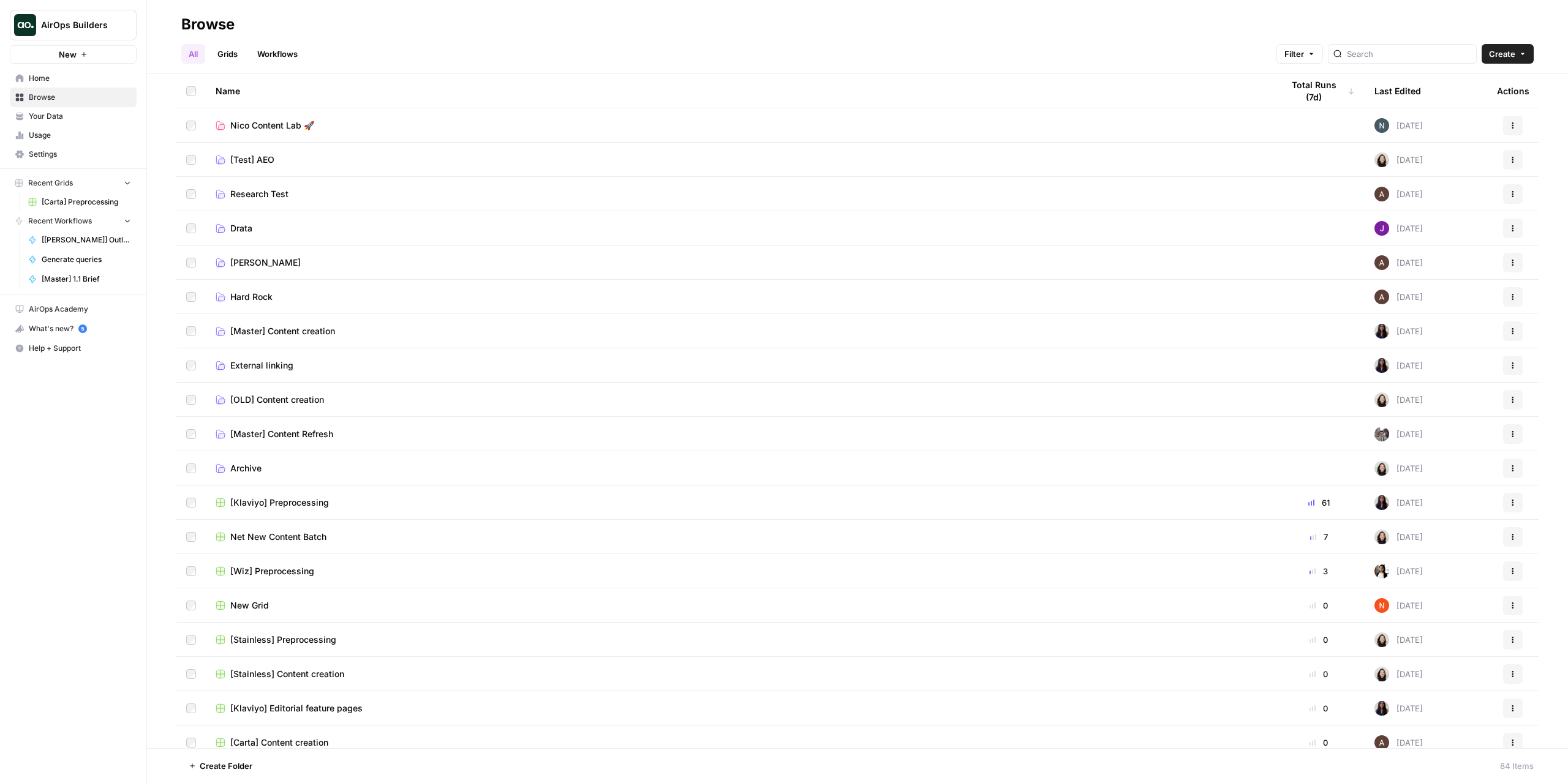
click at [278, 131] on span "Nico Content Lab 🚀" at bounding box center [272, 125] width 84 height 12
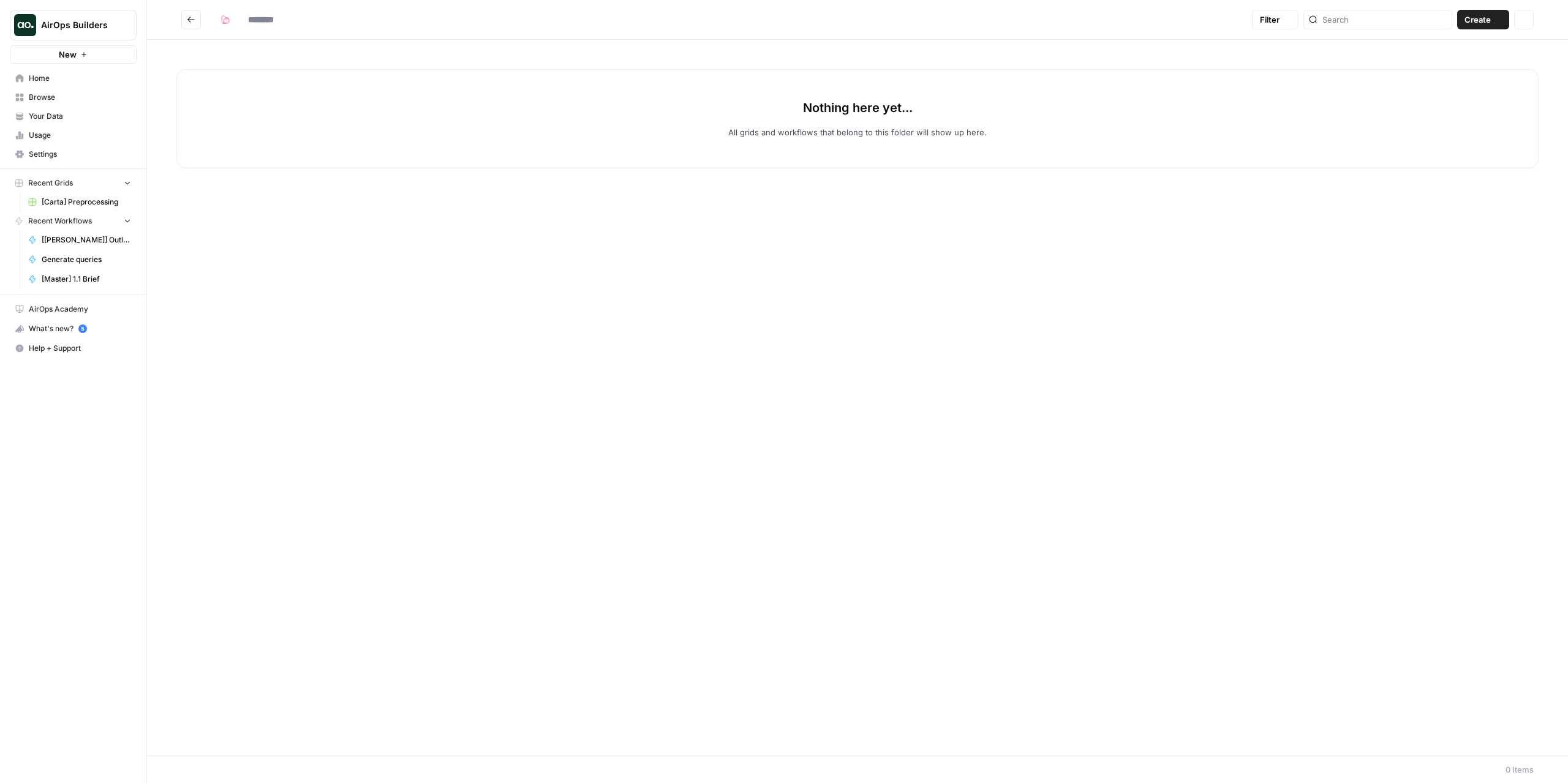
type input "**********"
click at [195, 22] on icon "Go back" at bounding box center [191, 19] width 8 height 8
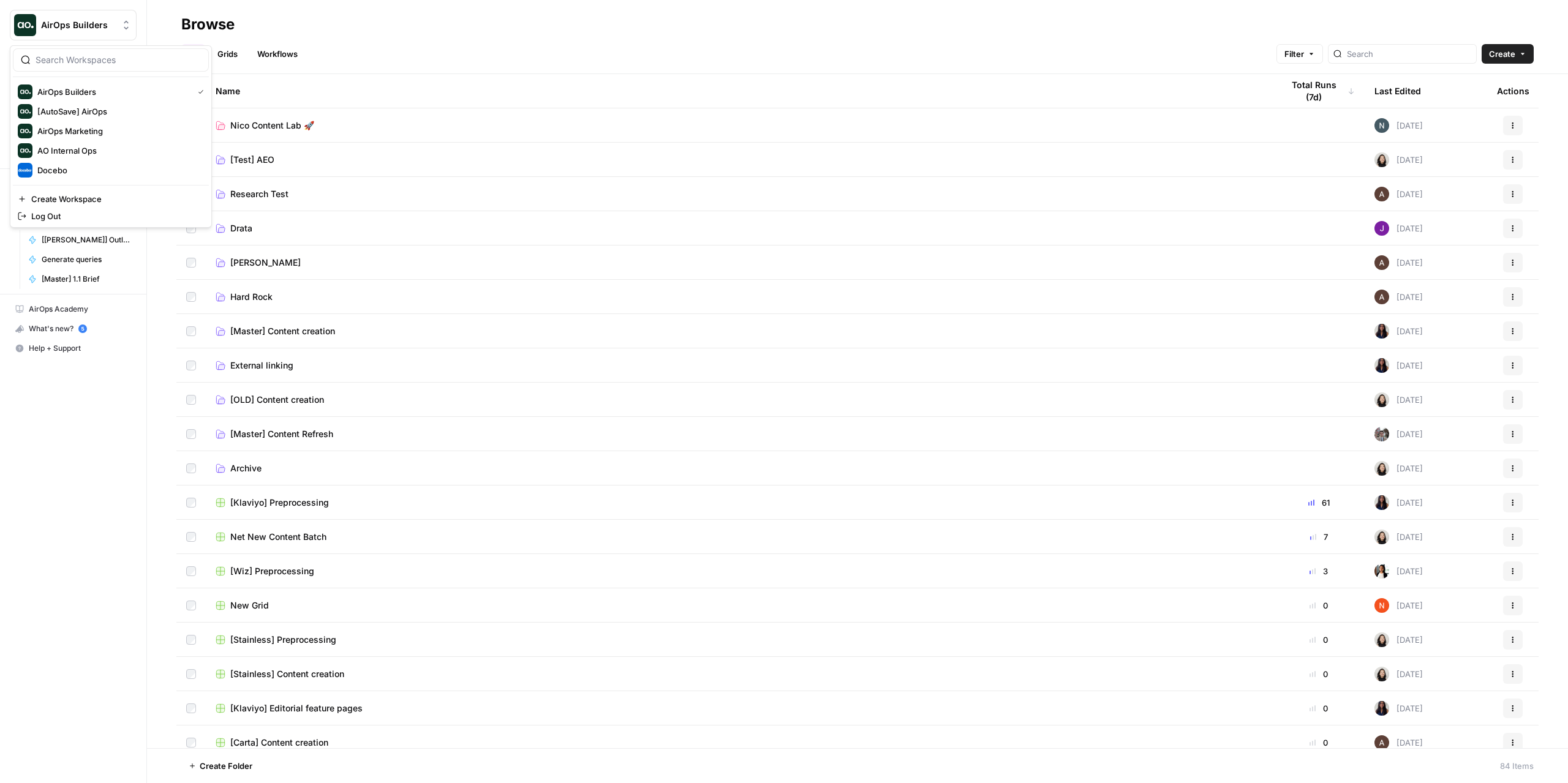
click at [61, 24] on span "AirOps Builders" at bounding box center [78, 25] width 74 height 12
click at [127, 125] on span "AirOps Marketing" at bounding box center [118, 131] width 162 height 12
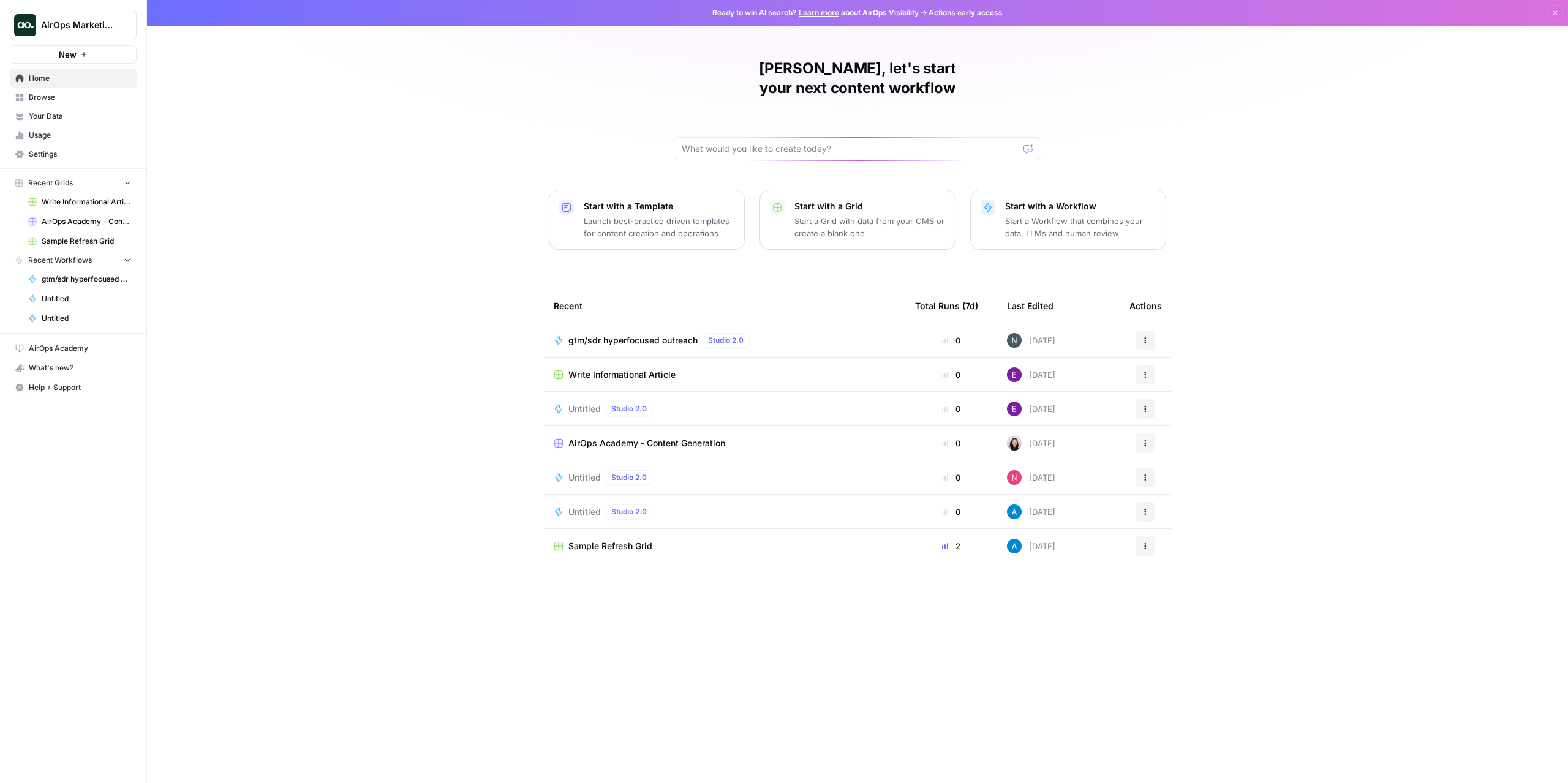
click at [73, 98] on span "Browse" at bounding box center [80, 97] width 103 height 11
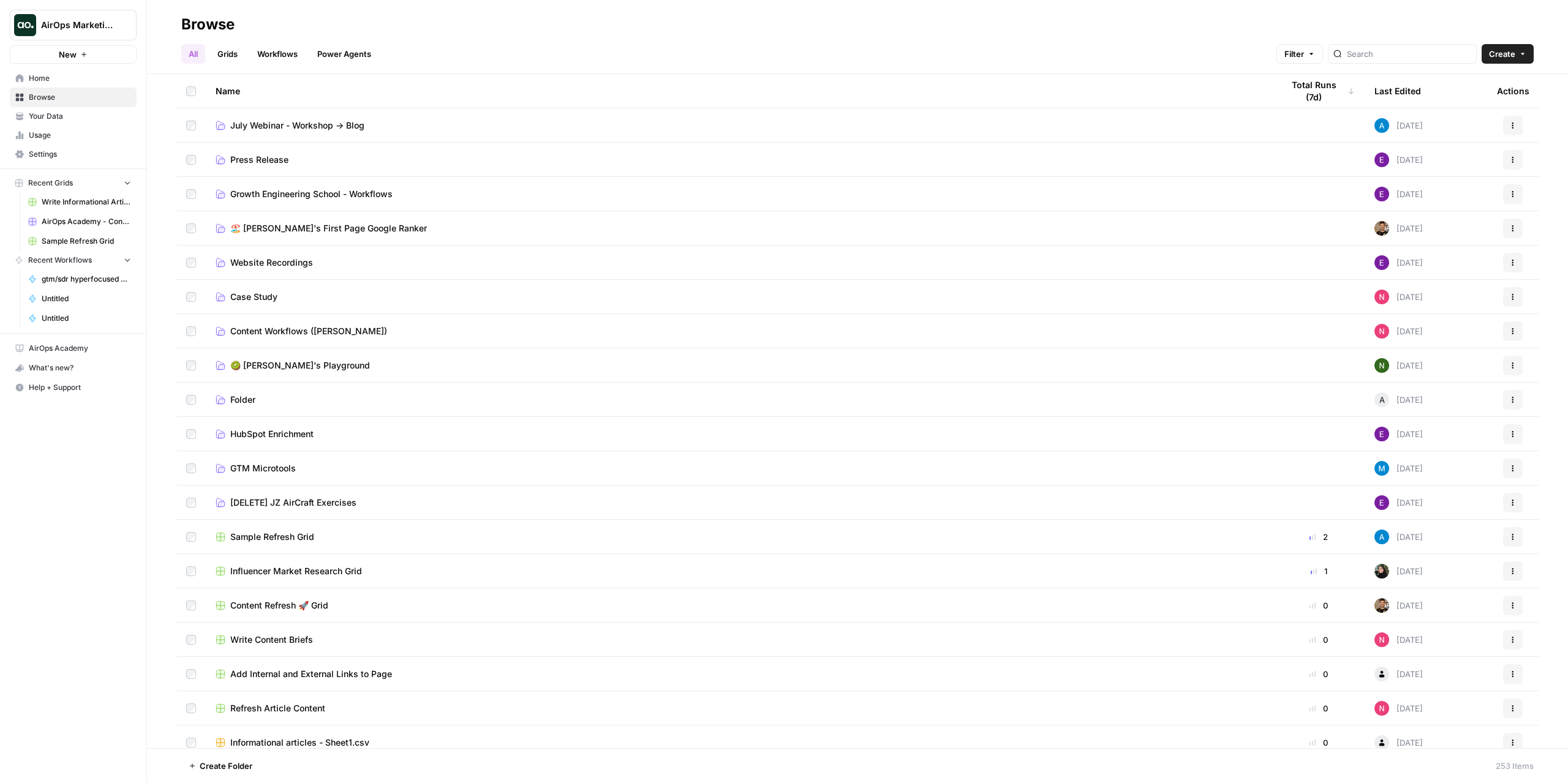
click at [508, 157] on link "Press Release" at bounding box center [739, 159] width 1047 height 12
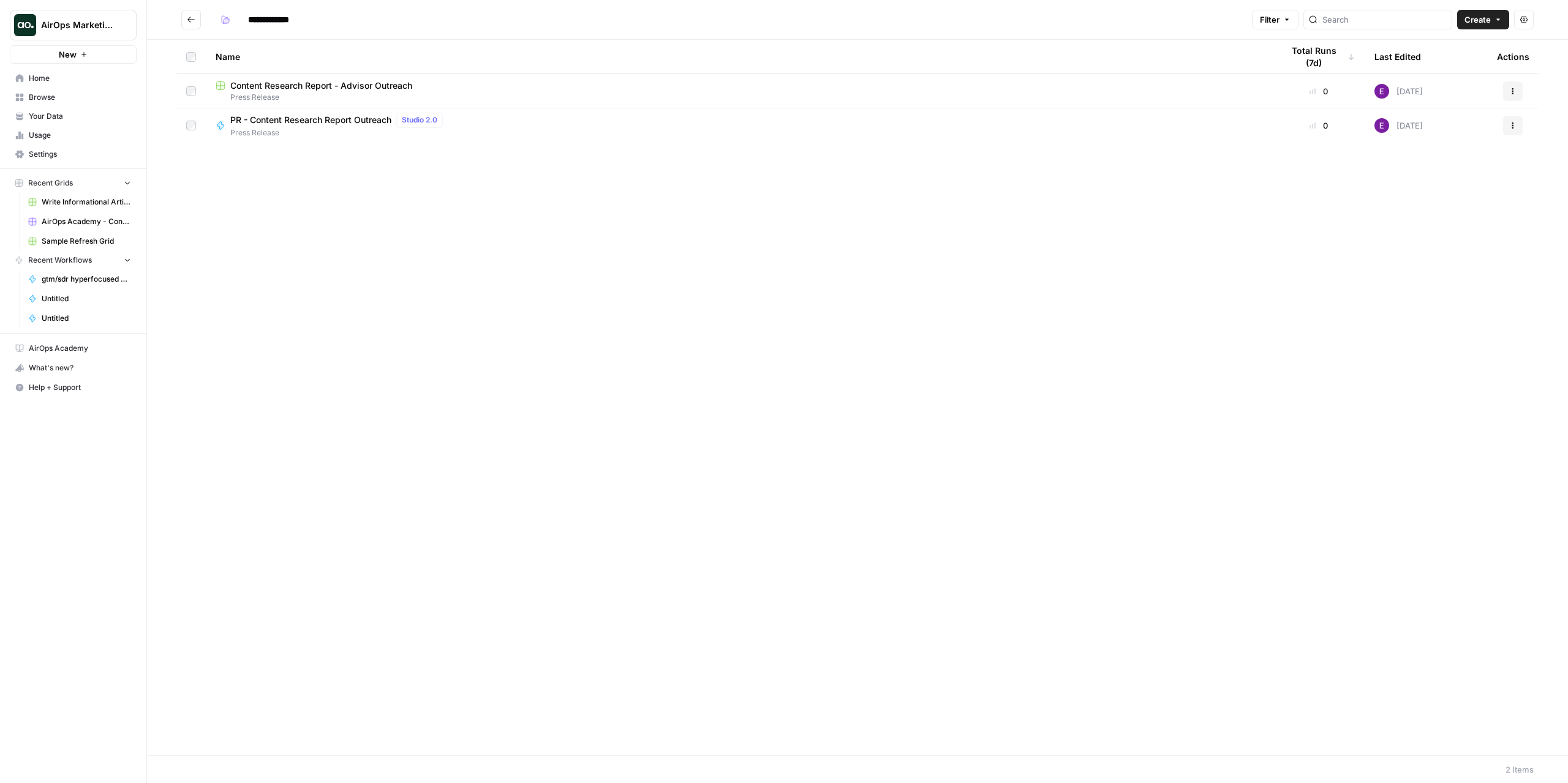
click at [182, 19] on button "Go back" at bounding box center [191, 20] width 20 height 20
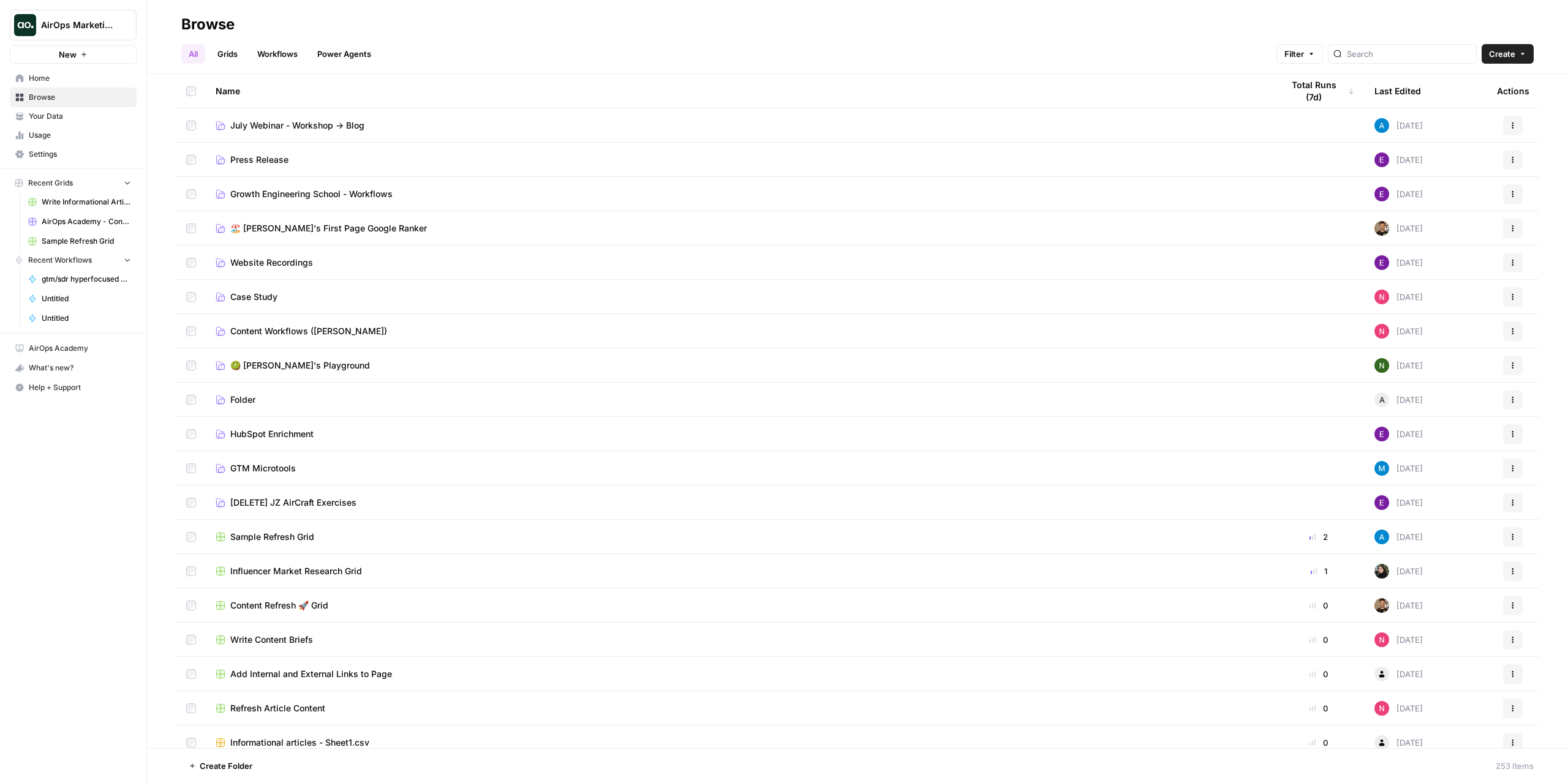
click at [366, 332] on link "Content Workflows (Josh)" at bounding box center [739, 331] width 1047 height 12
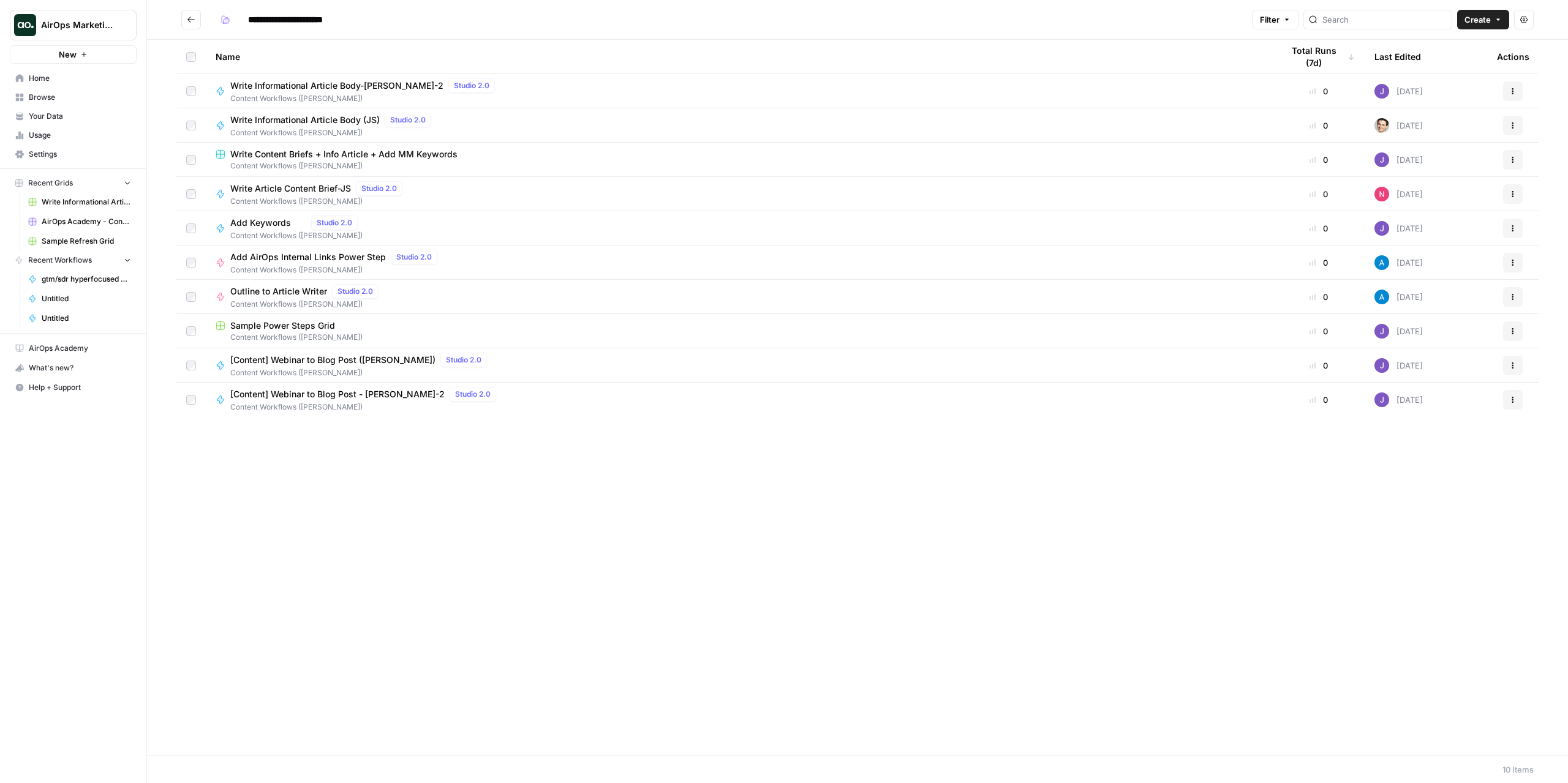
click at [304, 90] on span "Write Informational Article Body-JOSH-2" at bounding box center [337, 86] width 213 height 12
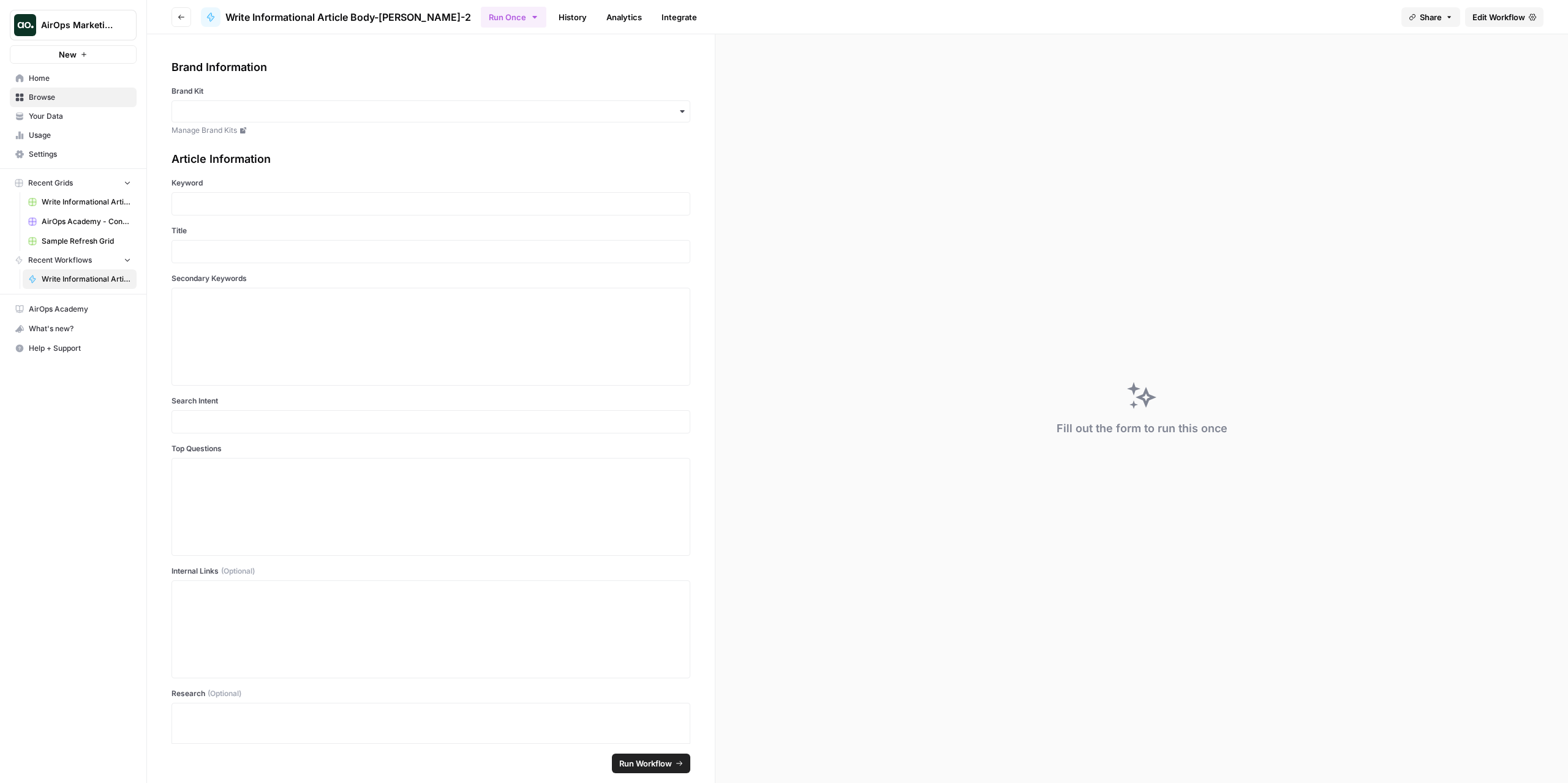
click at [1516, 10] on link "Edit Workflow" at bounding box center [1505, 17] width 78 height 20
click at [186, 14] on button "Go back" at bounding box center [182, 17] width 20 height 20
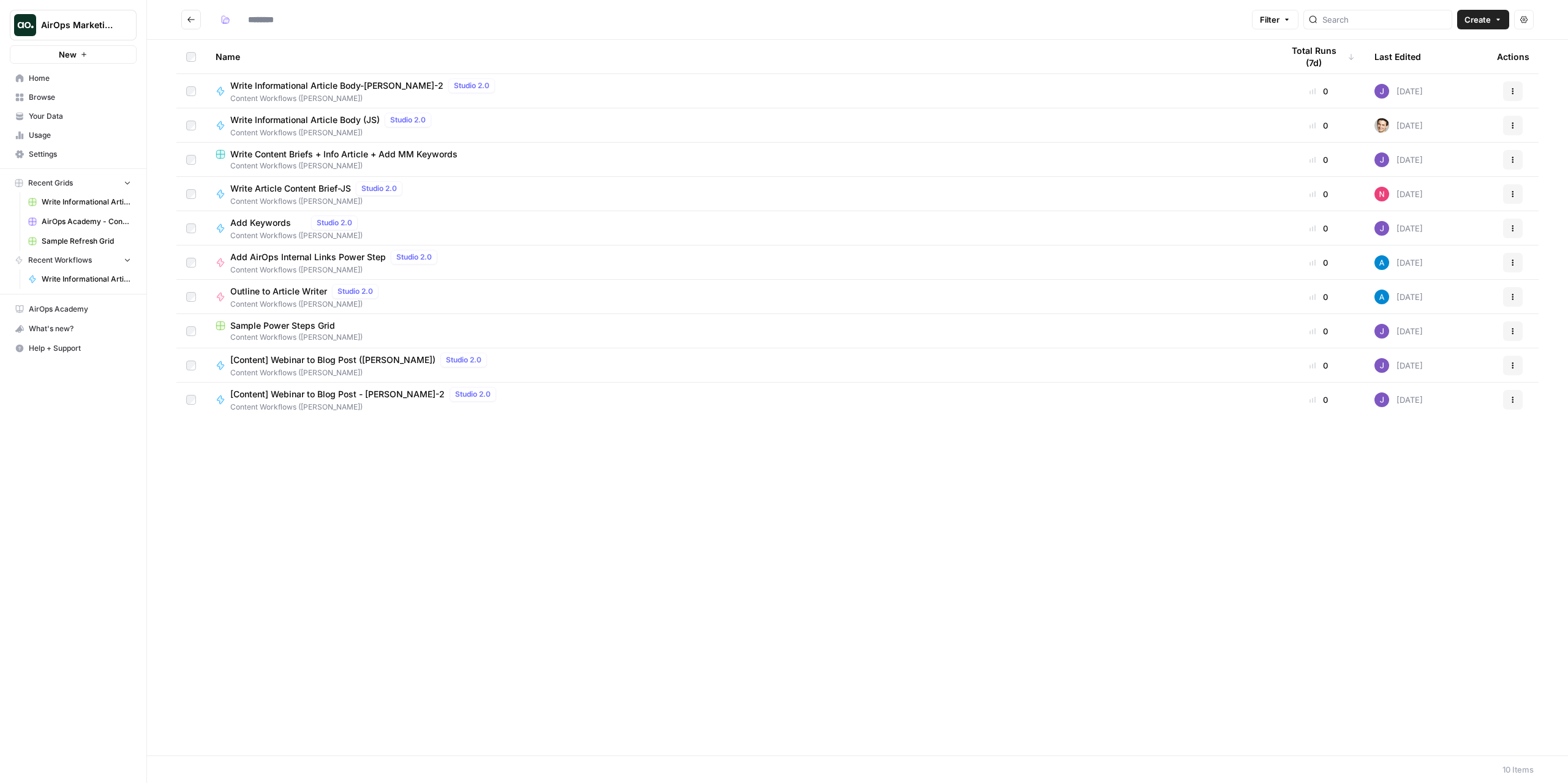
type input "**********"
click at [190, 20] on icon "Go back" at bounding box center [191, 19] width 8 height 8
